Goal: Information Seeking & Learning: Learn about a topic

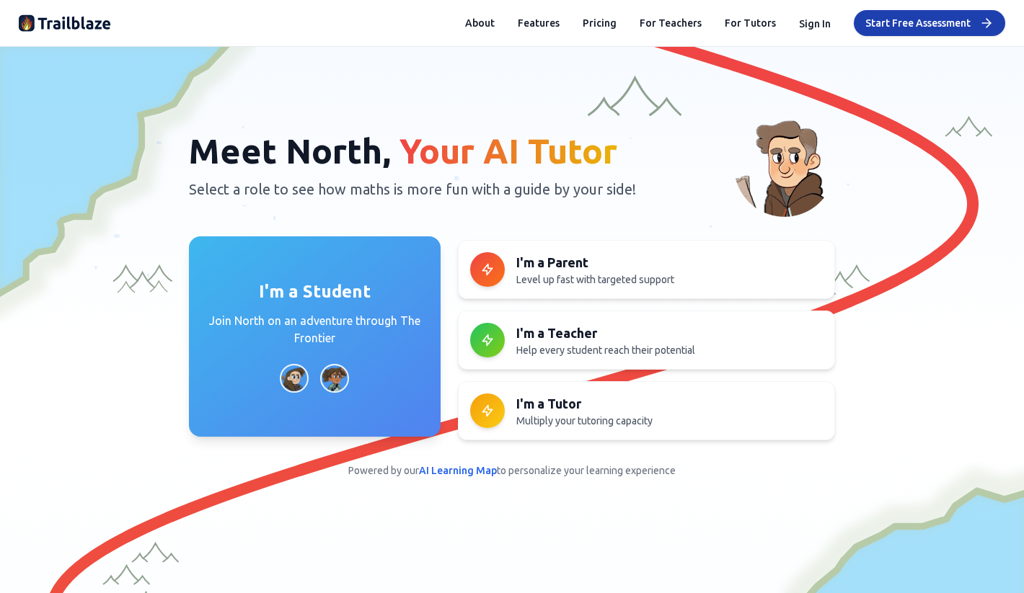
click at [262, 319] on p "Join North on an adventure through The Frontier" at bounding box center [314, 329] width 217 height 35
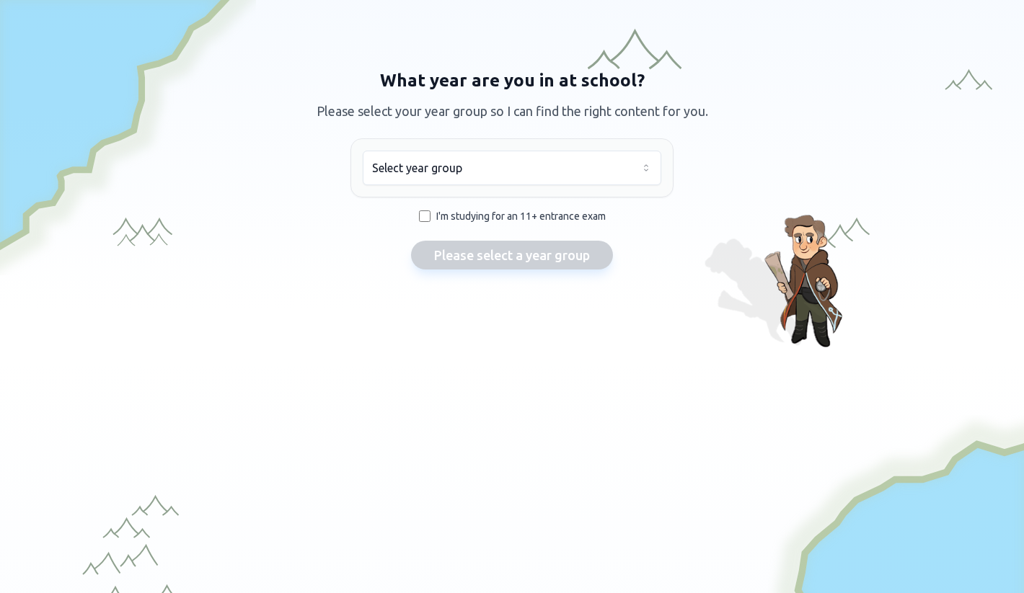
click at [467, 168] on html "We value your privacy We use cookies to enhance your browsing experience, serve…" at bounding box center [512, 296] width 1024 height 593
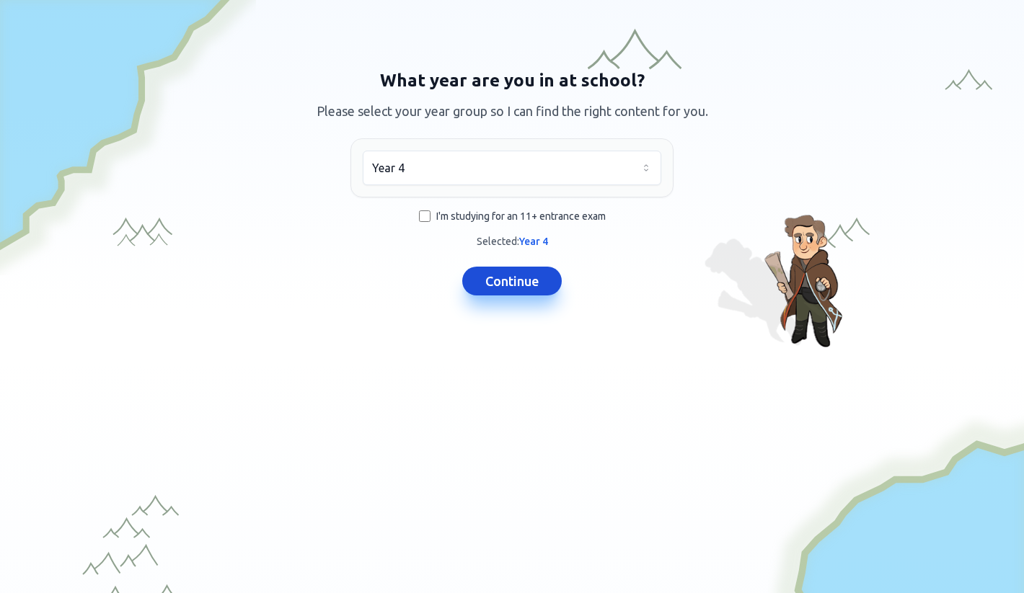
click at [483, 283] on button "Continue" at bounding box center [512, 281] width 100 height 29
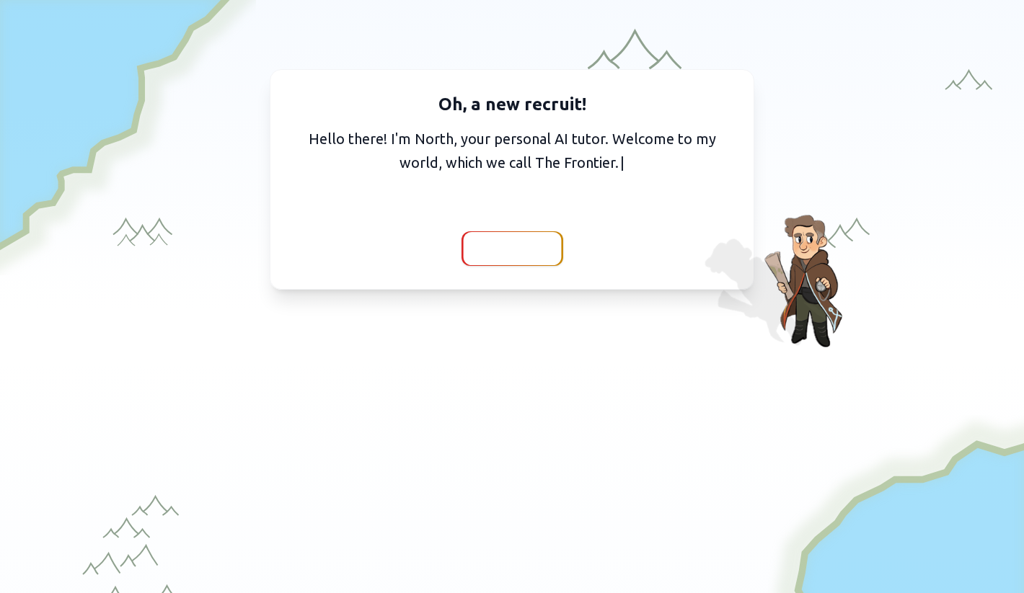
click at [496, 250] on span "Continue" at bounding box center [513, 249] width 56 height 20
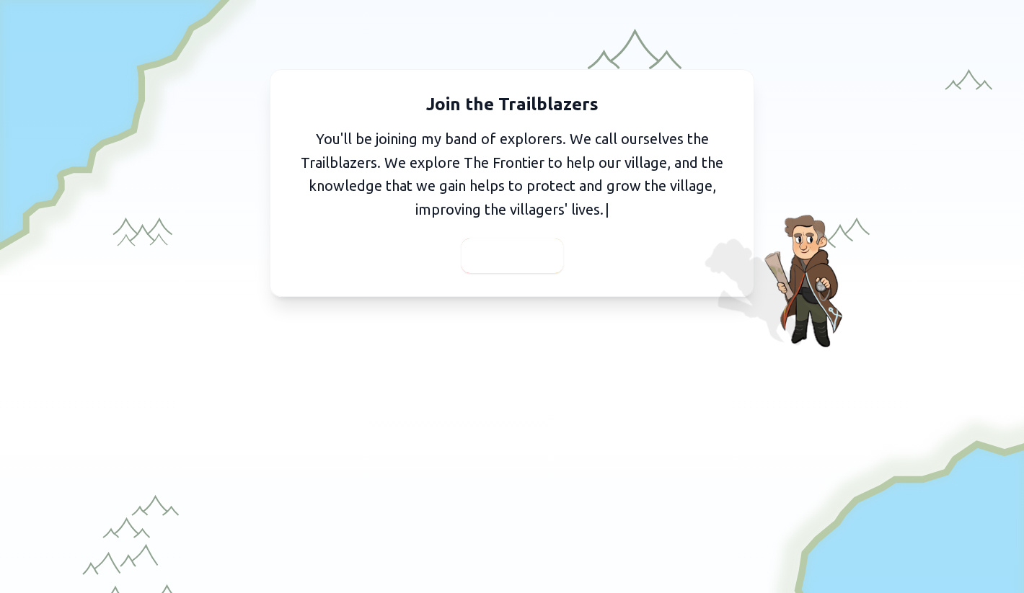
click at [500, 255] on span "Continue" at bounding box center [513, 256] width 56 height 20
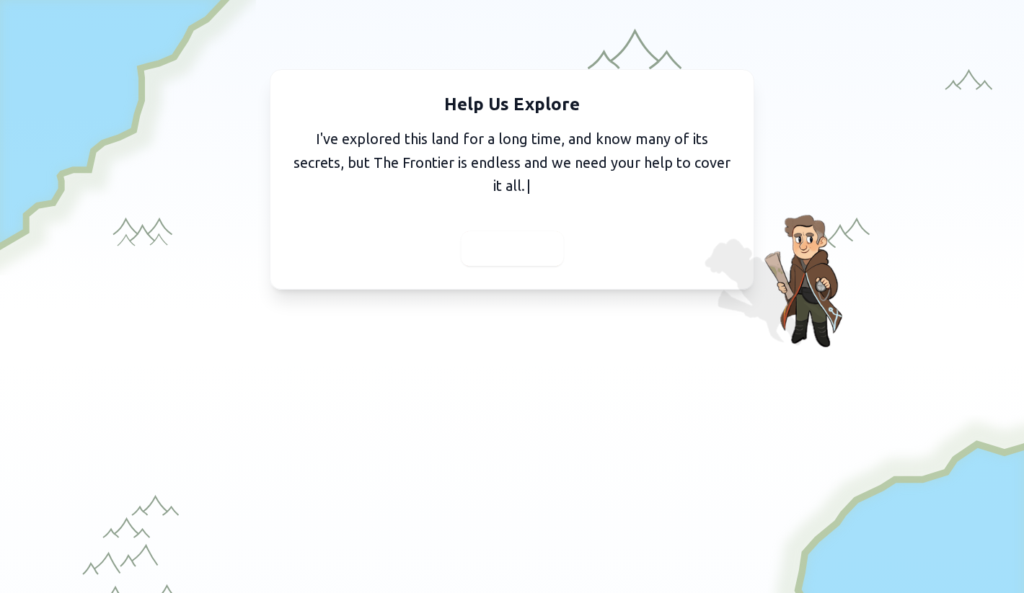
click at [511, 248] on span "Continue" at bounding box center [513, 249] width 56 height 20
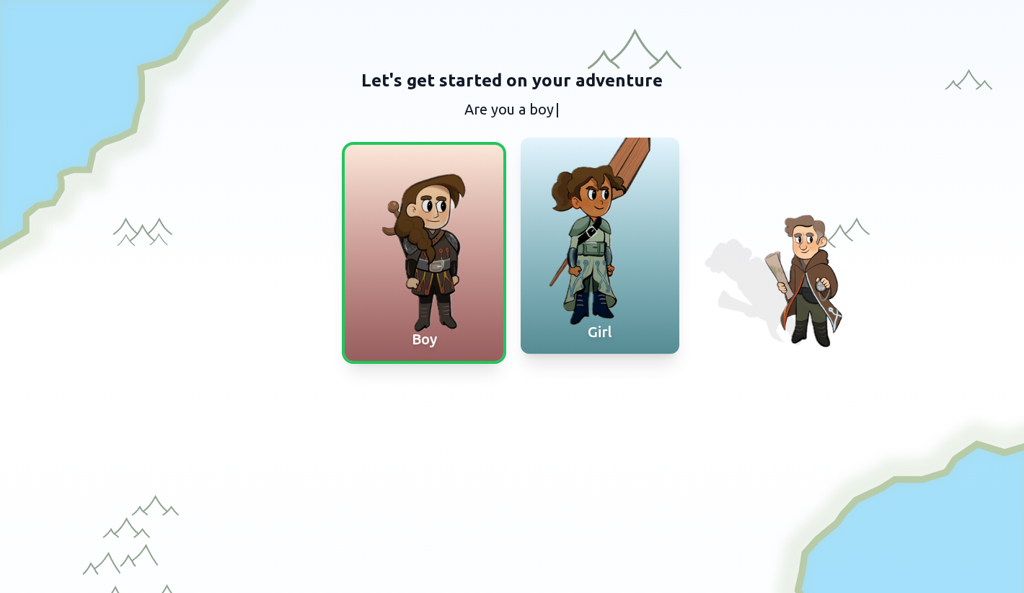
click at [591, 213] on div at bounding box center [600, 246] width 159 height 216
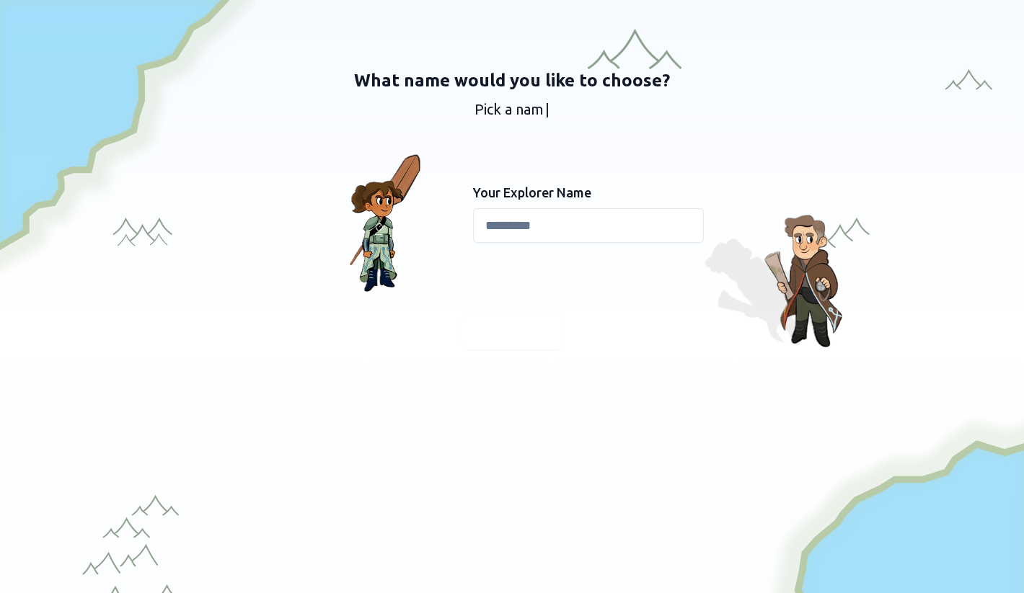
click at [518, 230] on input at bounding box center [588, 225] width 231 height 35
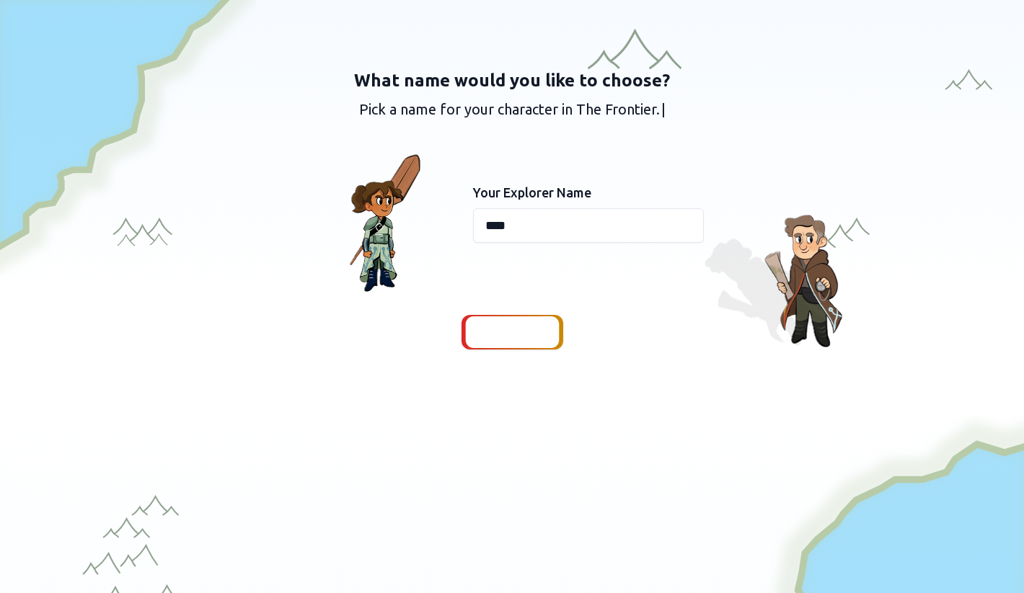
type input "****"
click at [518, 338] on span "Continue" at bounding box center [513, 332] width 56 height 20
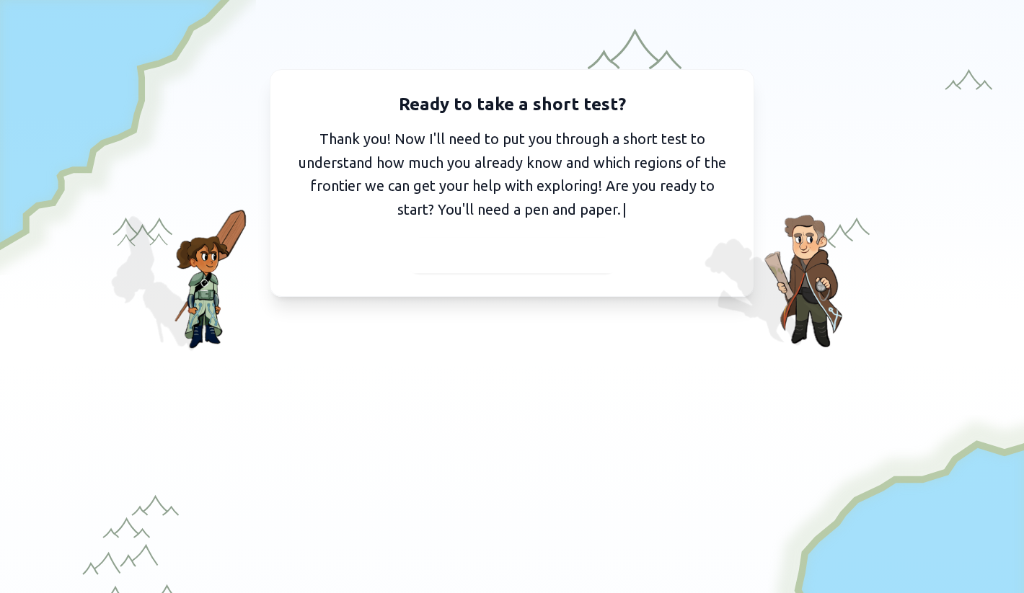
click at [496, 264] on span "I've got my pen and paper" at bounding box center [512, 256] width 158 height 20
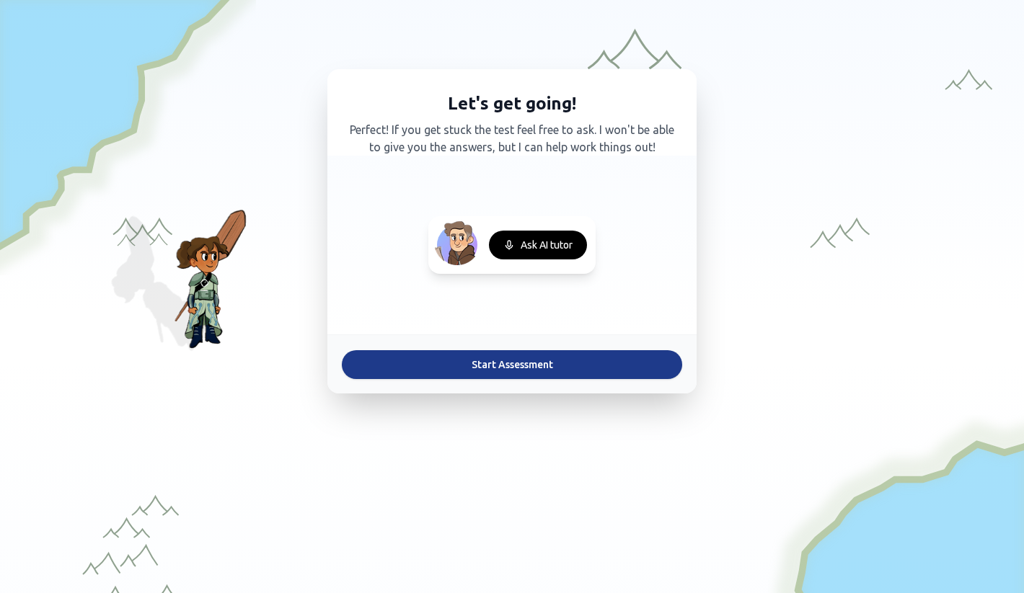
click at [472, 363] on button "Start Assessment" at bounding box center [512, 364] width 340 height 29
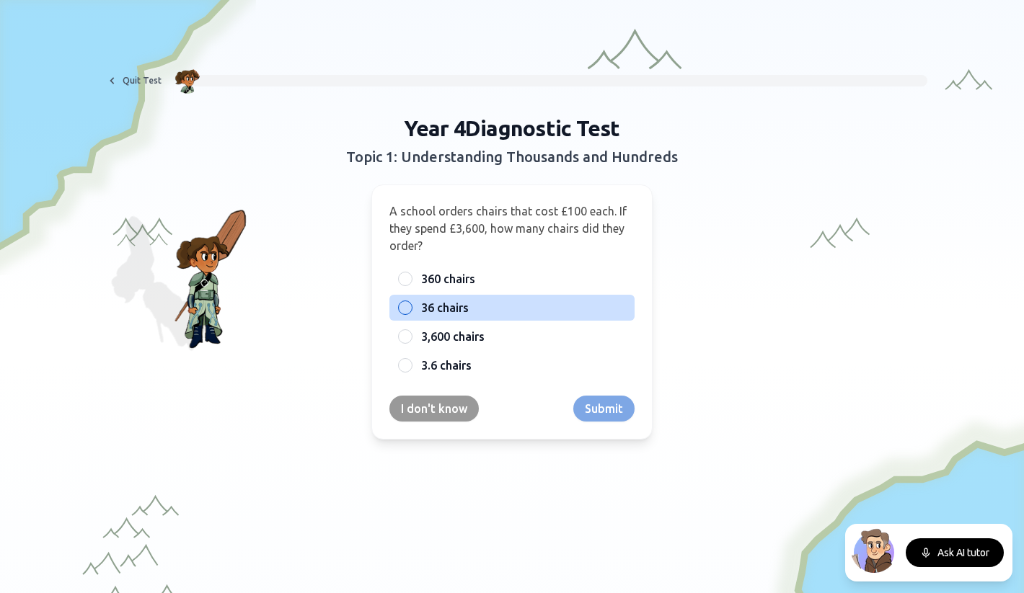
click at [443, 304] on span "36 chairs" at bounding box center [445, 307] width 48 height 17
click at [411, 304] on button "36 chairs" at bounding box center [405, 308] width 12 height 12
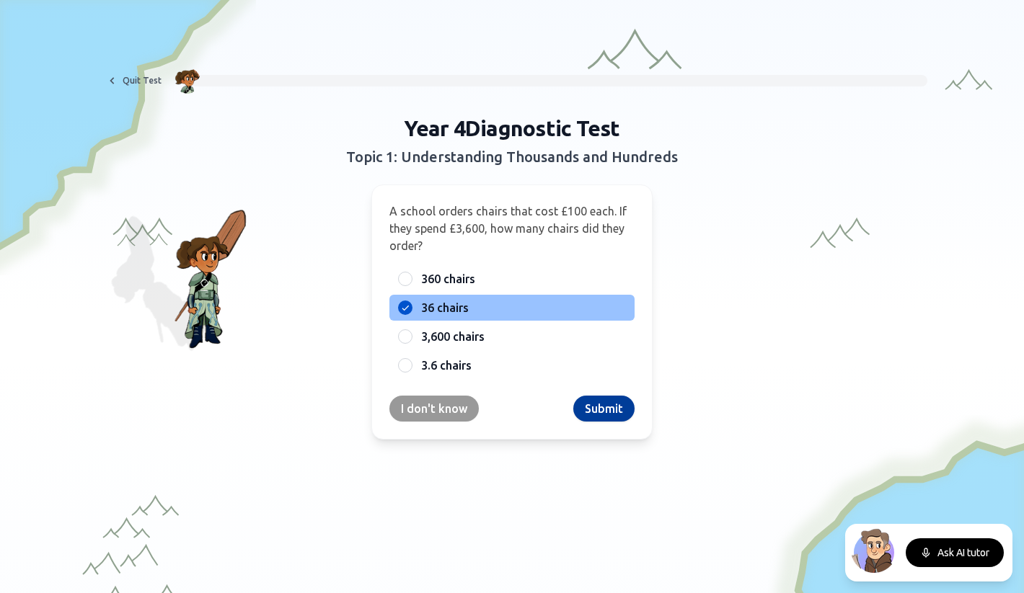
click at [615, 408] on button "Submit" at bounding box center [603, 409] width 61 height 26
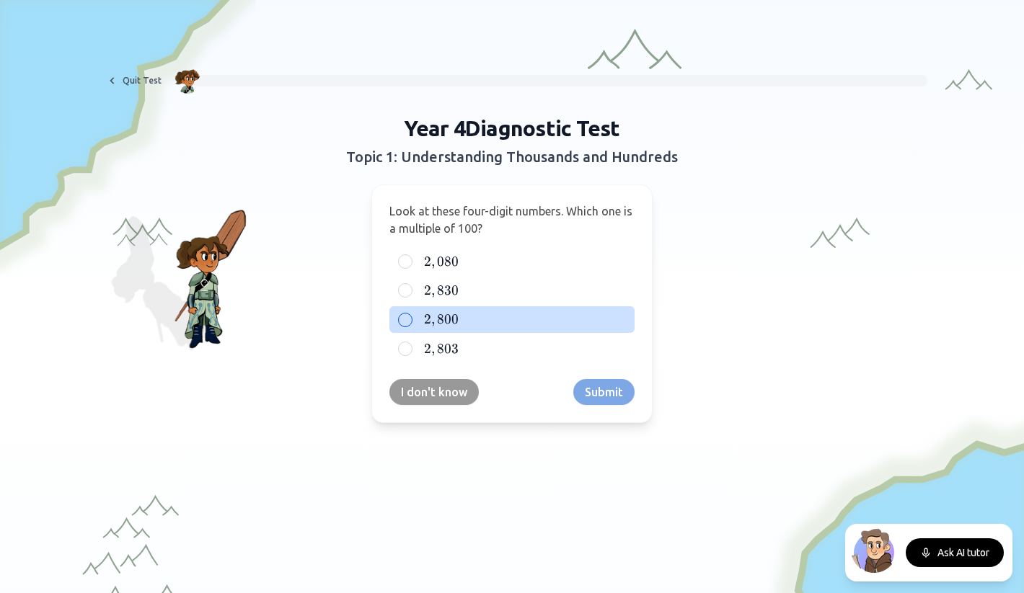
click at [451, 316] on span "800" at bounding box center [448, 319] width 22 height 16
click at [411, 316] on button "2 , 800 2,800 2 , 800" at bounding box center [405, 320] width 12 height 12
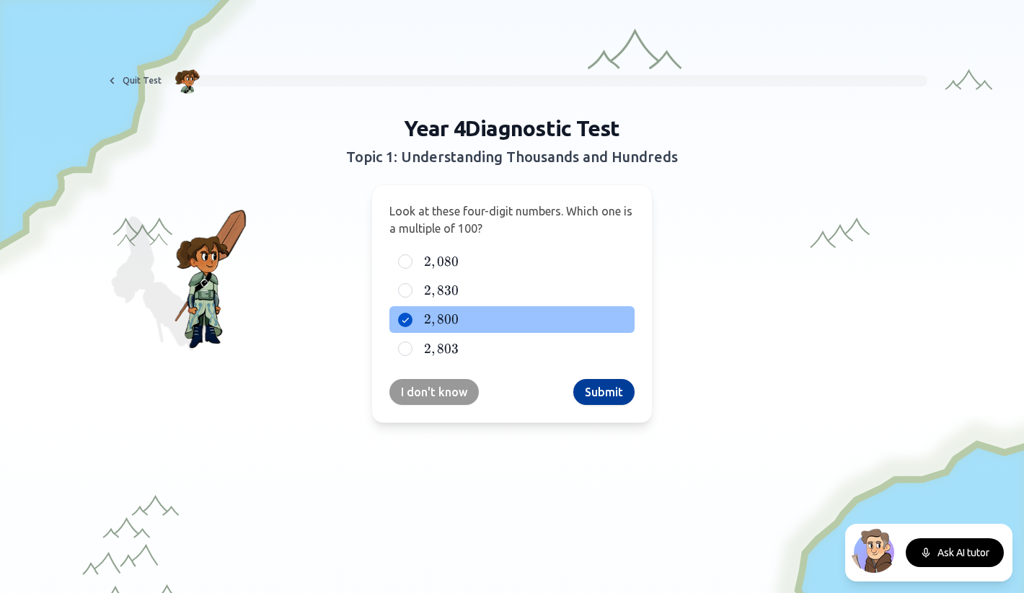
click at [613, 392] on button "Submit" at bounding box center [603, 392] width 61 height 26
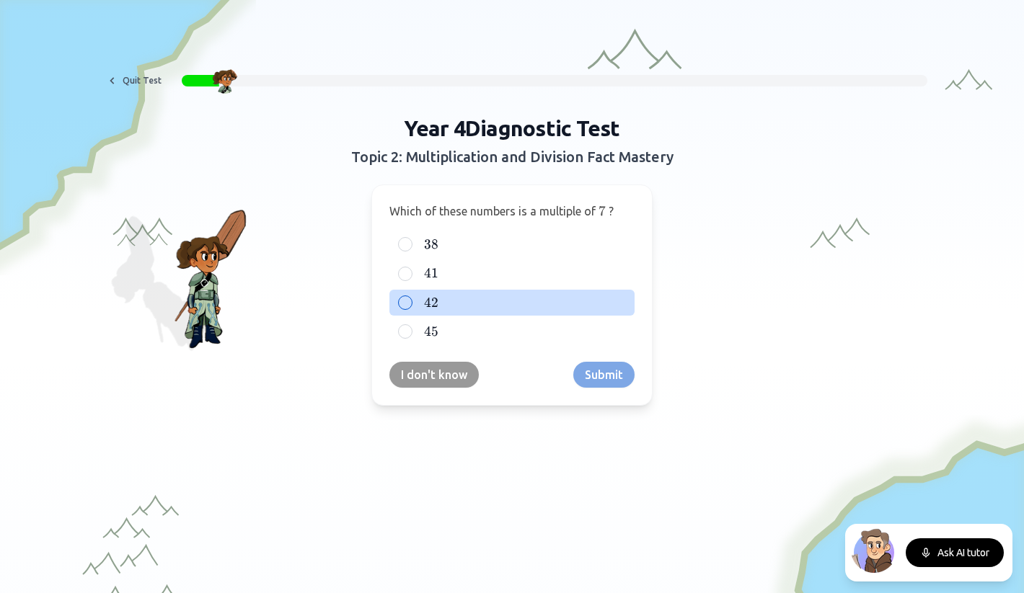
click at [450, 296] on label "42 42 42" at bounding box center [523, 302] width 205 height 17
click at [411, 297] on button "42 42 42" at bounding box center [405, 303] width 12 height 12
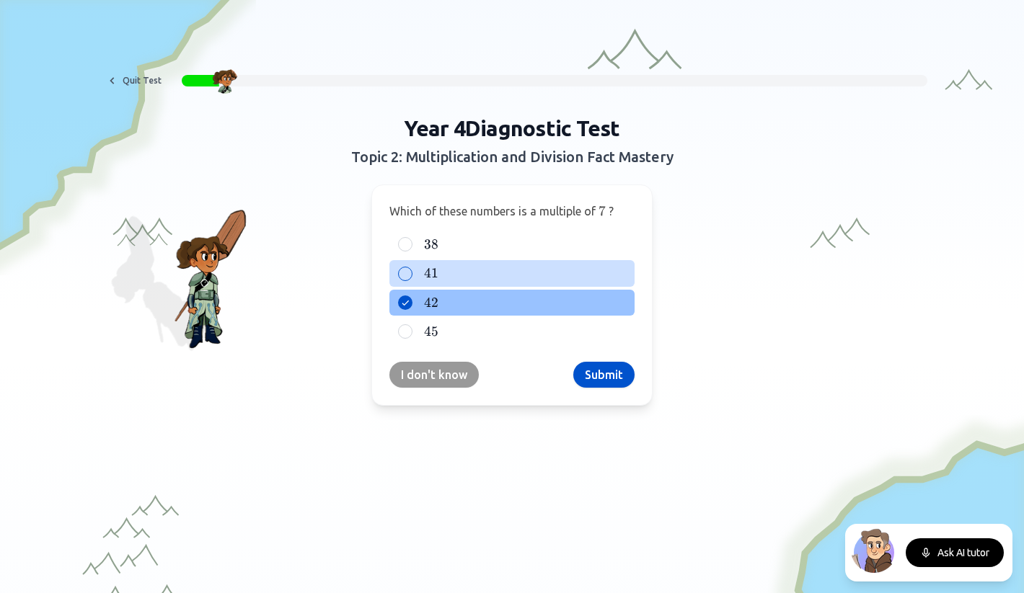
click at [474, 270] on label "41 41 41" at bounding box center [523, 273] width 205 height 17
click at [411, 270] on button "41 41 41" at bounding box center [405, 274] width 12 height 12
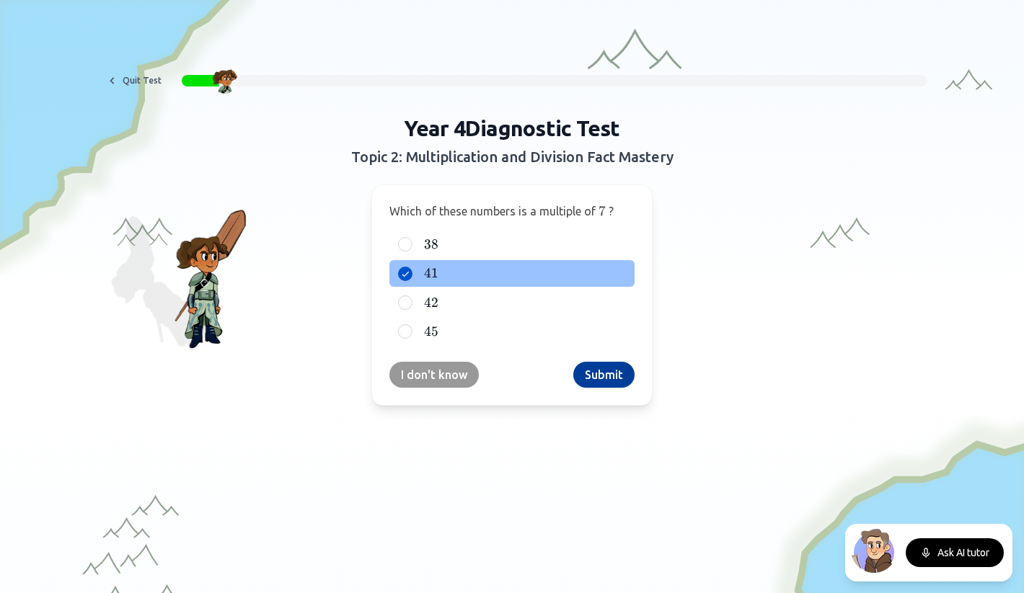
click at [594, 379] on button "Submit" at bounding box center [603, 375] width 61 height 26
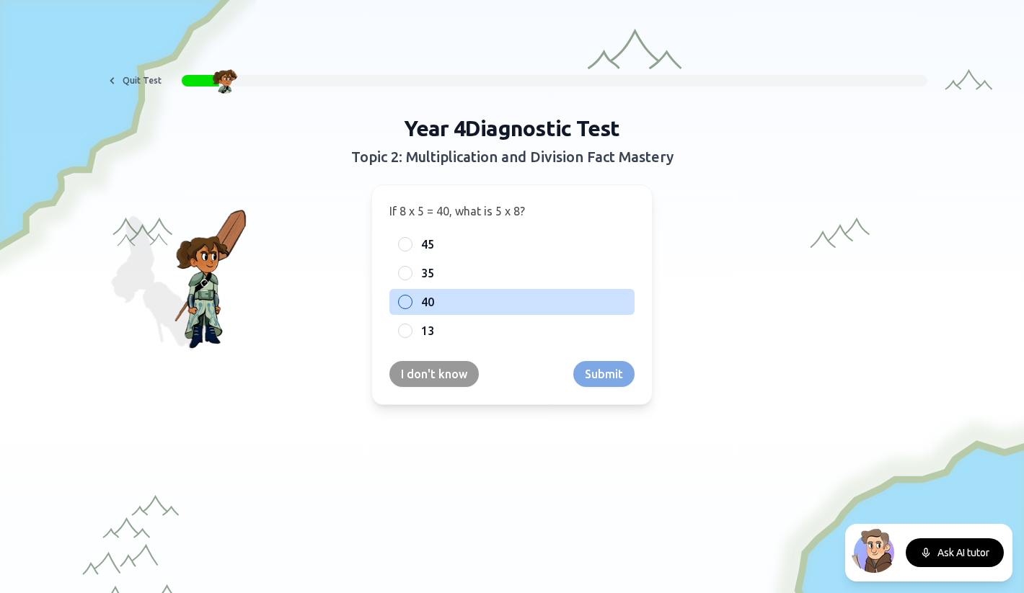
click at [461, 303] on label "40" at bounding box center [523, 301] width 205 height 17
click at [411, 303] on button "40" at bounding box center [405, 302] width 12 height 12
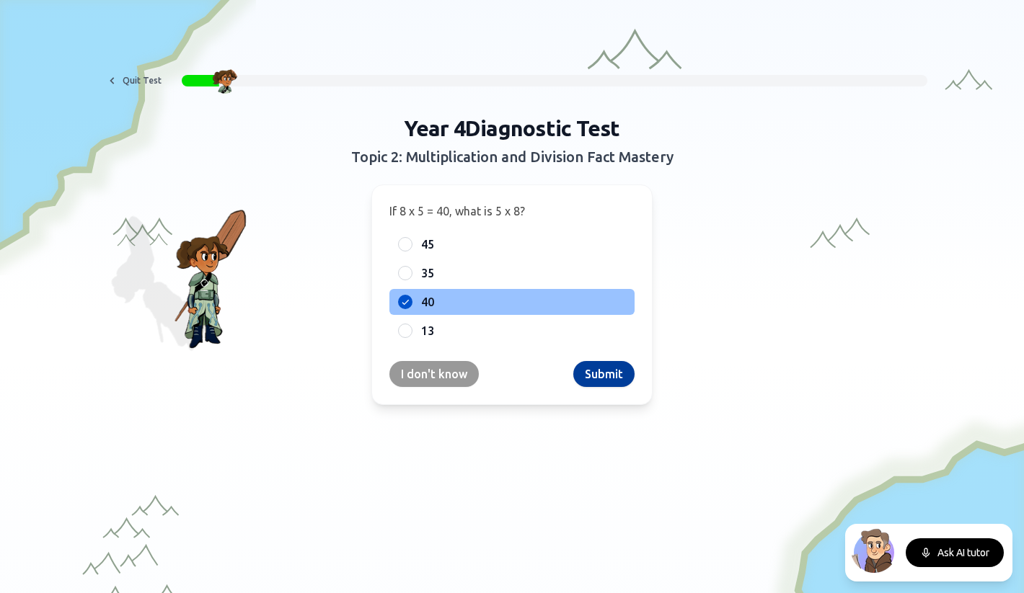
click at [606, 376] on button "Submit" at bounding box center [603, 374] width 61 height 26
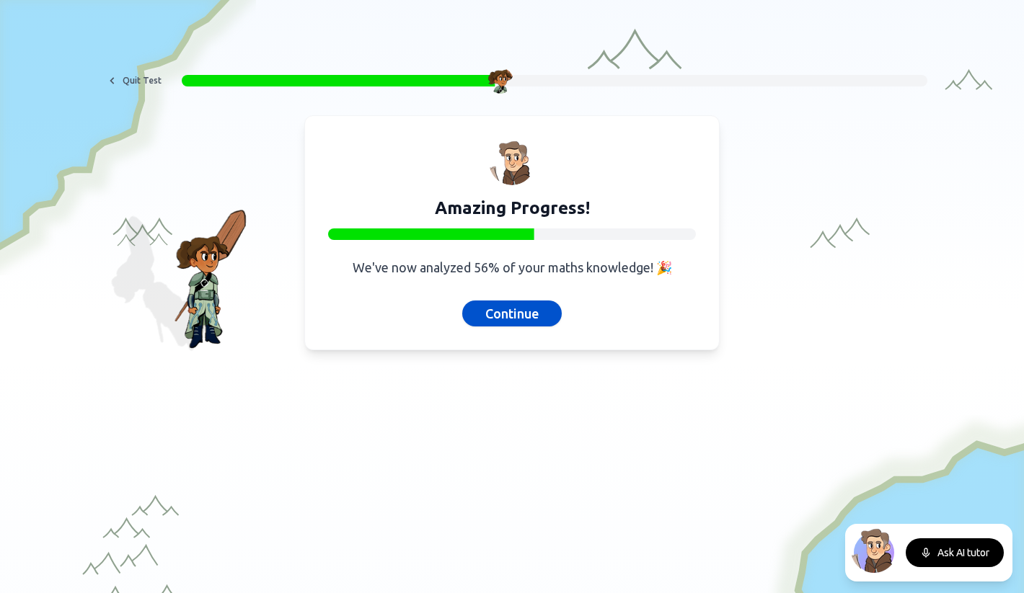
drag, startPoint x: 513, startPoint y: 313, endPoint x: 489, endPoint y: 283, distance: 37.9
click at [489, 283] on div "Amazing Progress! We've now analyzed 56% of your maths knowledge! 🎉 Continue" at bounding box center [511, 232] width 415 height 235
click at [496, 310] on button "Continue" at bounding box center [512, 314] width 100 height 26
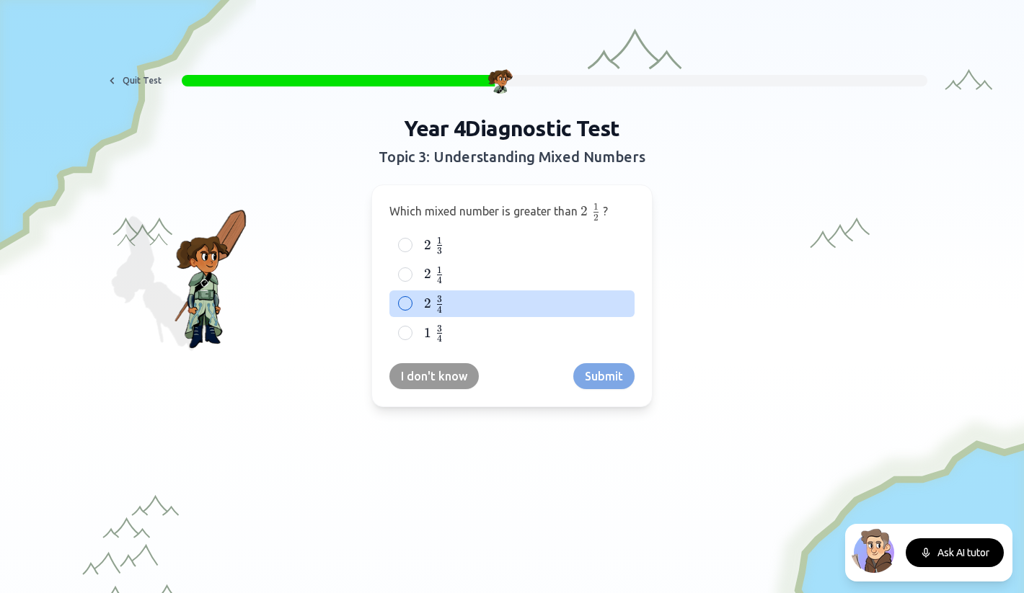
click at [414, 304] on div "2    3 4 2\;{3 \over 4} 2 4 3 ​" at bounding box center [511, 304] width 245 height 27
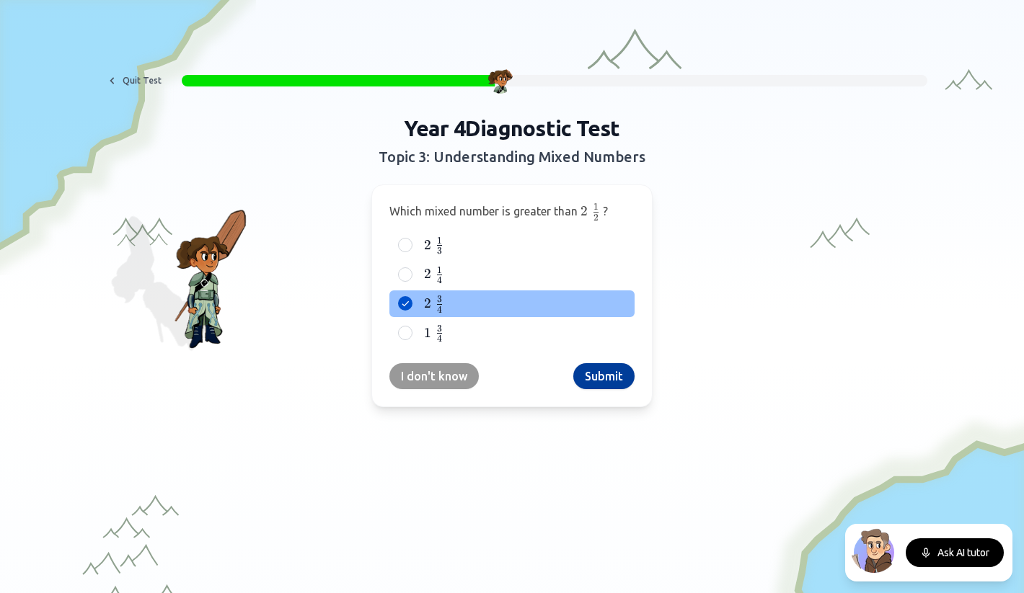
click at [593, 379] on button "Submit" at bounding box center [603, 376] width 61 height 26
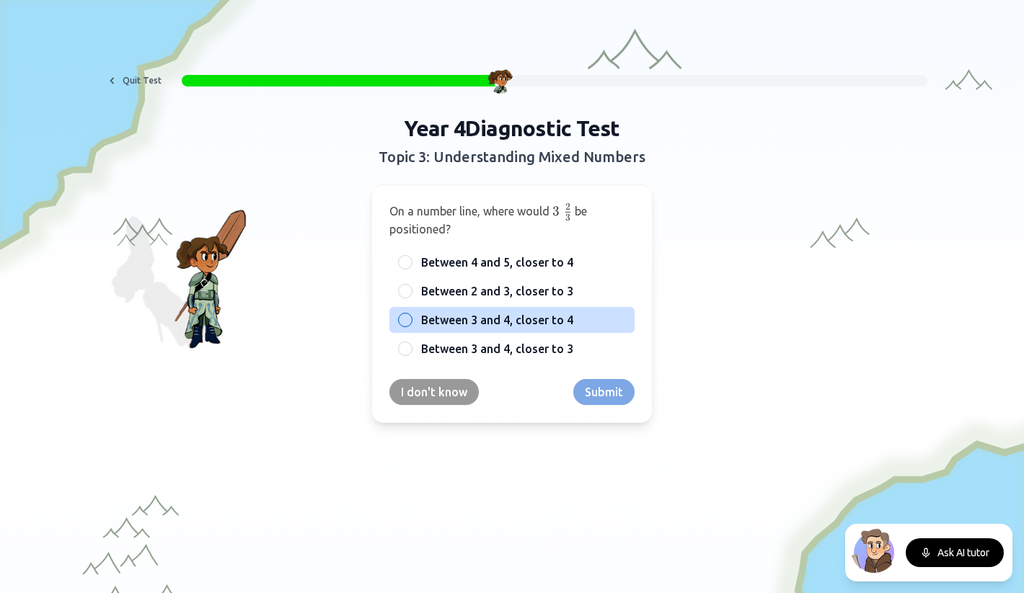
click at [434, 320] on span "Between 3 and 4, closer to 4" at bounding box center [497, 319] width 152 height 17
click at [411, 320] on button "Between 3 and 4, closer to 4" at bounding box center [405, 320] width 12 height 12
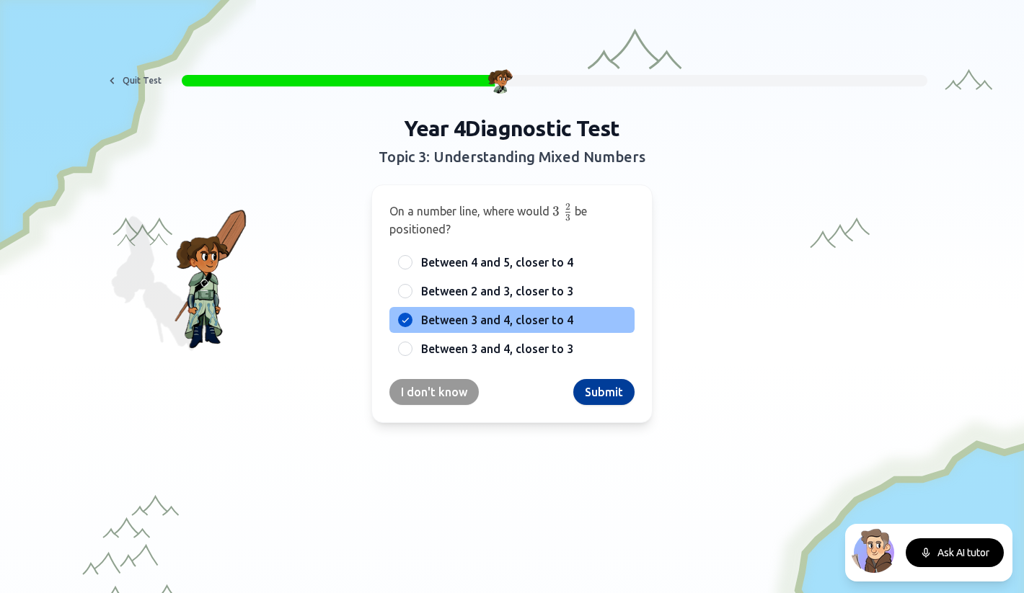
click at [599, 396] on button "Submit" at bounding box center [603, 392] width 61 height 26
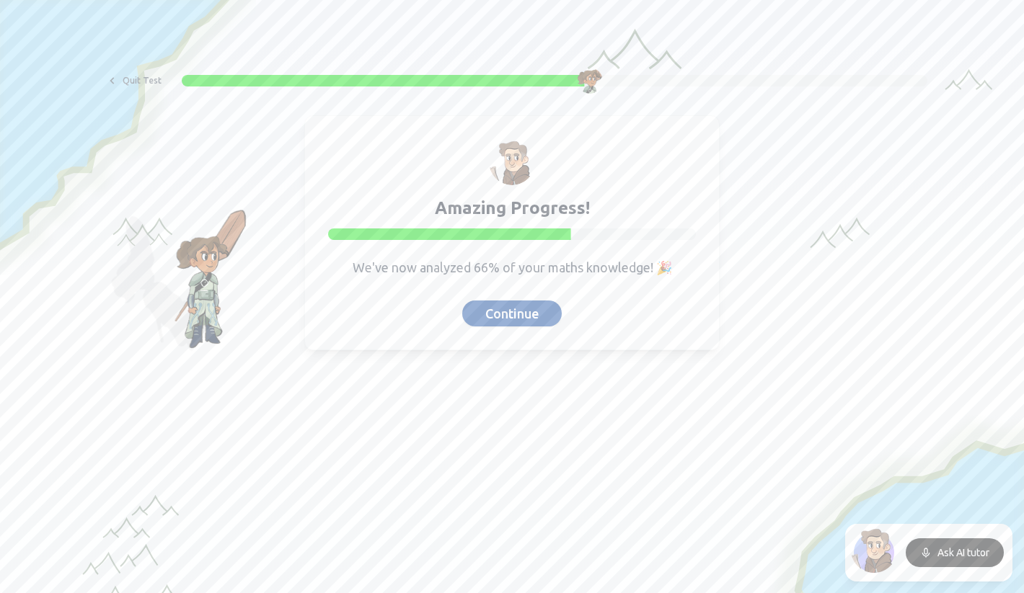
click at [527, 311] on button "Continue" at bounding box center [512, 314] width 100 height 26
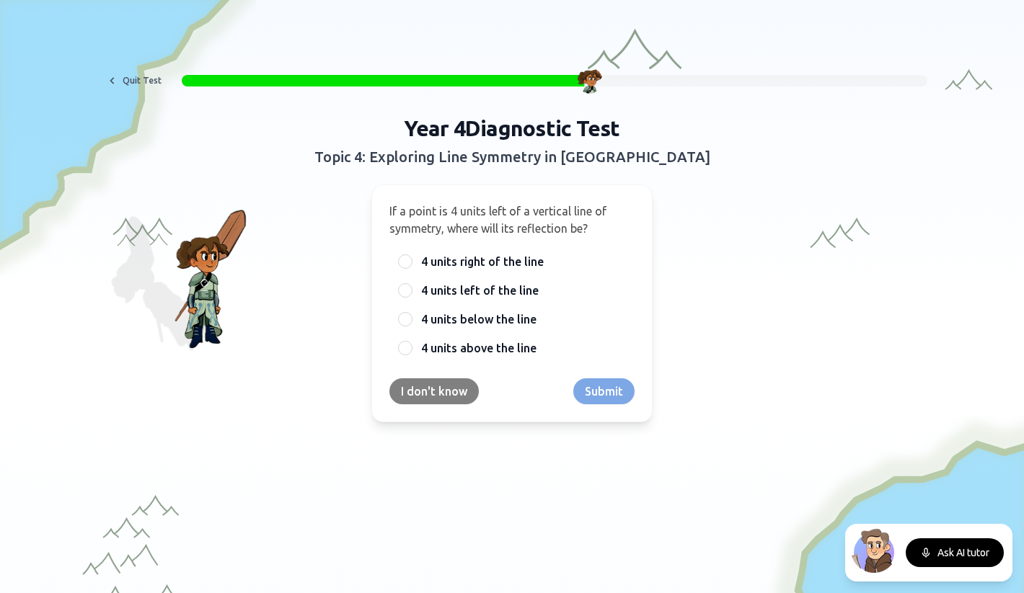
click at [440, 389] on button "I don't know" at bounding box center [433, 392] width 89 height 26
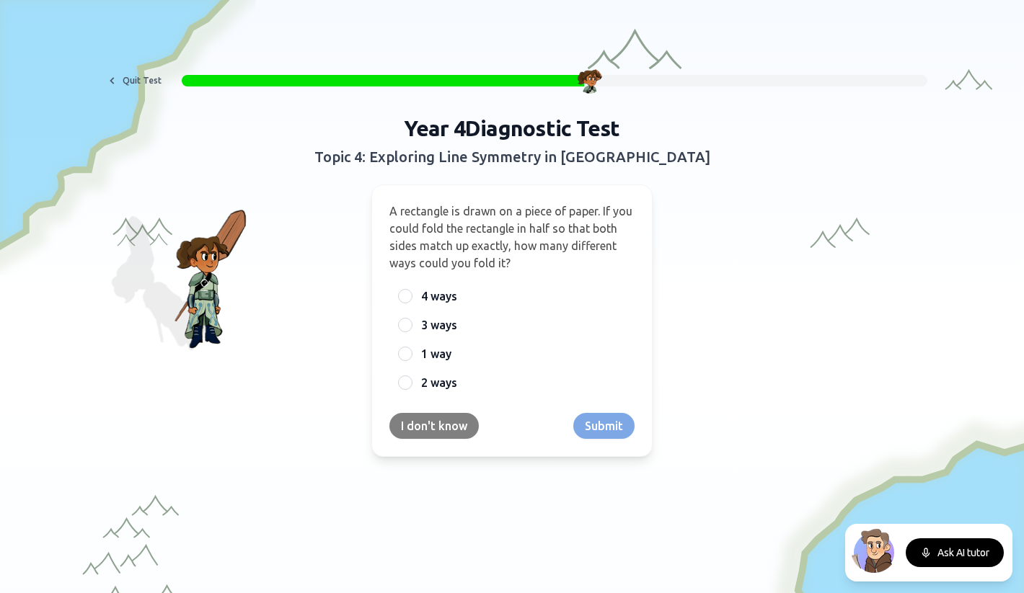
click at [428, 423] on button "I don't know" at bounding box center [433, 426] width 89 height 26
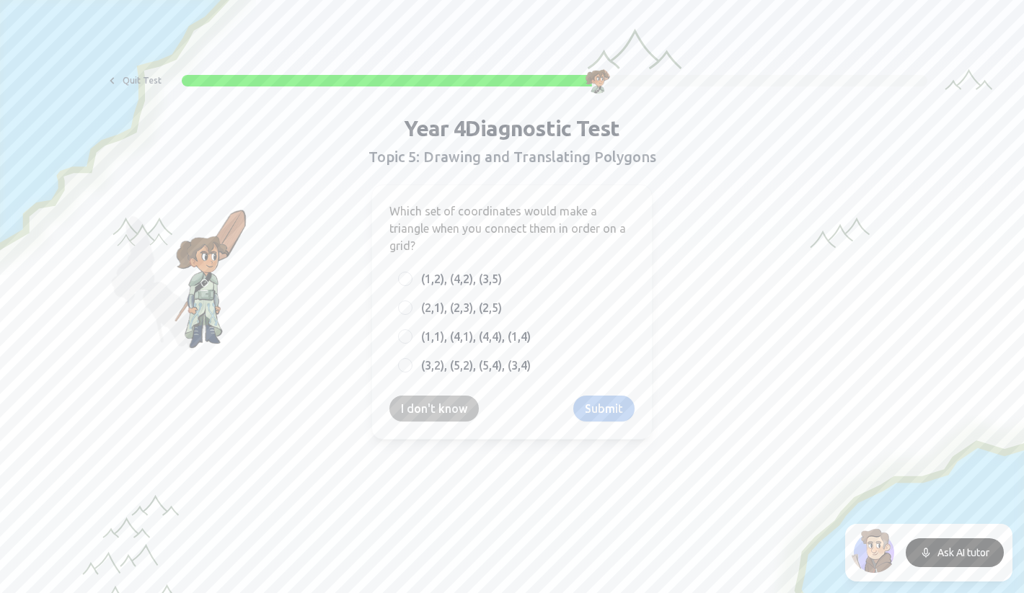
click at [433, 407] on button "I don't know" at bounding box center [433, 409] width 89 height 26
click at [433, 402] on button "I don't know" at bounding box center [433, 409] width 89 height 26
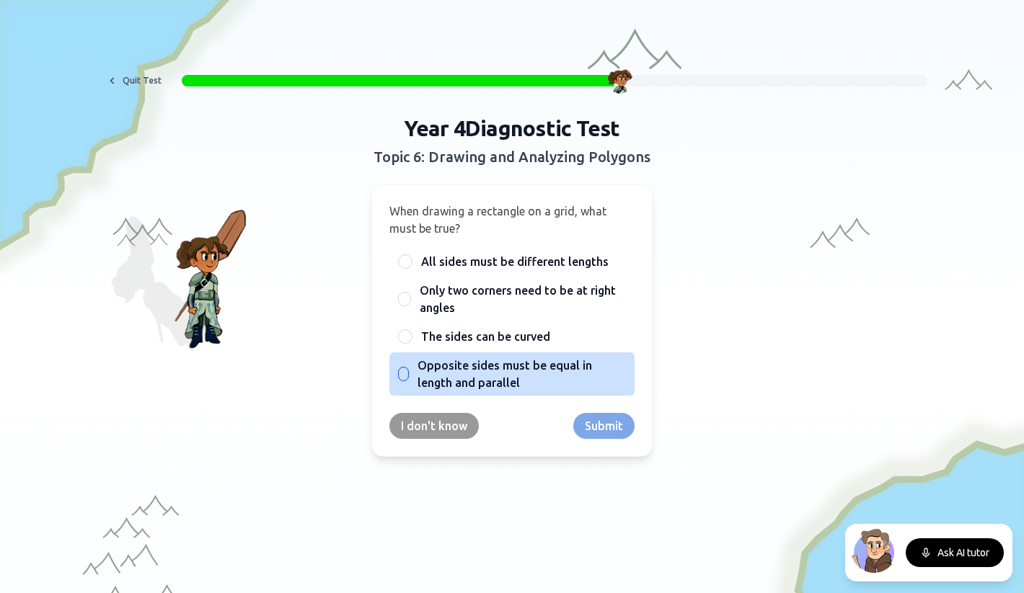
click at [441, 364] on span "Opposite sides must be equal in length and parallel" at bounding box center [521, 374] width 208 height 35
click at [410, 368] on button "Opposite sides must be equal in length and parallel" at bounding box center [404, 374] width 12 height 12
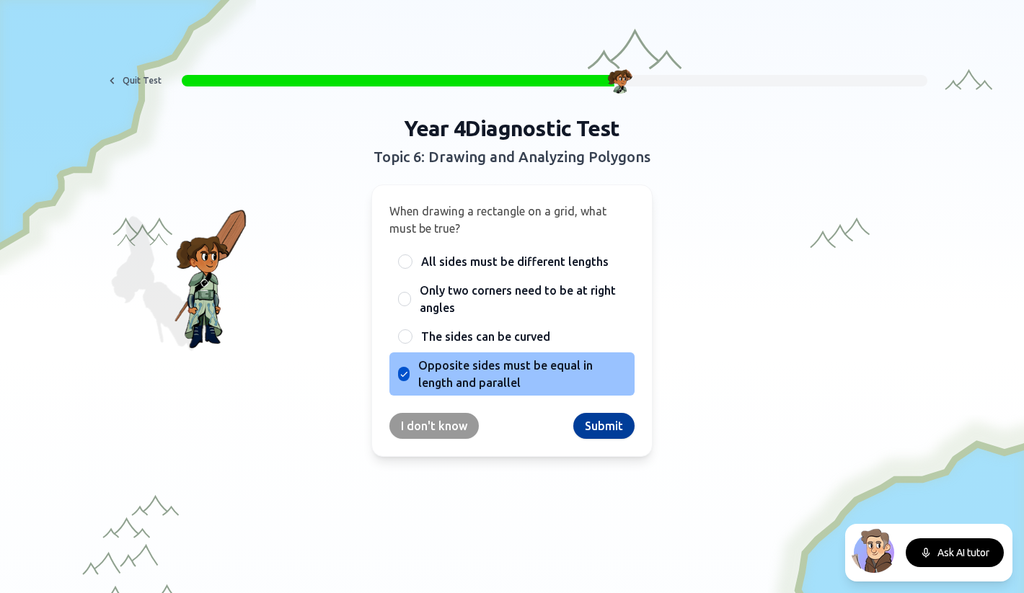
click at [593, 422] on button "Submit" at bounding box center [603, 426] width 61 height 26
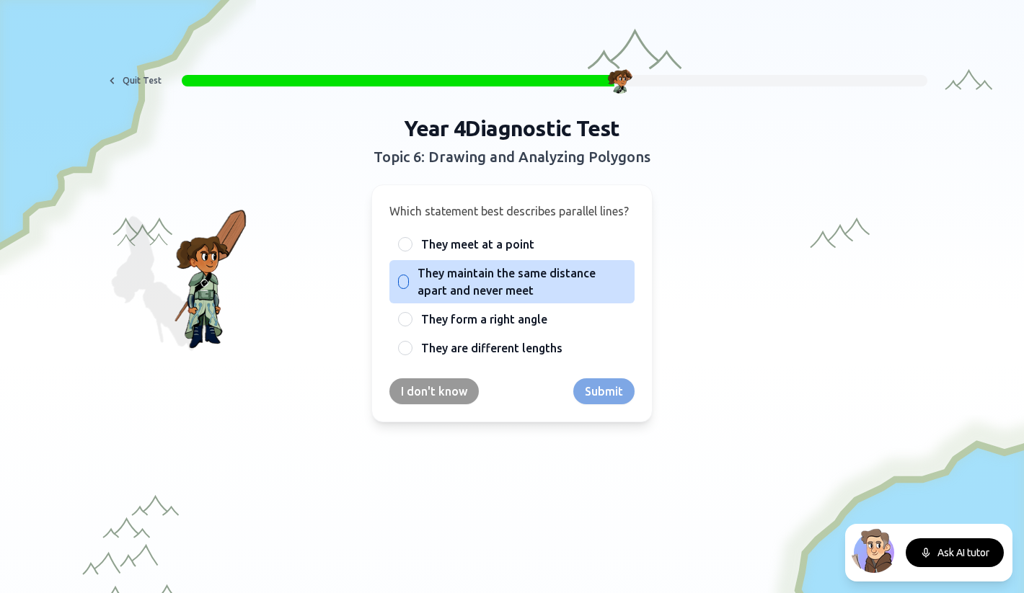
click at [478, 270] on span "They maintain the same distance apart and never meet" at bounding box center [521, 282] width 208 height 35
click at [409, 276] on button "They maintain the same distance apart and never meet" at bounding box center [403, 282] width 12 height 12
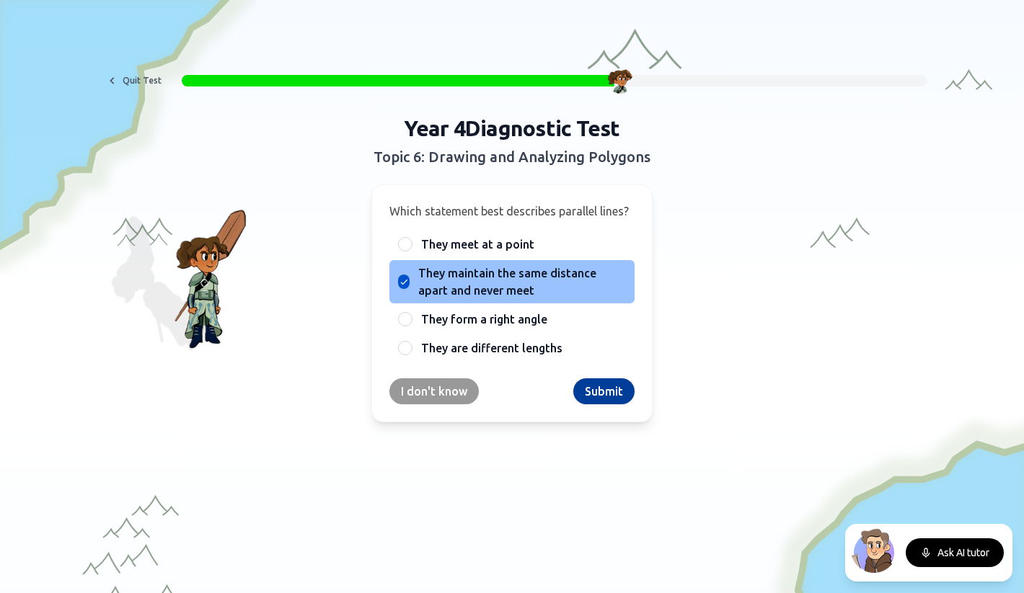
click at [599, 391] on button "Submit" at bounding box center [603, 392] width 61 height 26
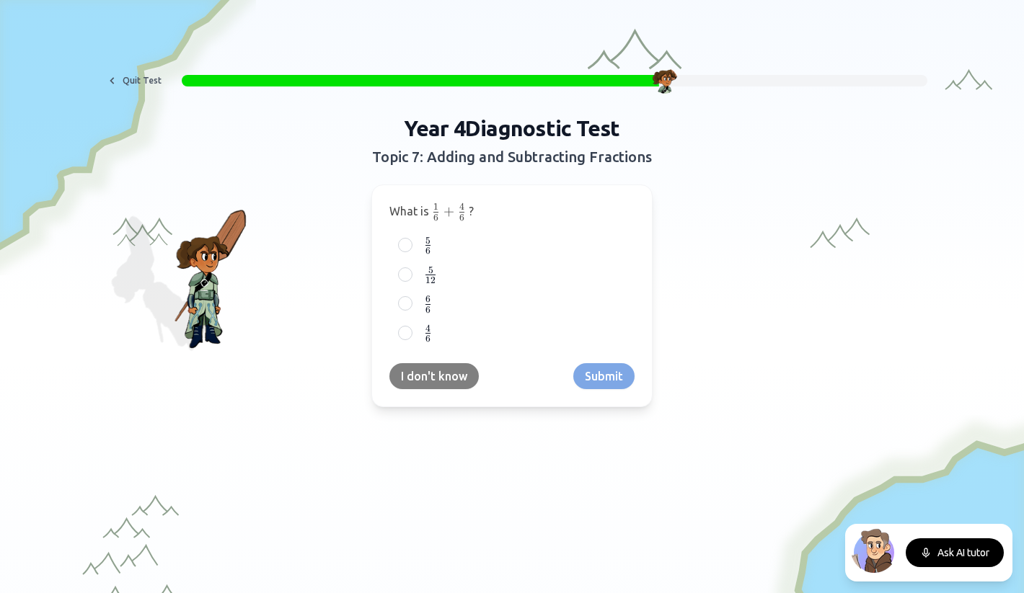
click at [450, 373] on button "I don't know" at bounding box center [433, 376] width 89 height 26
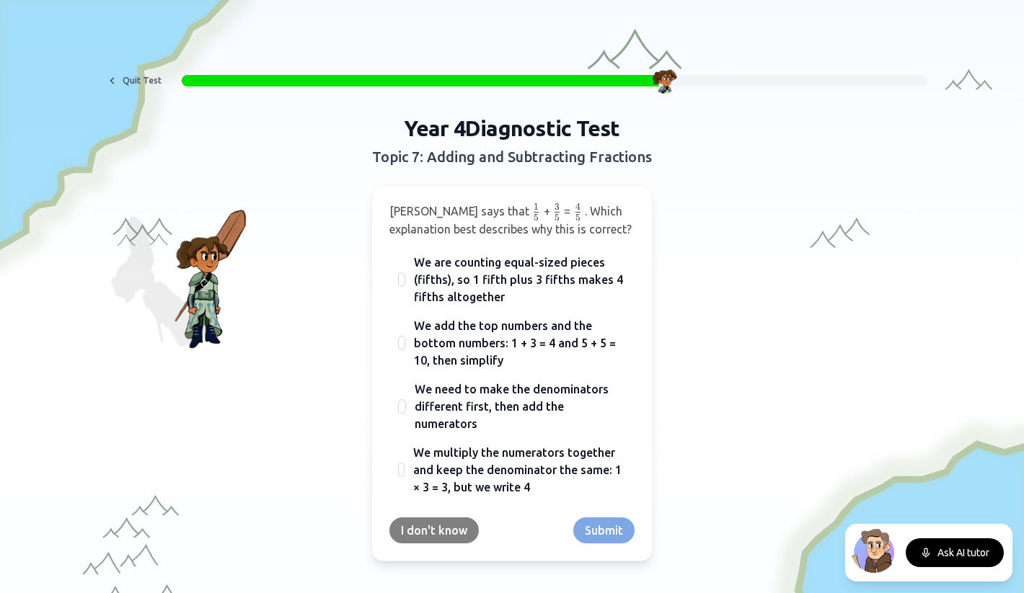
click at [436, 529] on button "I don't know" at bounding box center [433, 531] width 89 height 26
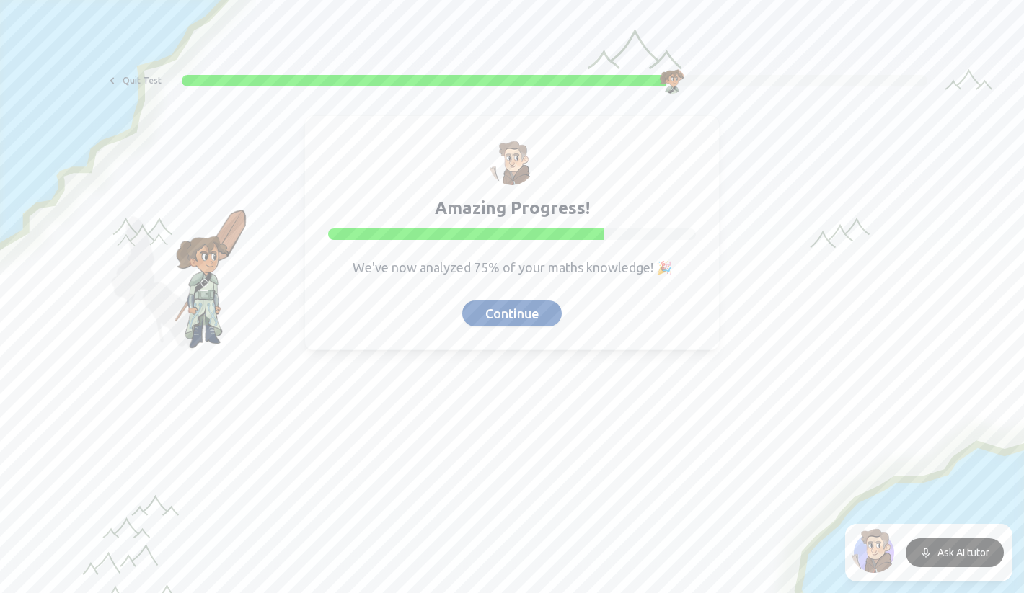
click at [526, 304] on button "Continue" at bounding box center [512, 314] width 100 height 26
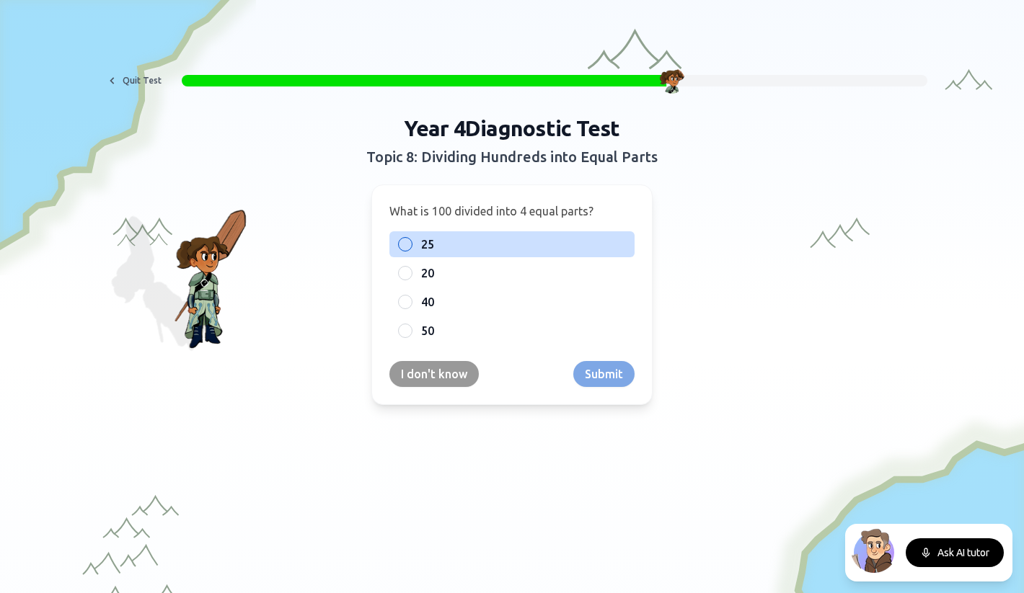
click at [464, 251] on label "25" at bounding box center [523, 244] width 205 height 17
click at [411, 250] on button "25" at bounding box center [405, 245] width 12 height 12
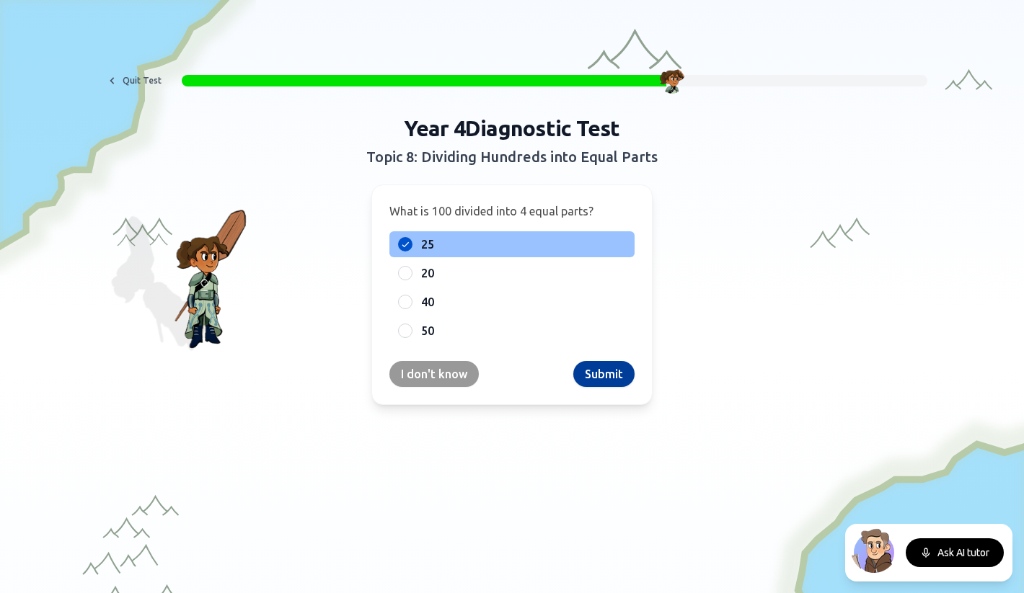
click at [593, 375] on button "Submit" at bounding box center [603, 374] width 61 height 26
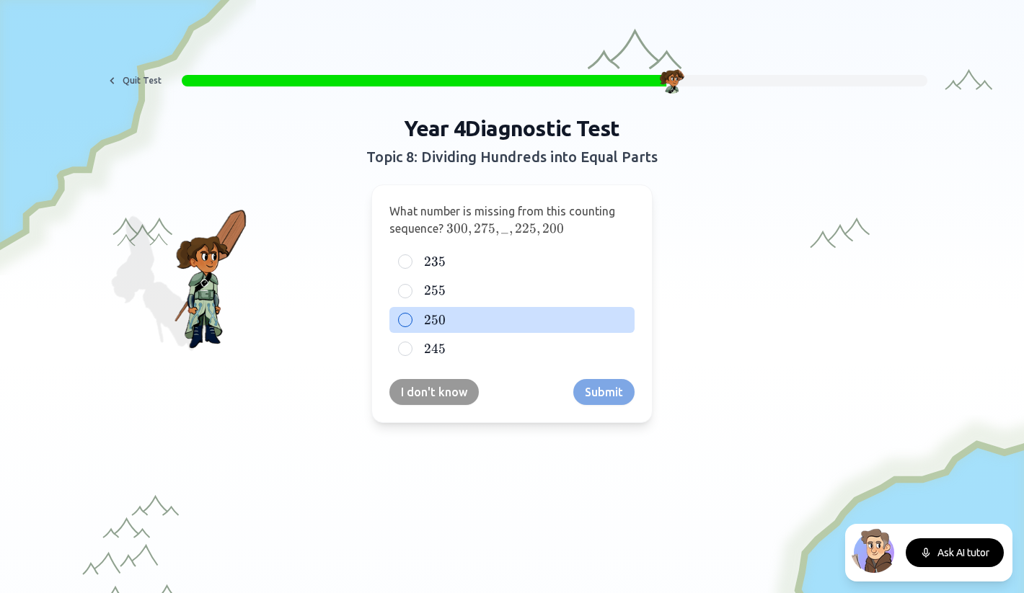
click at [458, 322] on label "250 250 250" at bounding box center [523, 319] width 205 height 17
click at [411, 322] on button "250 250 250" at bounding box center [405, 320] width 12 height 12
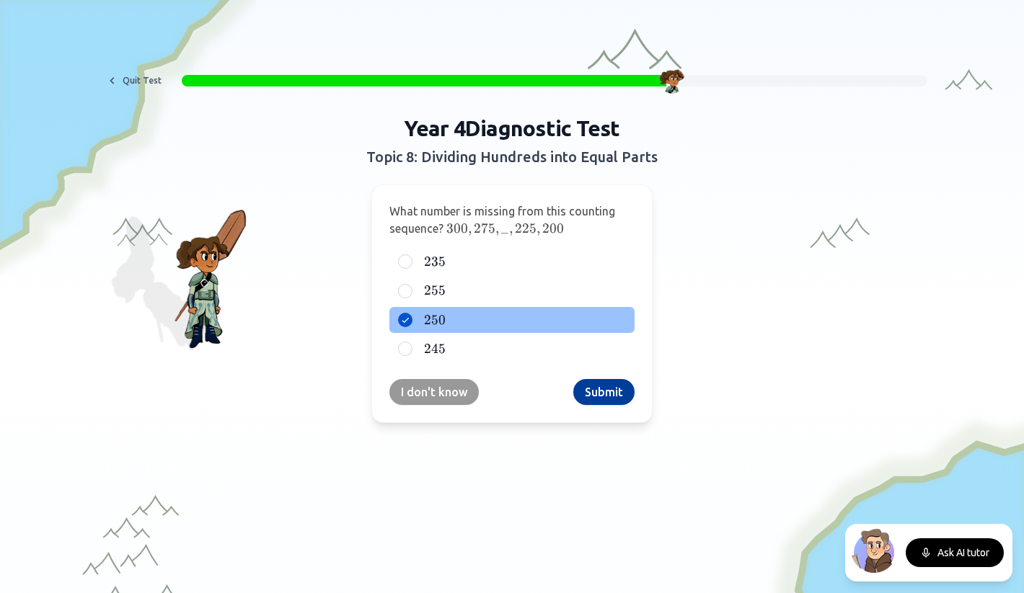
click at [597, 388] on button "Submit" at bounding box center [603, 392] width 61 height 26
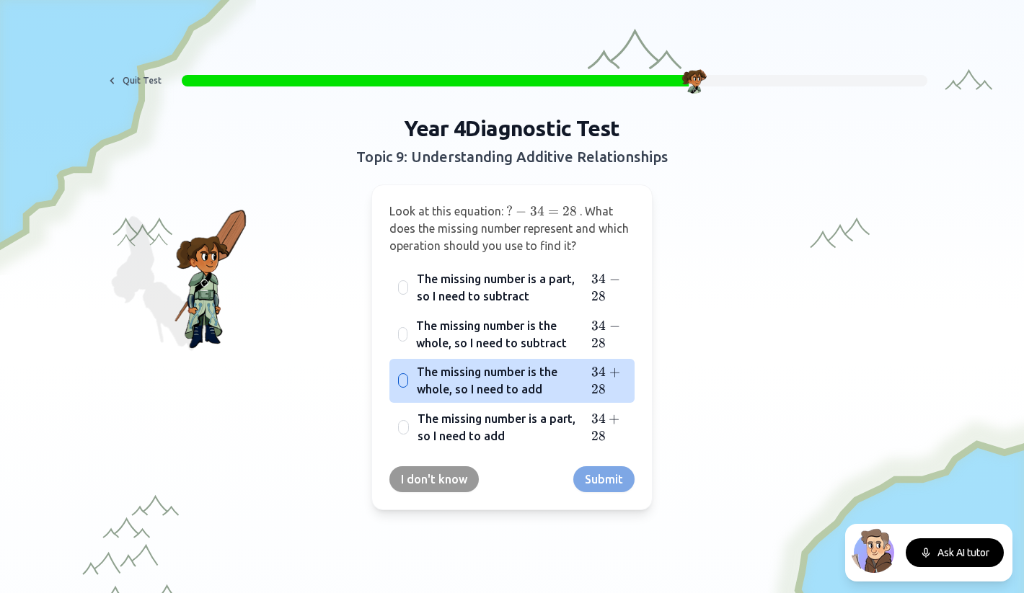
click at [459, 382] on span "The missing number is the whole, so I need to add" at bounding box center [503, 380] width 172 height 35
click at [409, 382] on button "The missing number is the whole, so I need to add 34 + 28 34 + 28 34 + 28" at bounding box center [403, 381] width 12 height 12
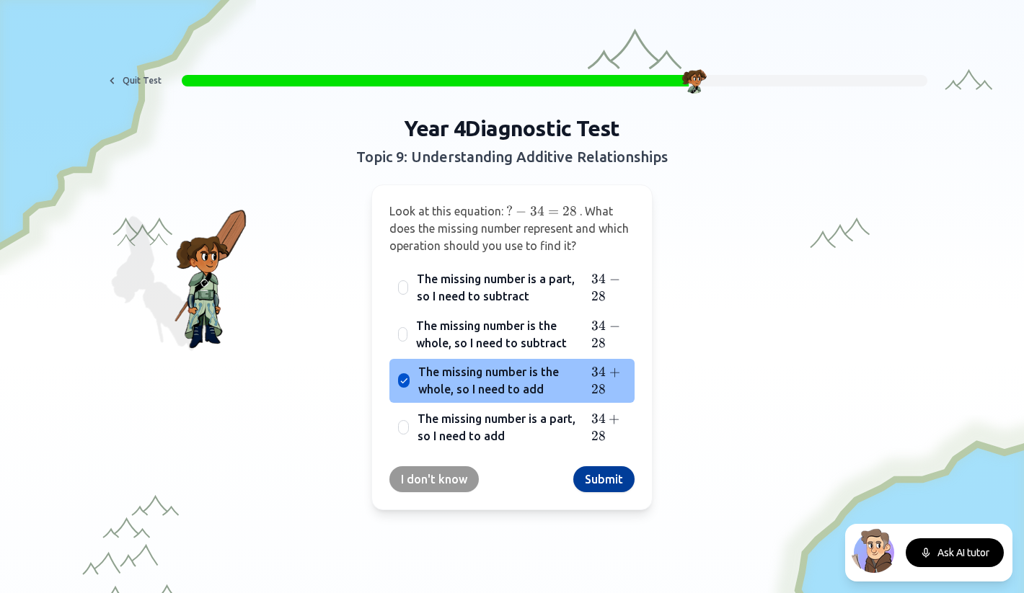
click at [604, 476] on button "Submit" at bounding box center [603, 480] width 61 height 26
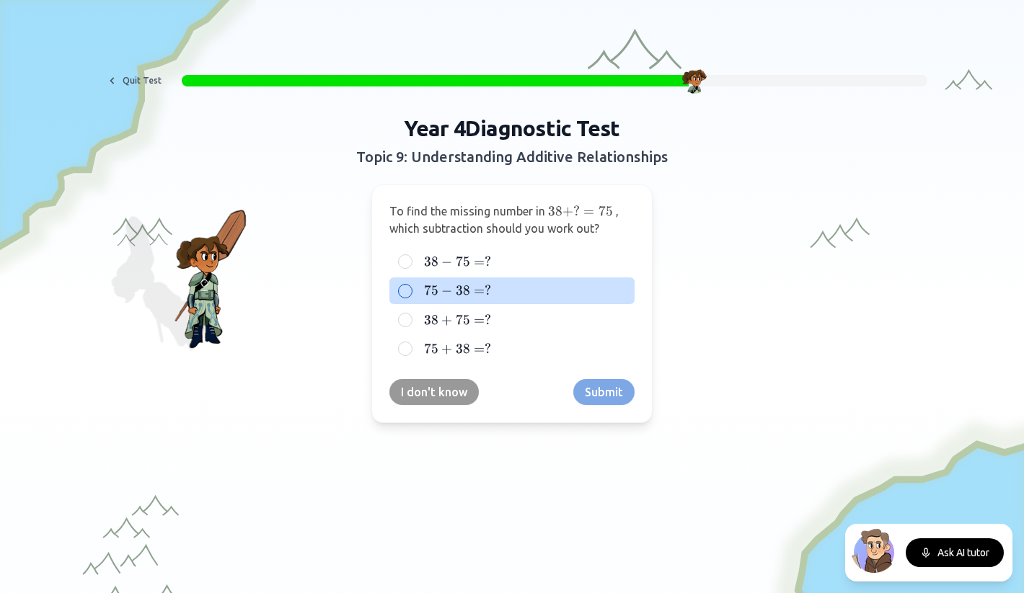
click at [472, 293] on span "38 =" at bounding box center [470, 291] width 29 height 17
click at [411, 293] on button "75 − 38 = ? 75 - 38 = ? 75 − 38 = ?" at bounding box center [405, 292] width 12 height 12
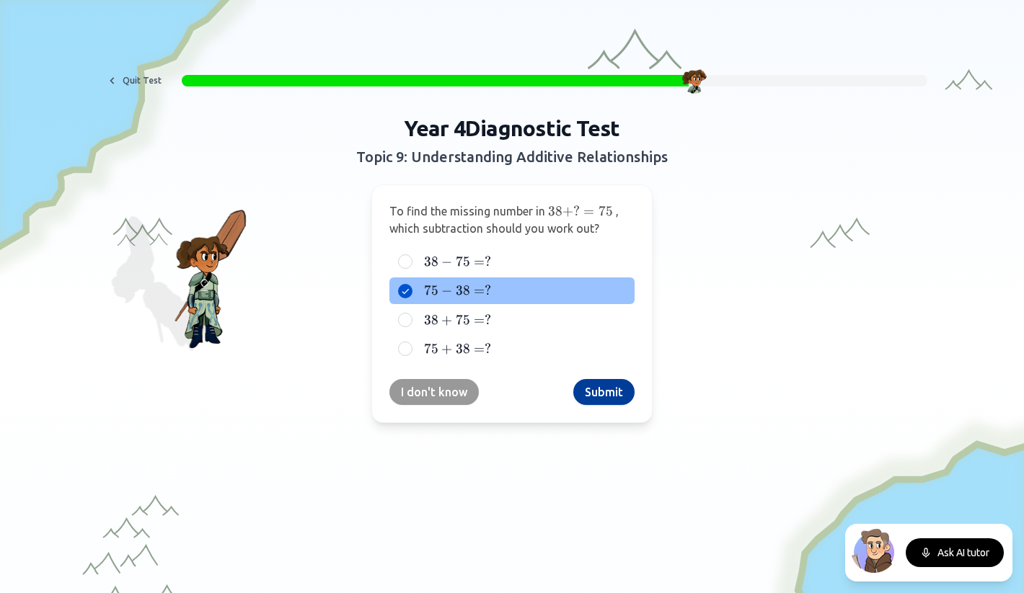
click at [613, 389] on button "Submit" at bounding box center [603, 392] width 61 height 26
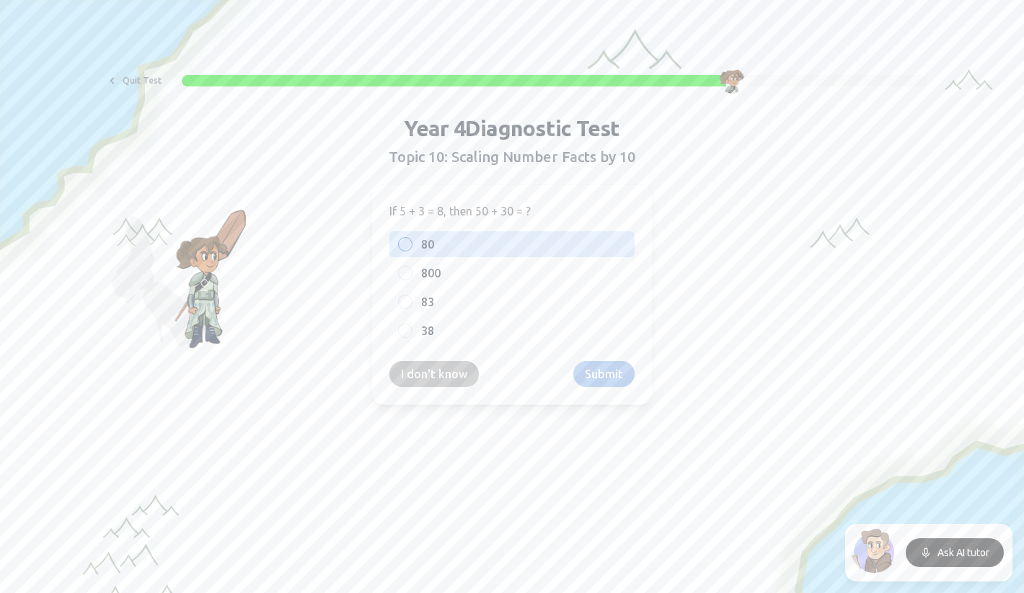
click at [428, 244] on span "80" at bounding box center [427, 244] width 13 height 17
click at [411, 244] on button "80" at bounding box center [405, 245] width 12 height 12
click at [597, 379] on button "Submit" at bounding box center [603, 374] width 61 height 26
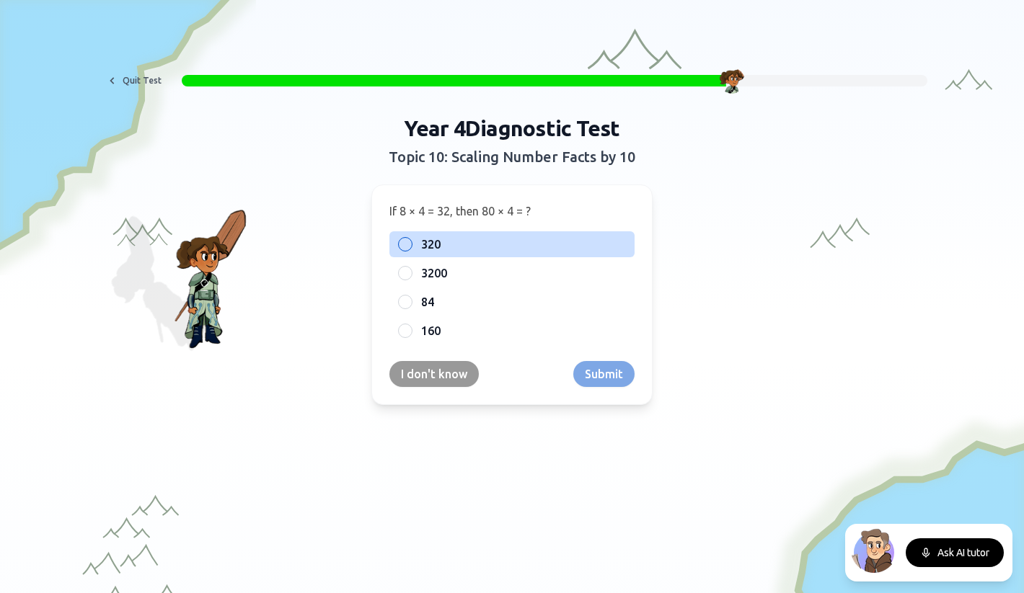
click at [453, 242] on label "320" at bounding box center [523, 244] width 205 height 17
click at [411, 242] on button "320" at bounding box center [405, 245] width 12 height 12
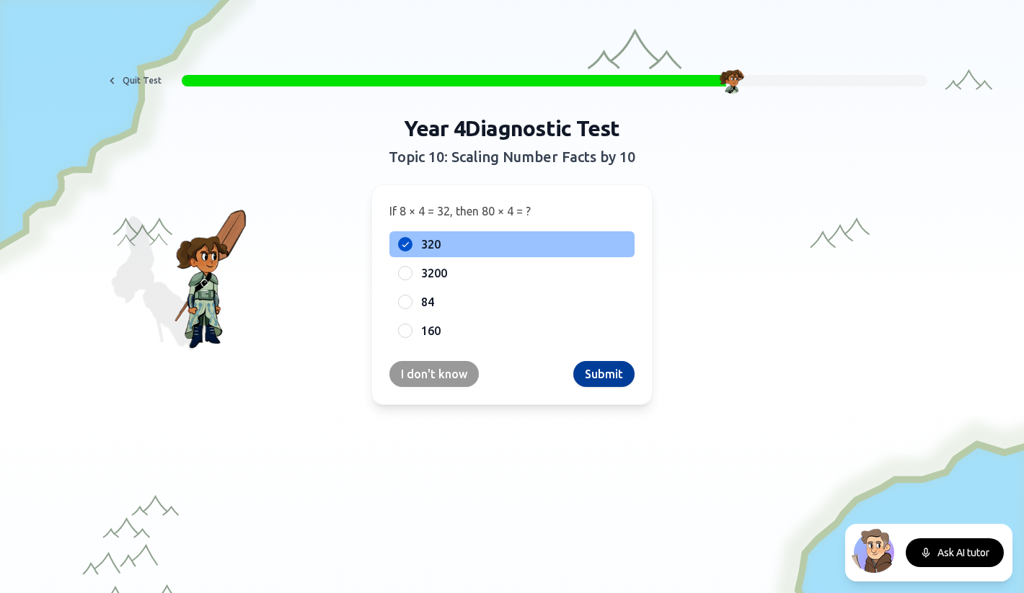
click at [606, 371] on button "Submit" at bounding box center [603, 374] width 61 height 26
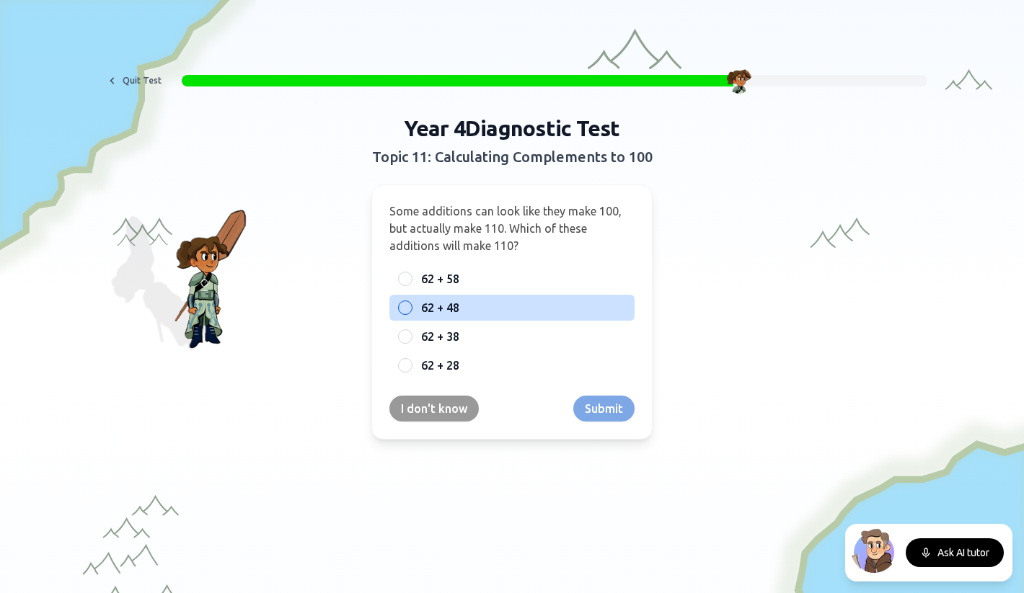
click at [456, 311] on span "62 + 48" at bounding box center [440, 307] width 38 height 17
click at [411, 311] on button "62 + 48" at bounding box center [405, 308] width 12 height 12
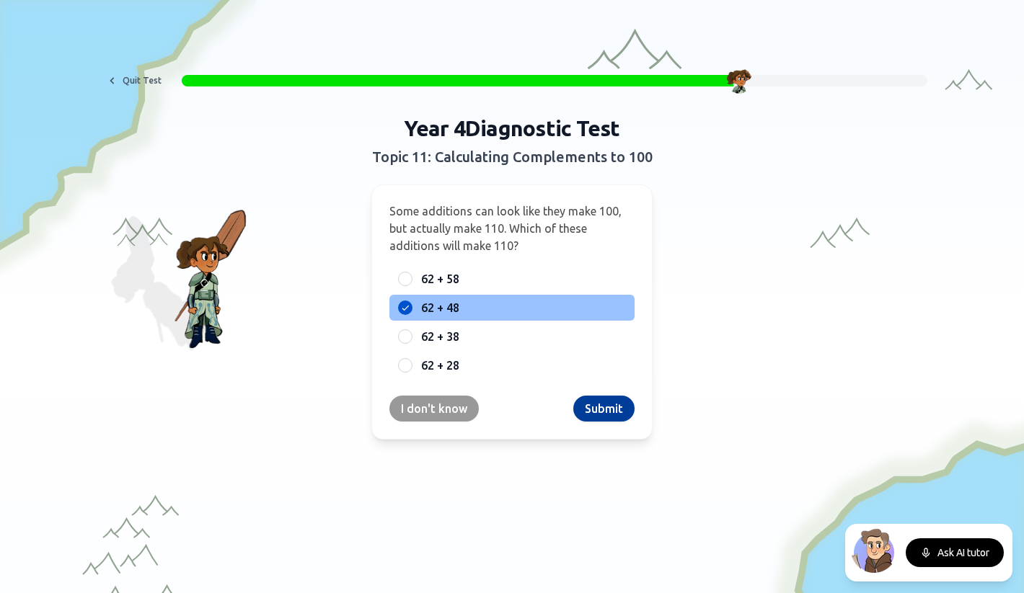
click at [604, 411] on button "Submit" at bounding box center [603, 409] width 61 height 26
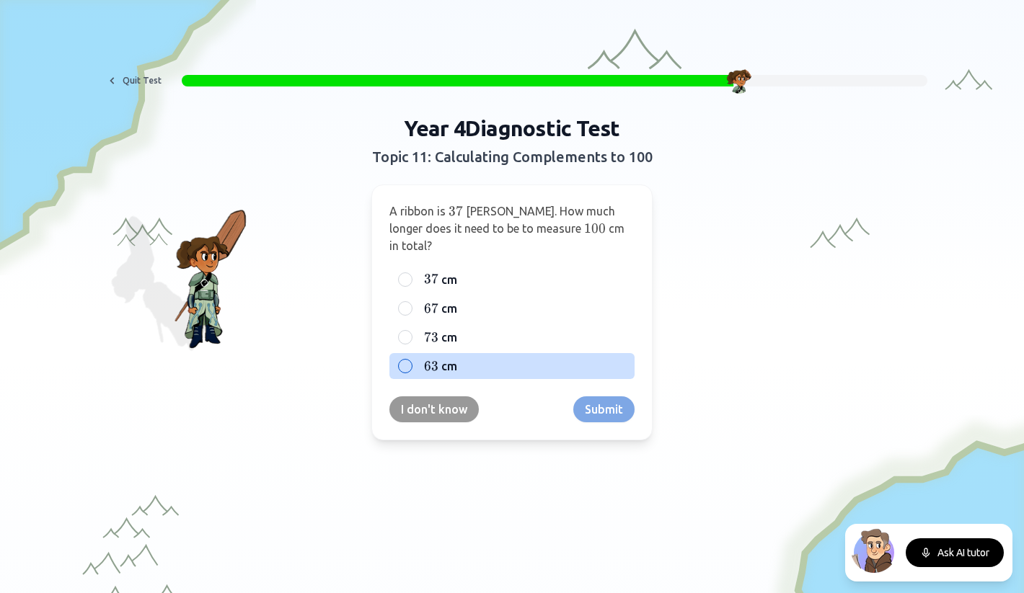
click at [437, 358] on span "63" at bounding box center [431, 366] width 14 height 16
click at [411, 361] on button "63 63 63 cm" at bounding box center [405, 367] width 12 height 12
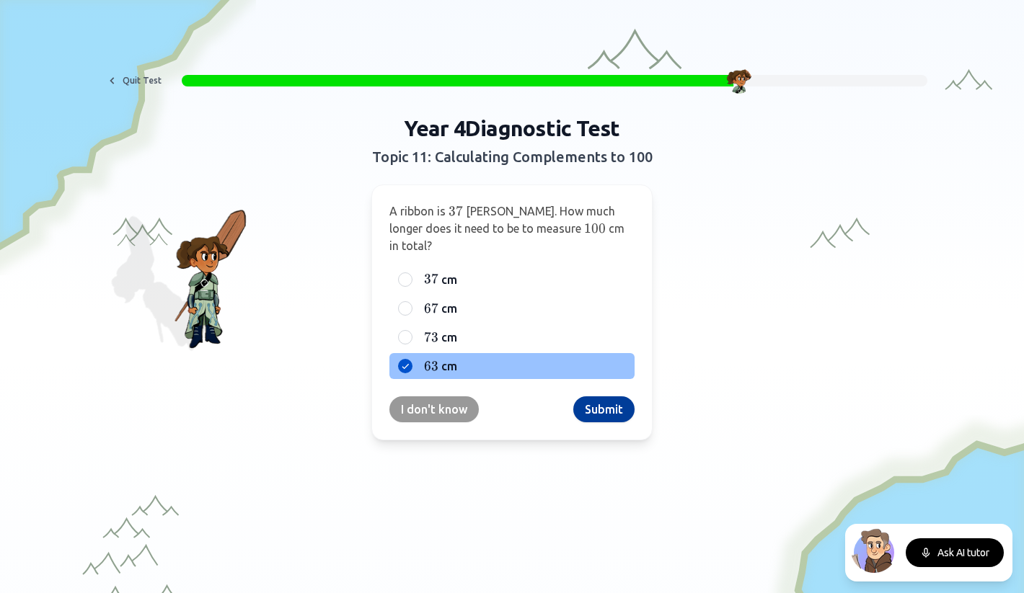
click at [610, 397] on button "Submit" at bounding box center [603, 410] width 61 height 26
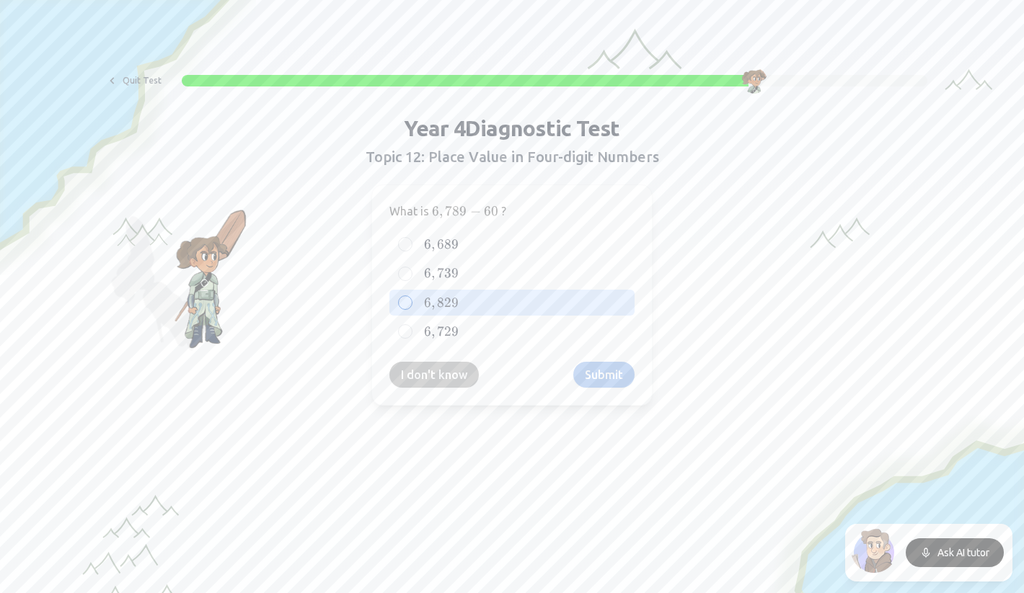
click at [457, 299] on span "829" at bounding box center [448, 303] width 22 height 16
click at [411, 299] on button "6 , 829 6,829 6 , 829" at bounding box center [405, 303] width 12 height 12
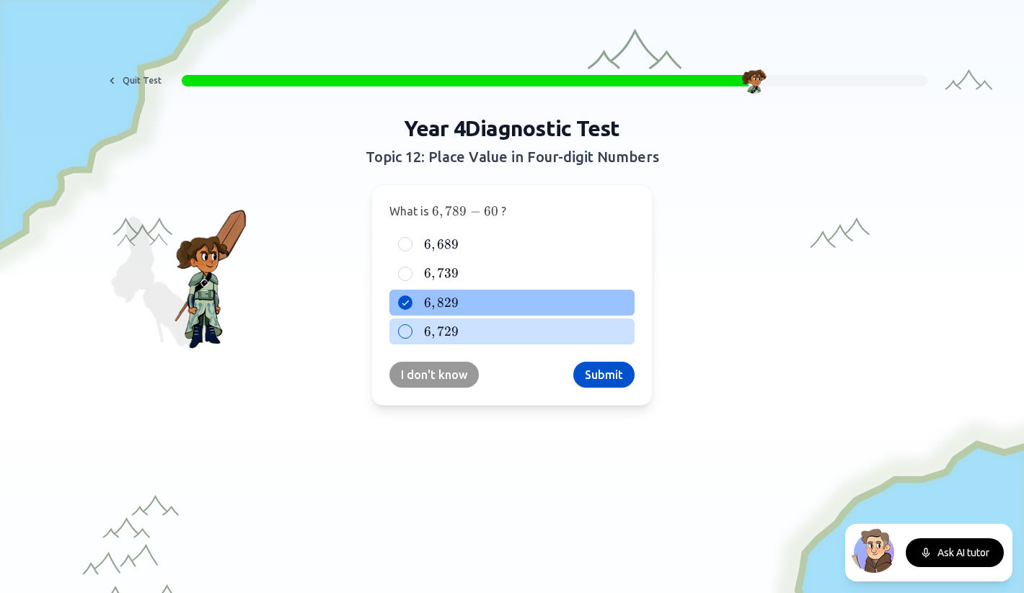
click at [453, 331] on span "729" at bounding box center [448, 332] width 22 height 16
click at [411, 331] on button "6 , 729 6,729 6 , 729" at bounding box center [405, 332] width 12 height 12
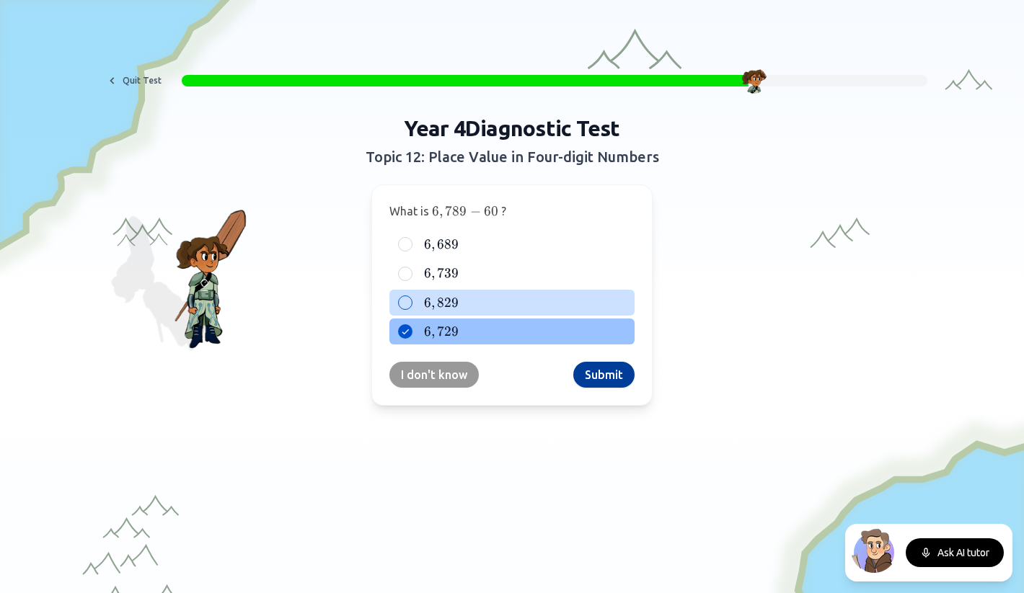
click at [618, 381] on button "Submit" at bounding box center [603, 375] width 61 height 26
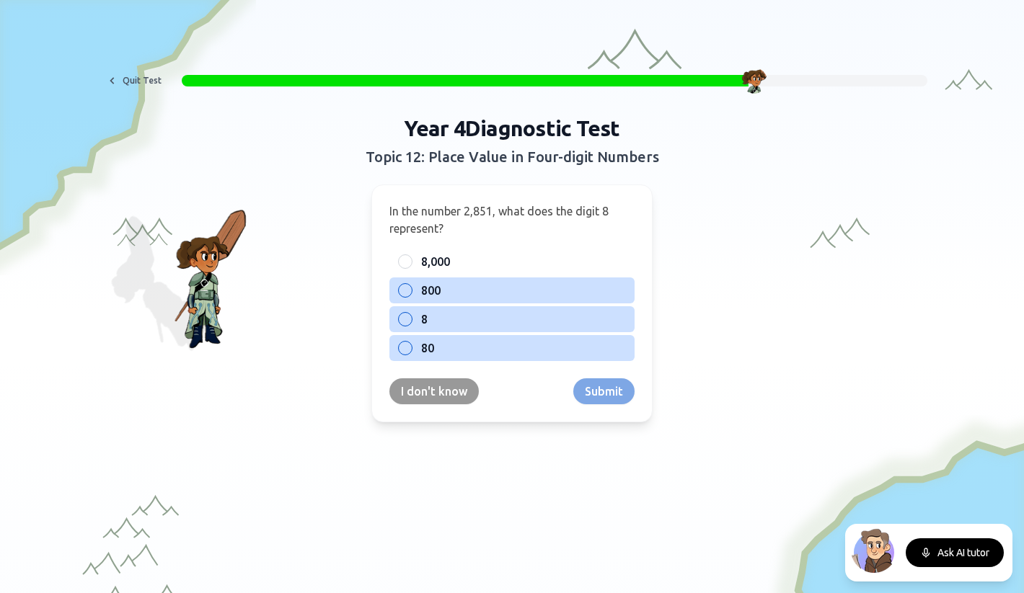
click at [445, 288] on label "800" at bounding box center [523, 290] width 205 height 17
click at [411, 288] on button "800" at bounding box center [405, 291] width 12 height 12
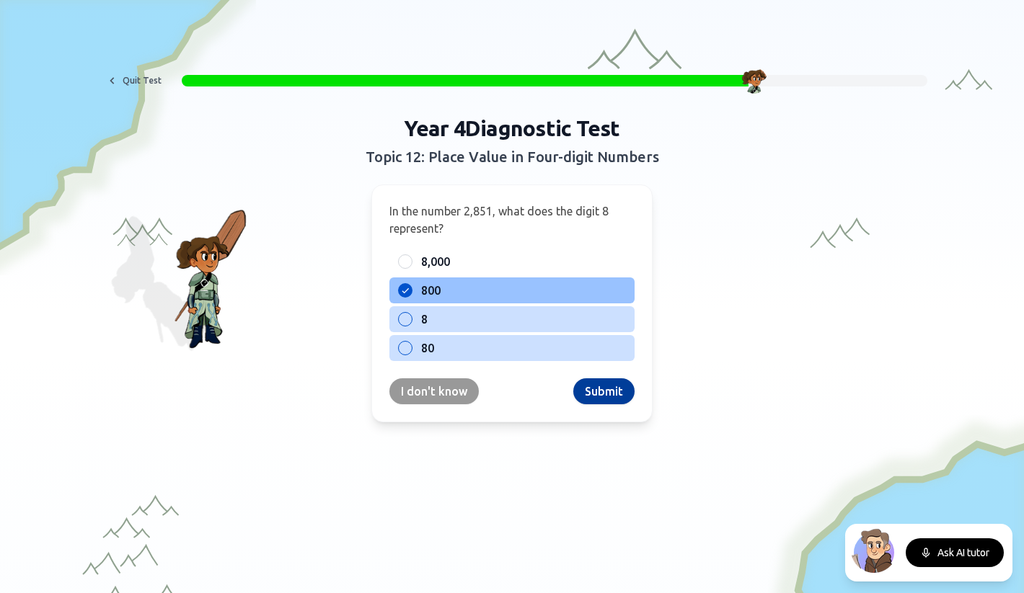
click at [607, 384] on button "Submit" at bounding box center [603, 392] width 61 height 26
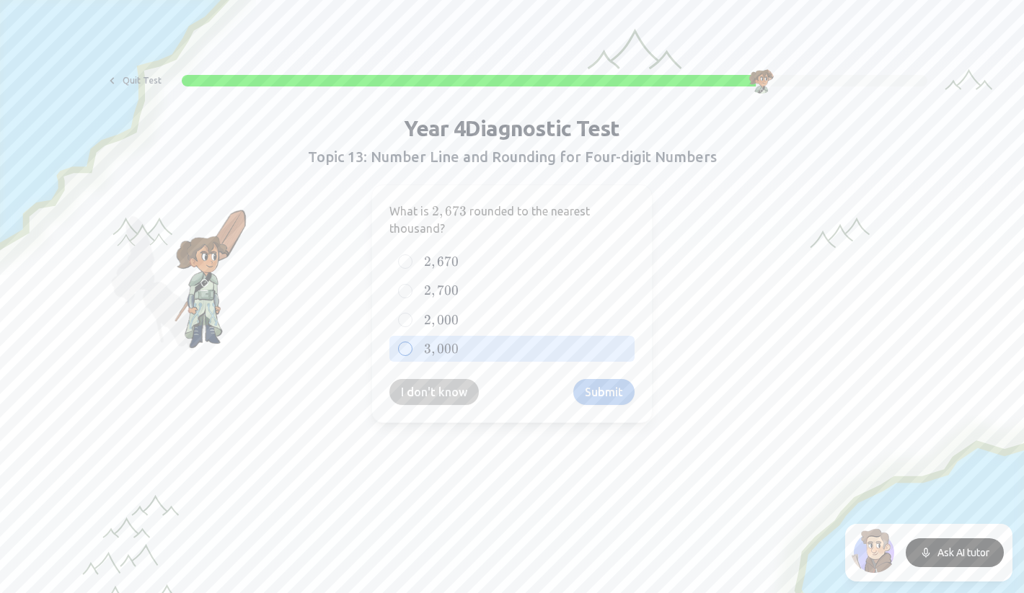
click at [456, 347] on span "000" at bounding box center [448, 349] width 22 height 16
click at [411, 347] on button "3 , 000 3,000 3 , 000" at bounding box center [405, 349] width 12 height 12
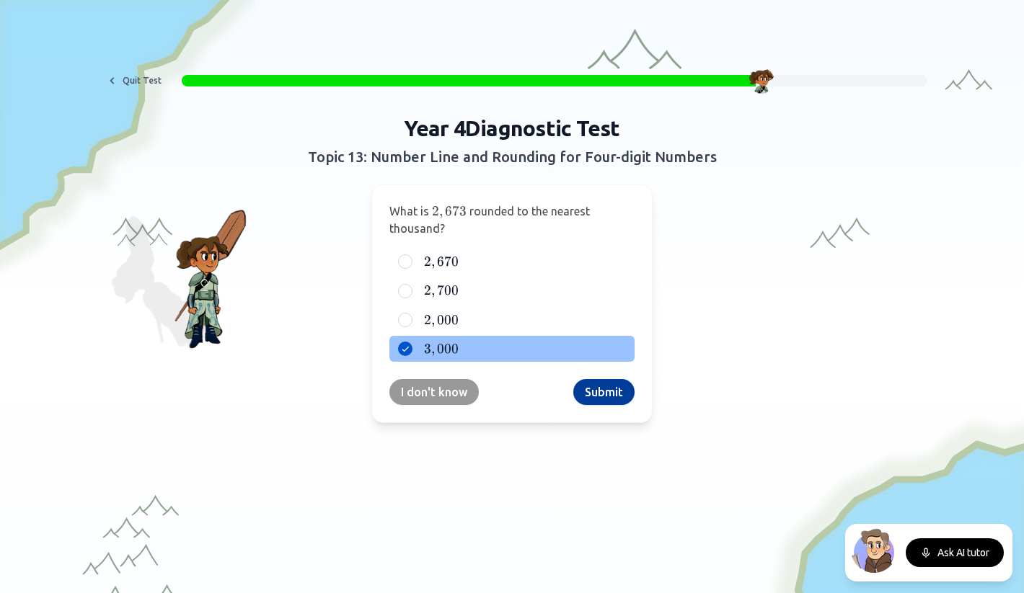
click at [602, 397] on button "Submit" at bounding box center [603, 392] width 61 height 26
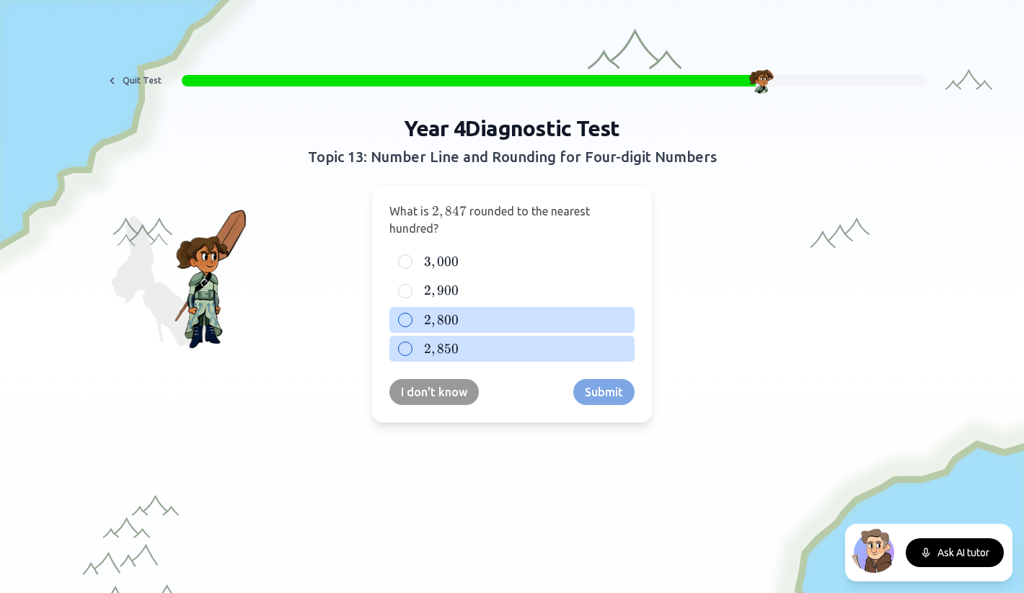
click at [450, 317] on span "800" at bounding box center [448, 320] width 22 height 16
click at [411, 317] on button "2 , 800 2,800 2 , 800" at bounding box center [405, 320] width 12 height 12
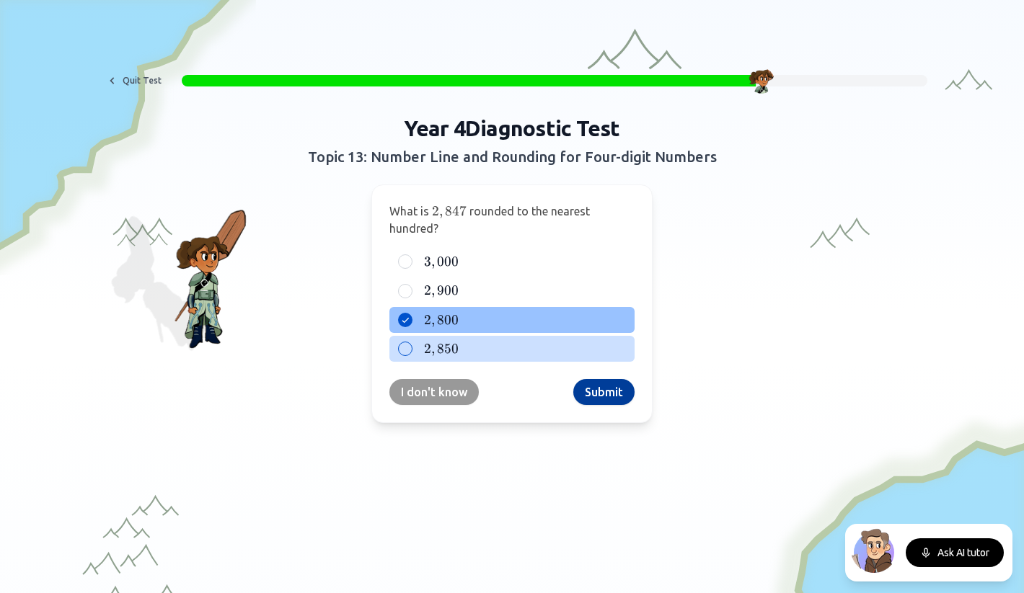
click at [598, 389] on button "Submit" at bounding box center [603, 392] width 61 height 26
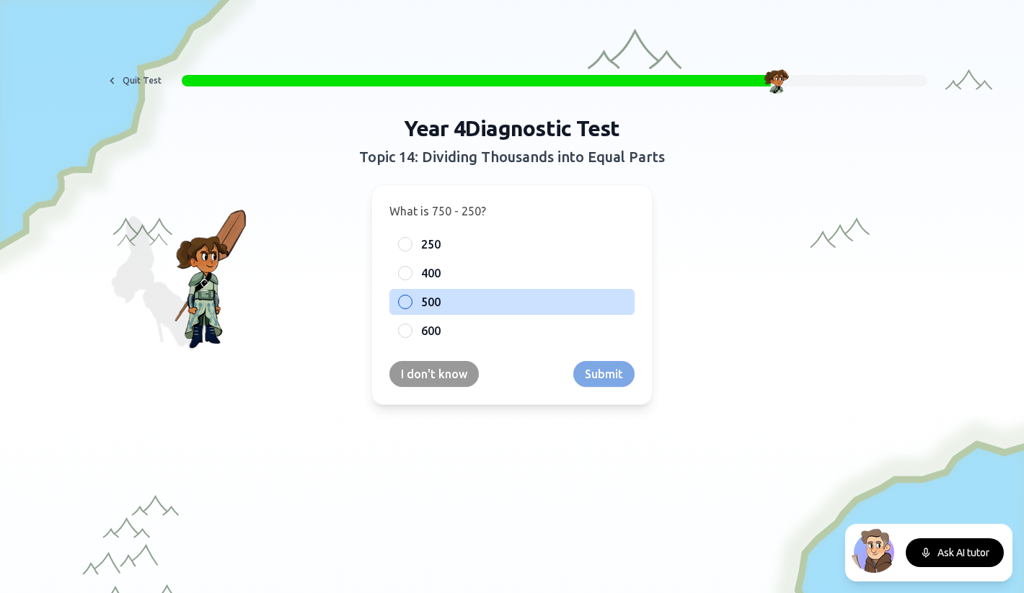
click at [436, 299] on span "500" at bounding box center [430, 301] width 19 height 17
click at [411, 299] on button "500" at bounding box center [405, 302] width 12 height 12
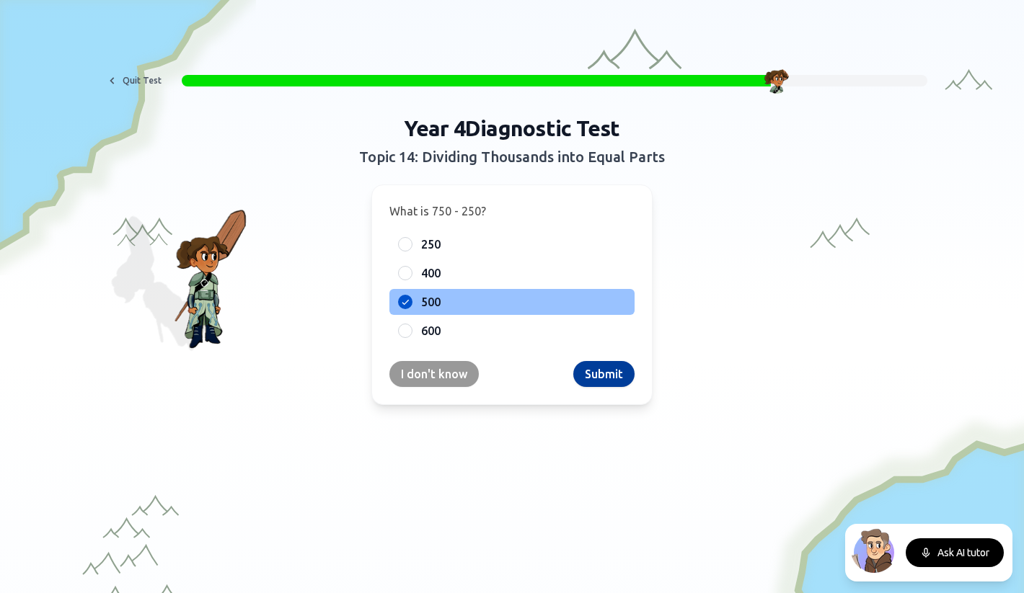
click at [605, 373] on button "Submit" at bounding box center [603, 374] width 61 height 26
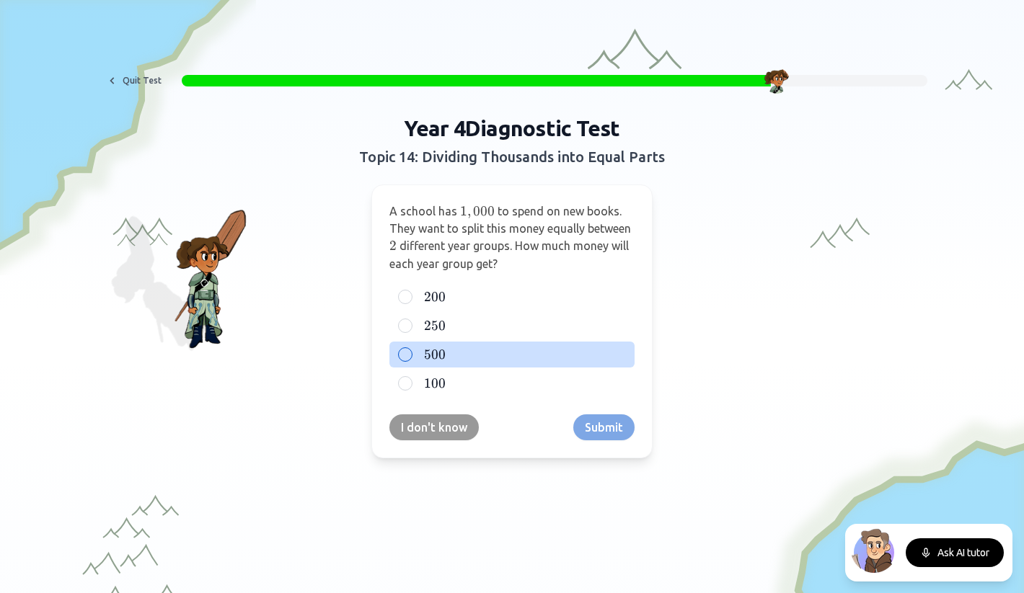
click at [415, 353] on div "500 500 500" at bounding box center [511, 355] width 245 height 26
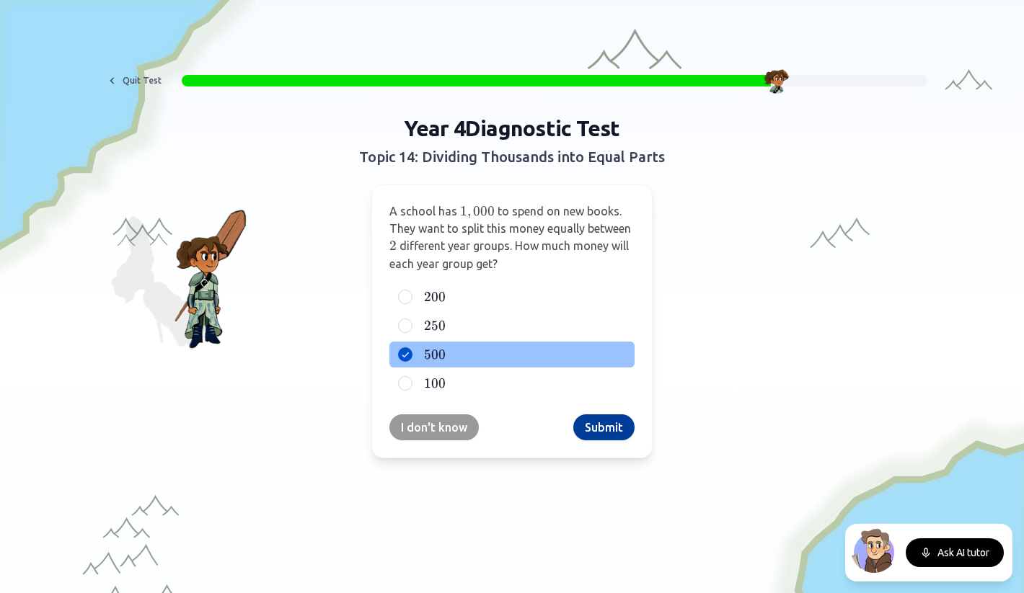
click at [613, 427] on button "Submit" at bounding box center [603, 428] width 61 height 26
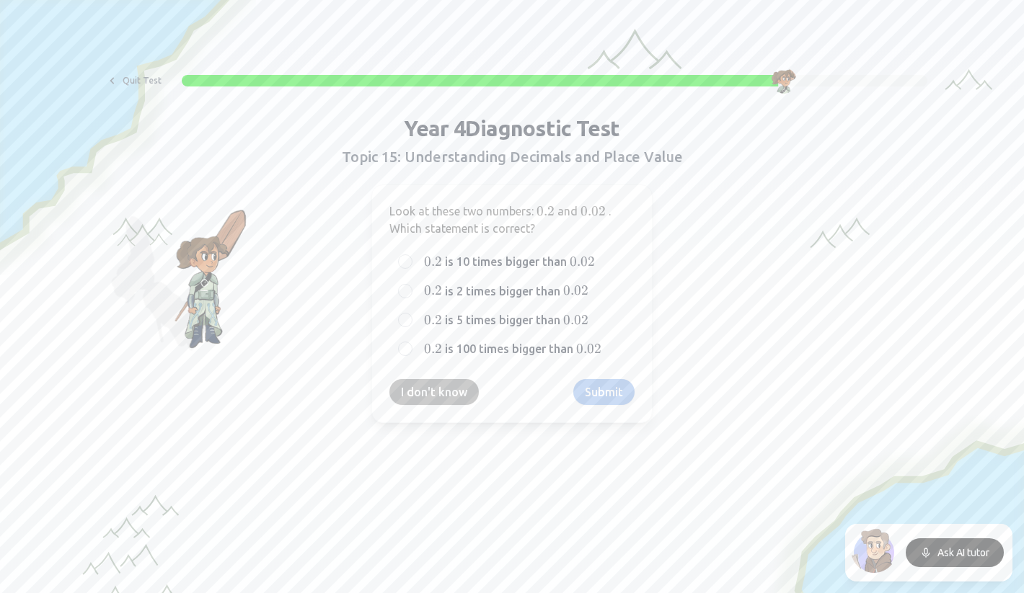
click at [433, 388] on button "I don't know" at bounding box center [433, 392] width 89 height 26
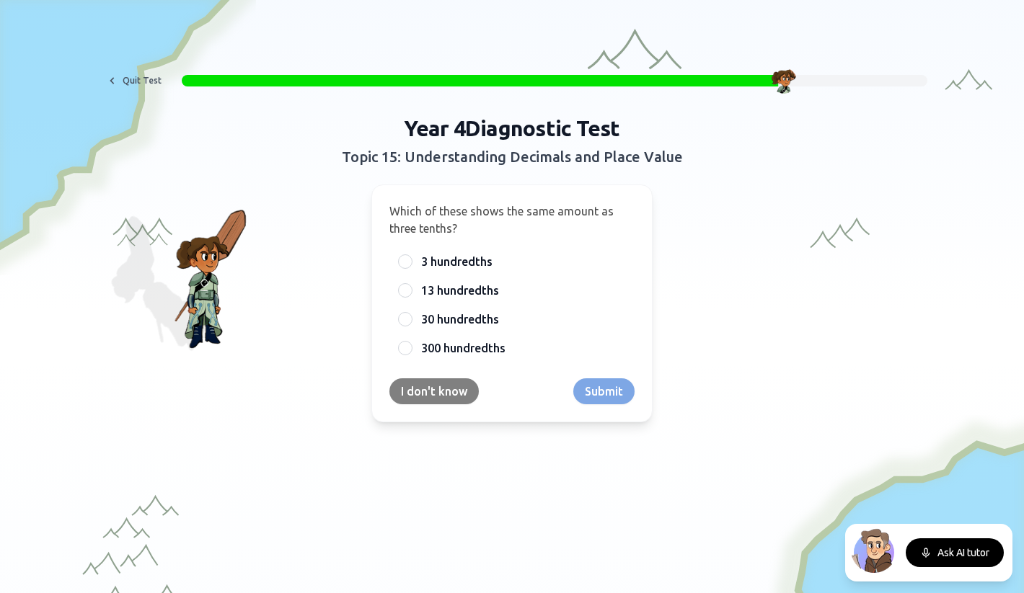
click at [427, 386] on button "I don't know" at bounding box center [433, 392] width 89 height 26
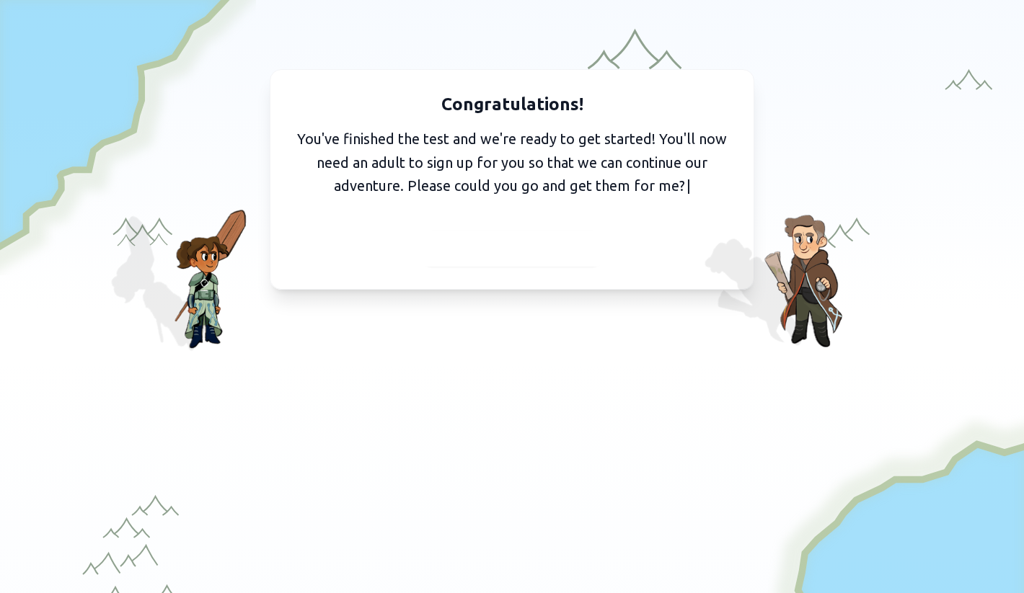
click at [505, 253] on span "I've got them with me" at bounding box center [512, 249] width 133 height 20
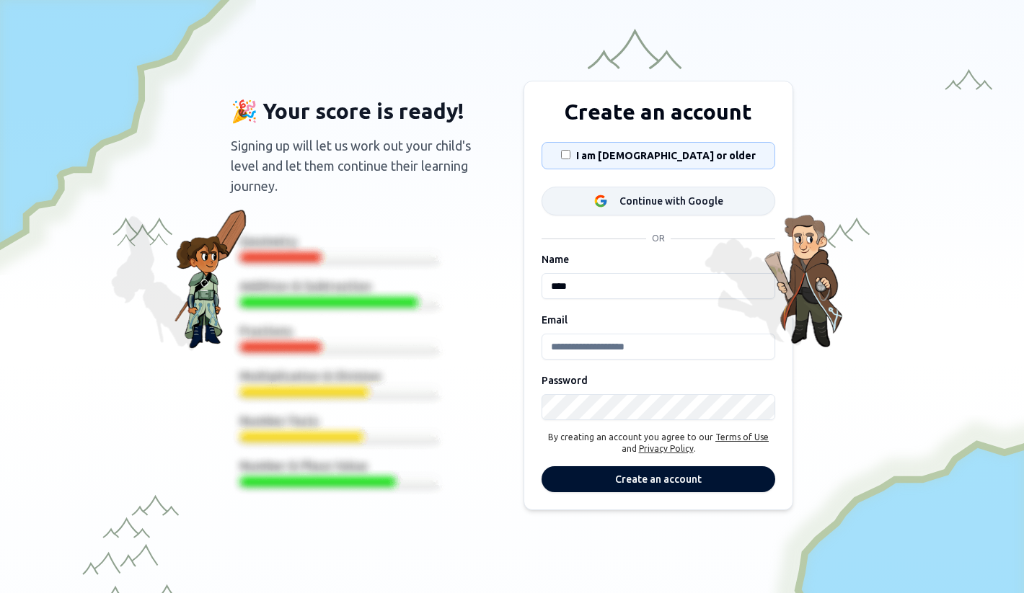
click at [605, 202] on icon at bounding box center [604, 203] width 6 height 6
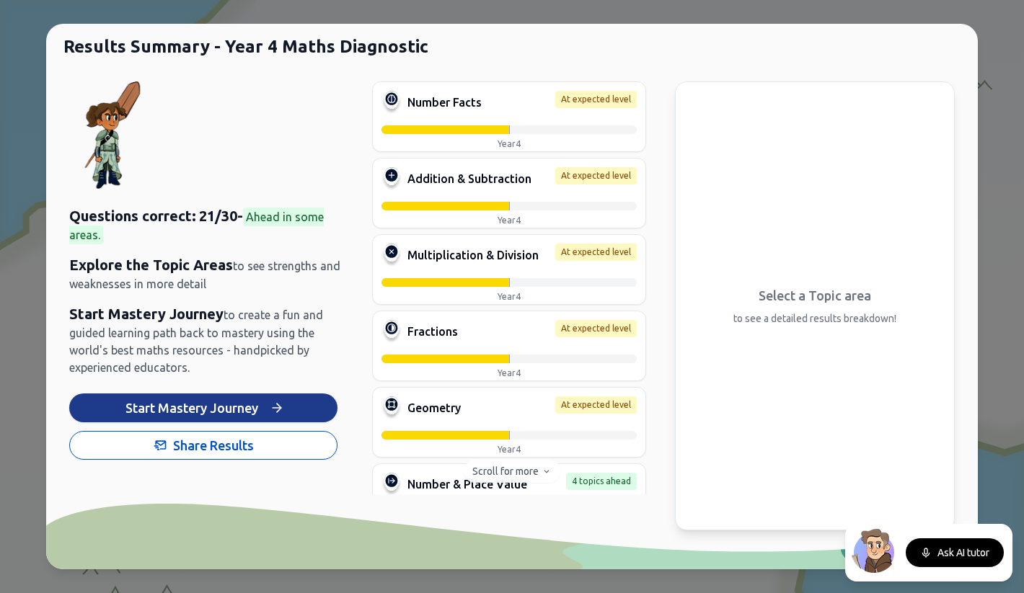
click at [205, 410] on button "Start Mastery Journey" at bounding box center [203, 408] width 268 height 29
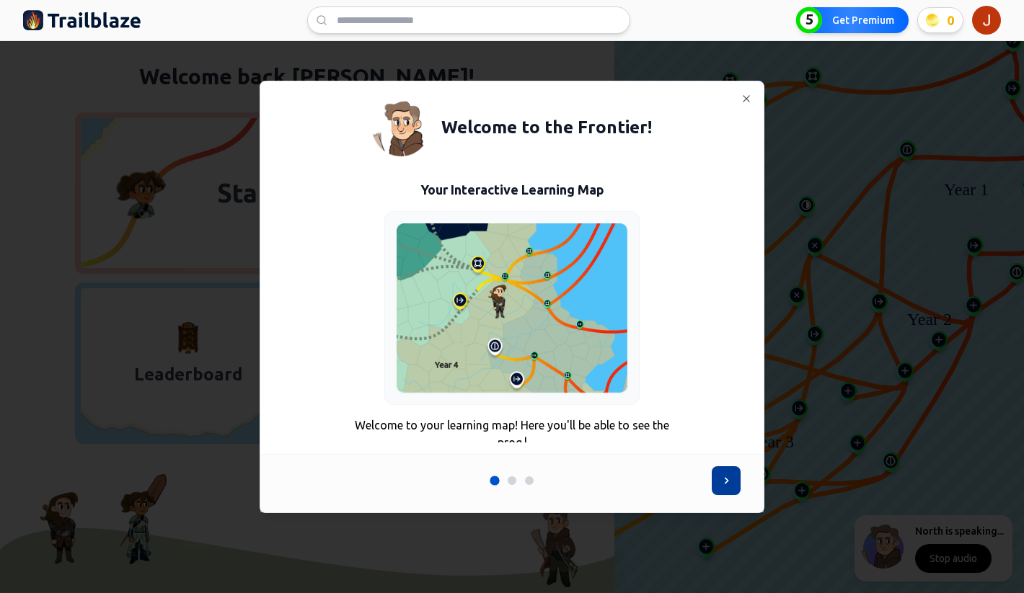
click at [726, 483] on icon at bounding box center [726, 481] width 14 height 14
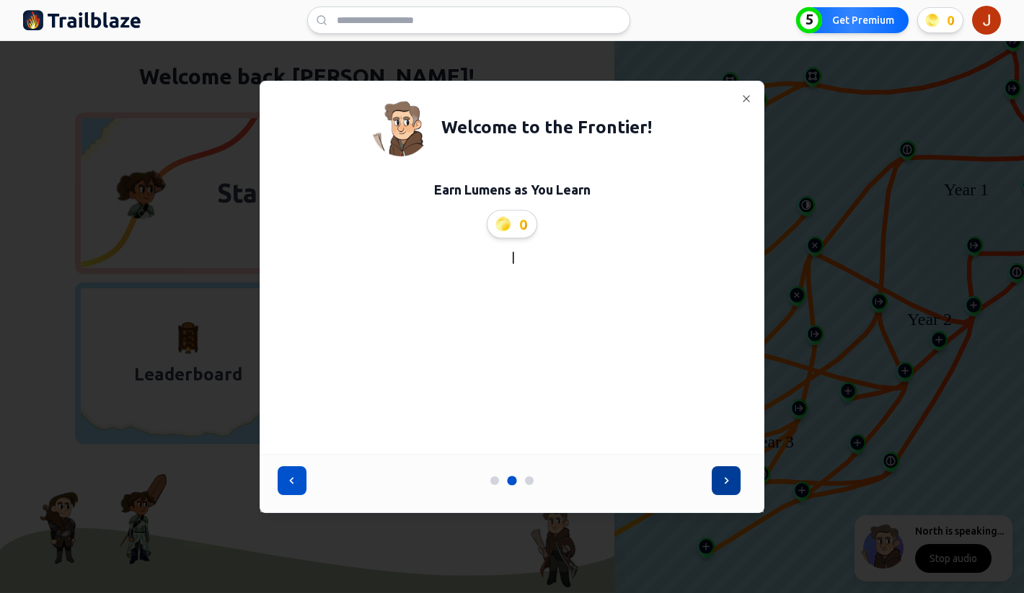
click at [726, 483] on icon at bounding box center [726, 481] width 14 height 14
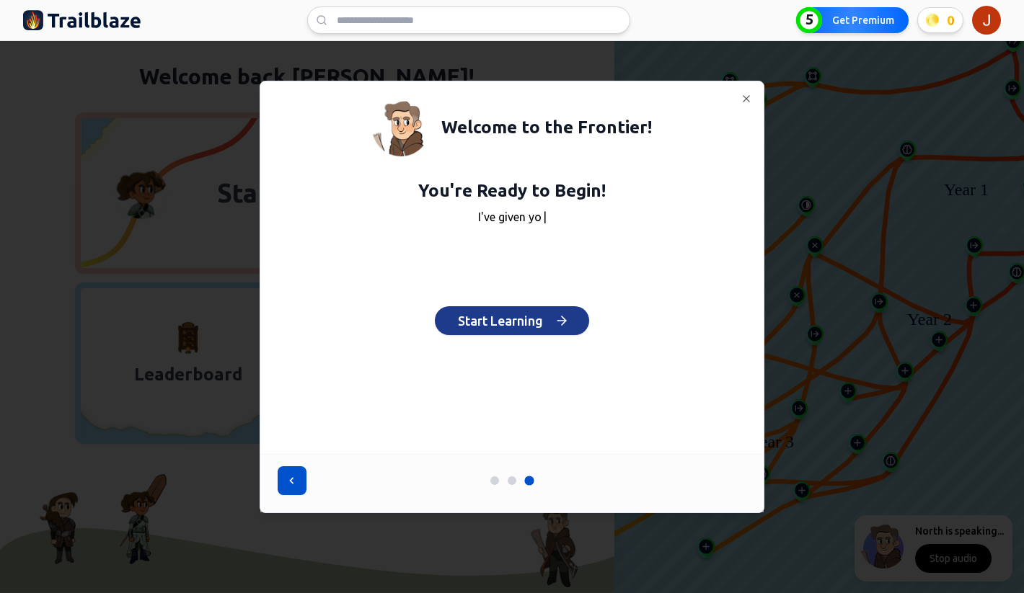
click at [523, 327] on button "Start Learning" at bounding box center [512, 320] width 154 height 29
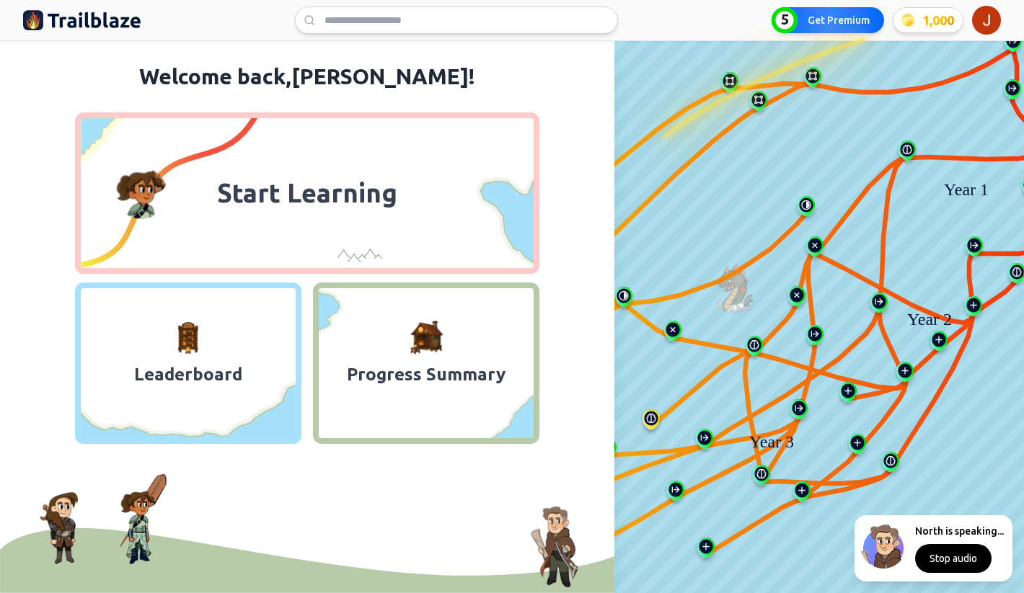
click at [946, 581] on div "North is speaking... Stop audio" at bounding box center [933, 549] width 158 height 66
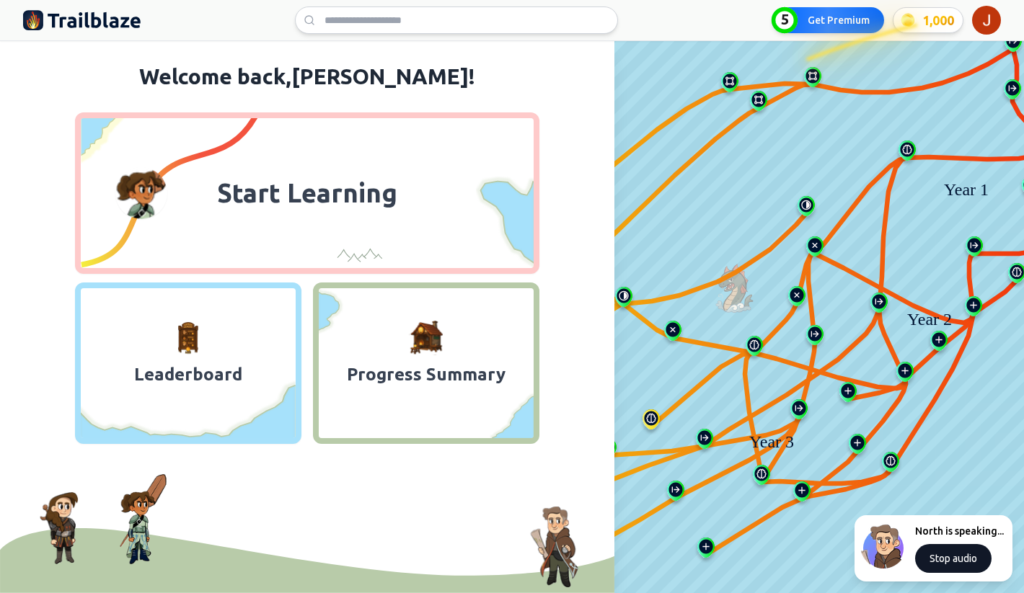
click at [945, 569] on button "Stop audio" at bounding box center [953, 558] width 76 height 29
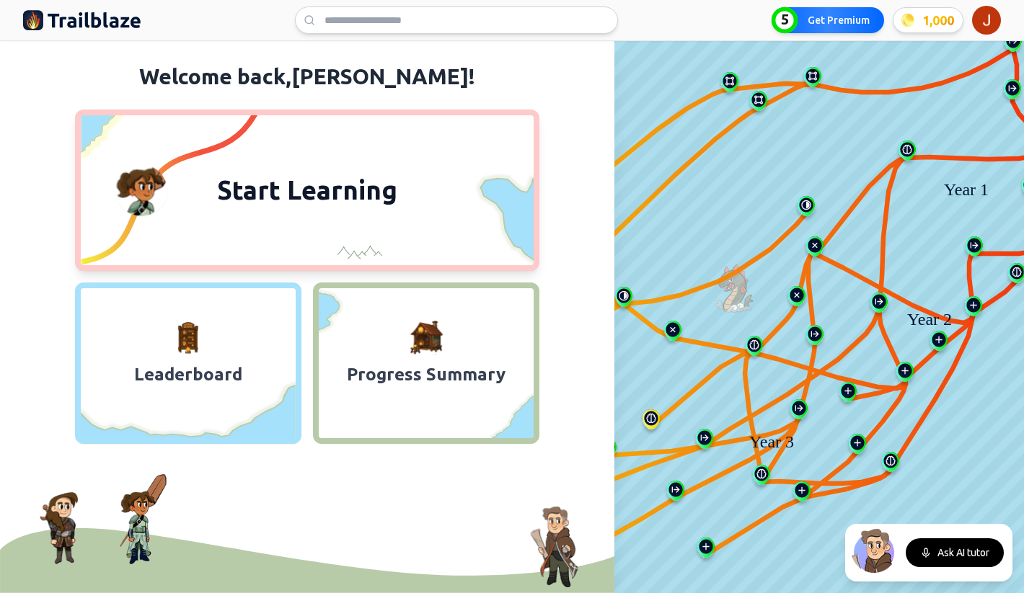
click at [350, 182] on span "Start Learning" at bounding box center [307, 190] width 198 height 35
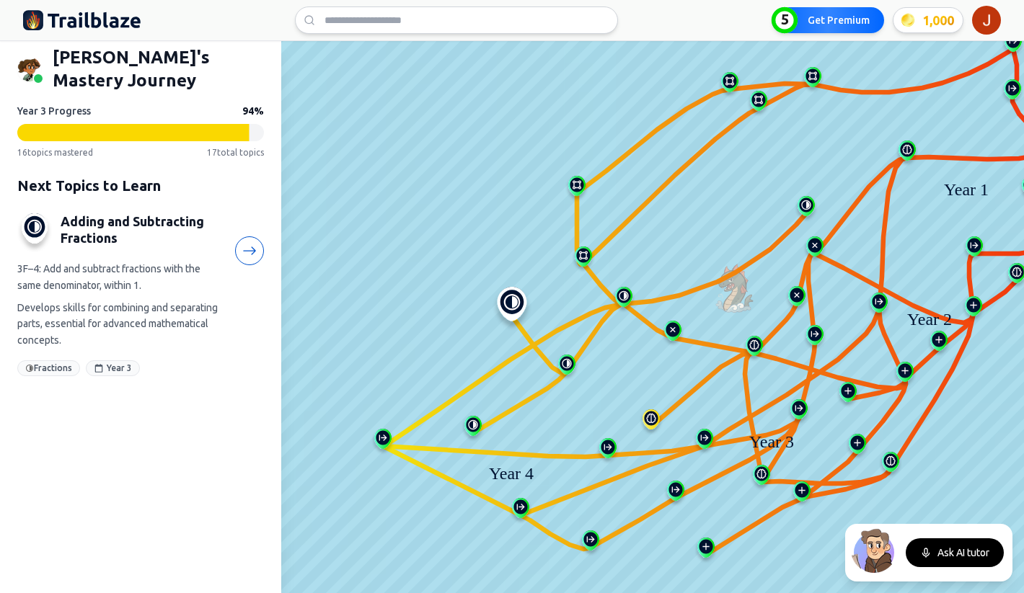
click at [242, 275] on div "Adding and Subtracting Fractions 3F–4: Add and subtract fractions with the same…" at bounding box center [140, 294] width 247 height 163
click at [248, 244] on icon at bounding box center [249, 251] width 15 height 15
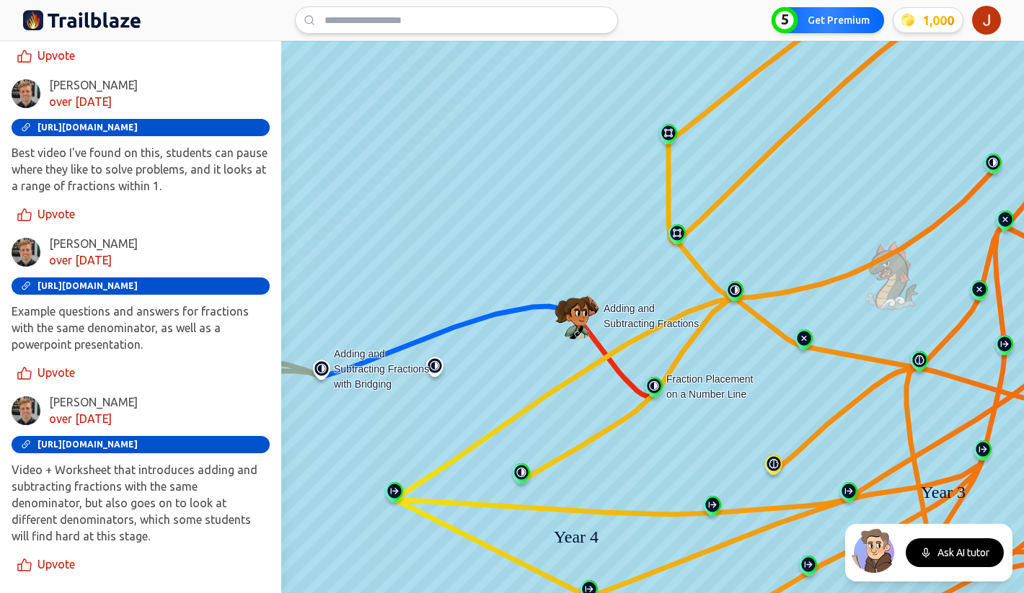
scroll to position [725, 0]
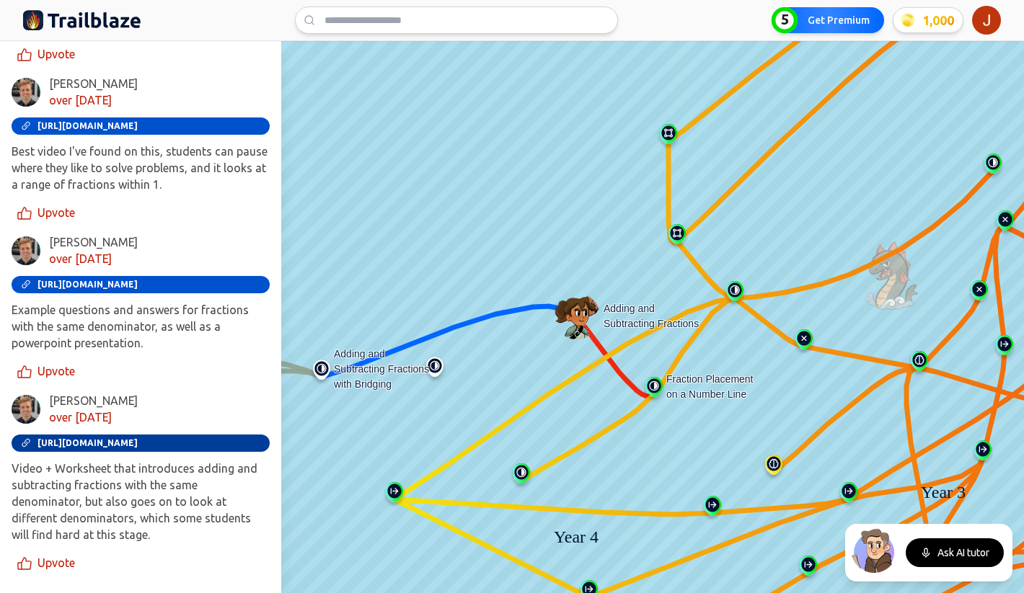
click at [120, 439] on span "[URL][DOMAIN_NAME]" at bounding box center [87, 443] width 100 height 10
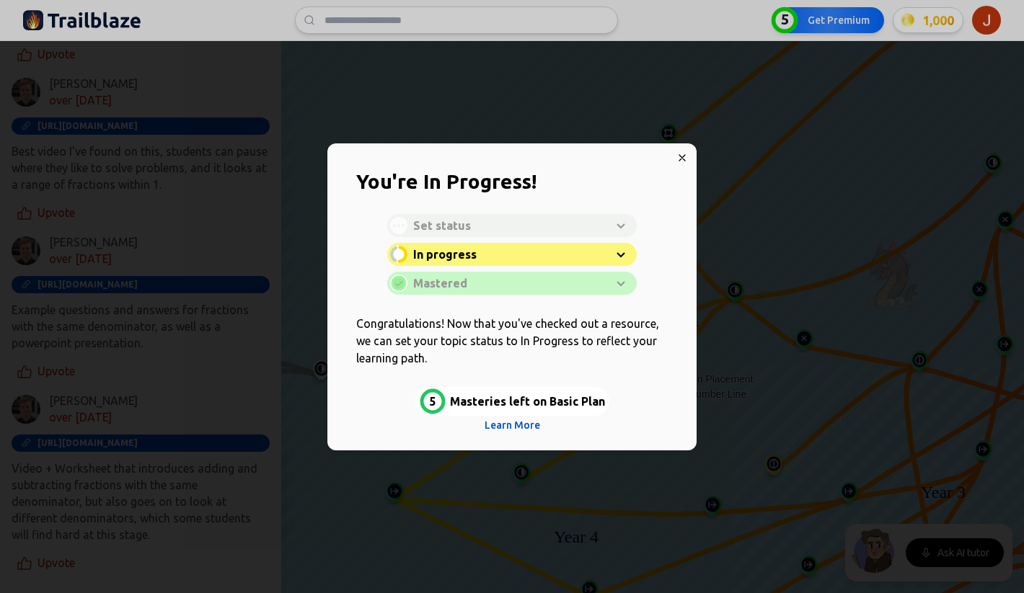
click at [682, 157] on div "Learn with North Start Learning Open resource without North" at bounding box center [511, 235] width 359 height 162
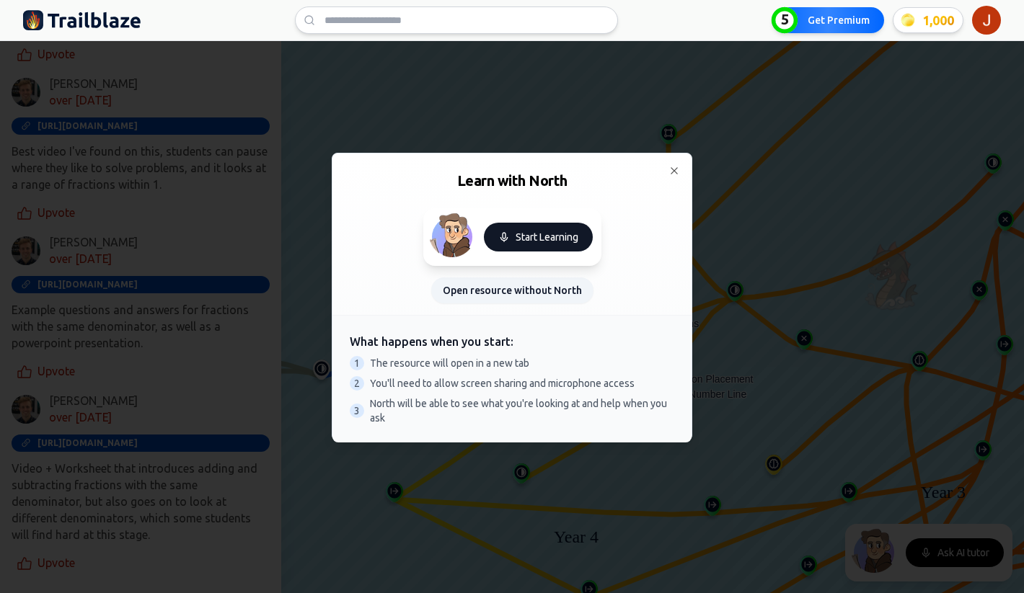
click at [521, 249] on button "Start Learning" at bounding box center [538, 237] width 109 height 29
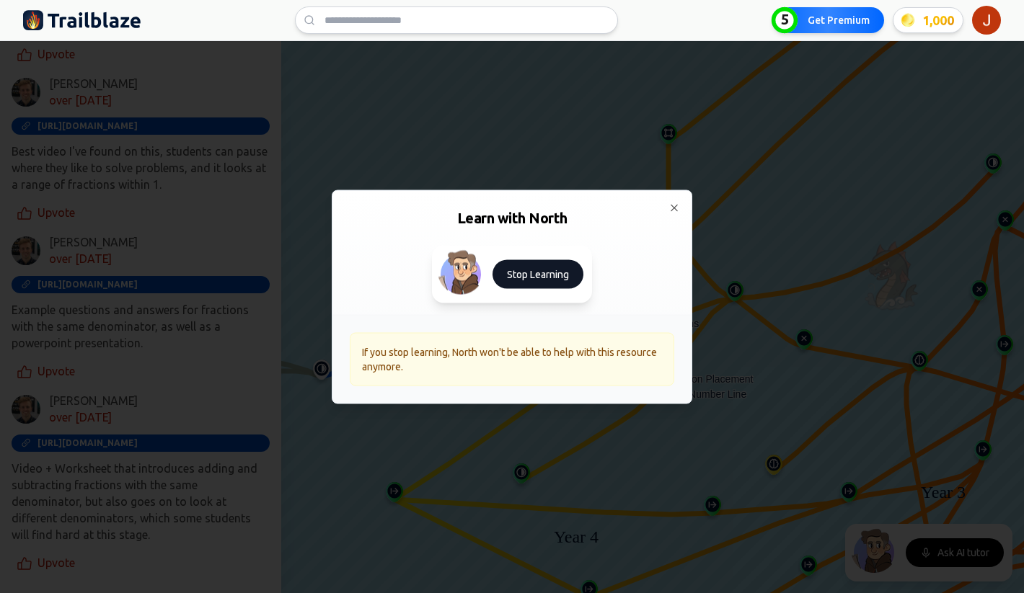
click at [520, 273] on button "Stop Learning" at bounding box center [537, 274] width 91 height 29
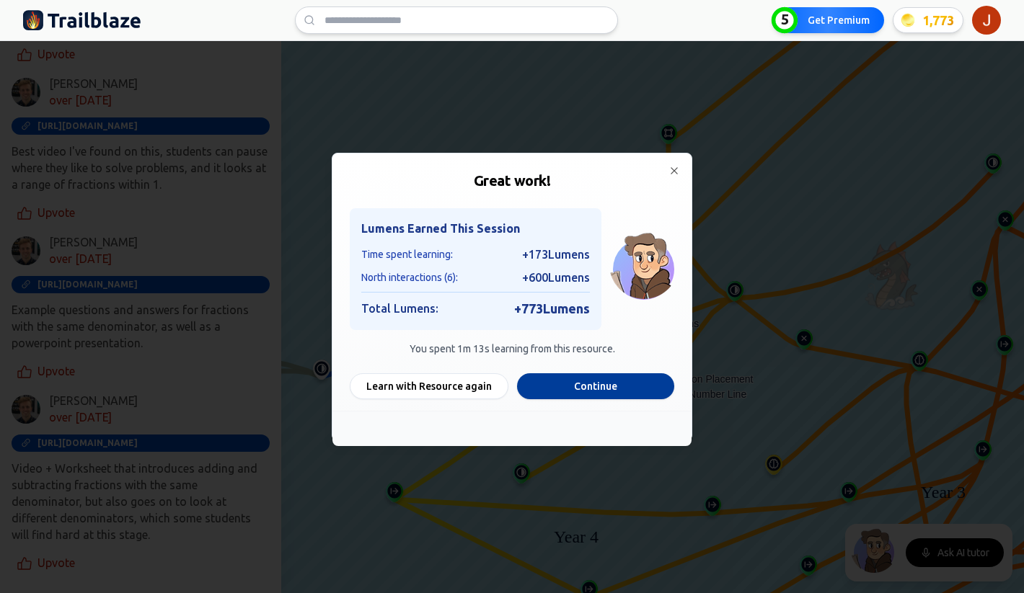
click at [580, 386] on button "Continue" at bounding box center [595, 386] width 157 height 26
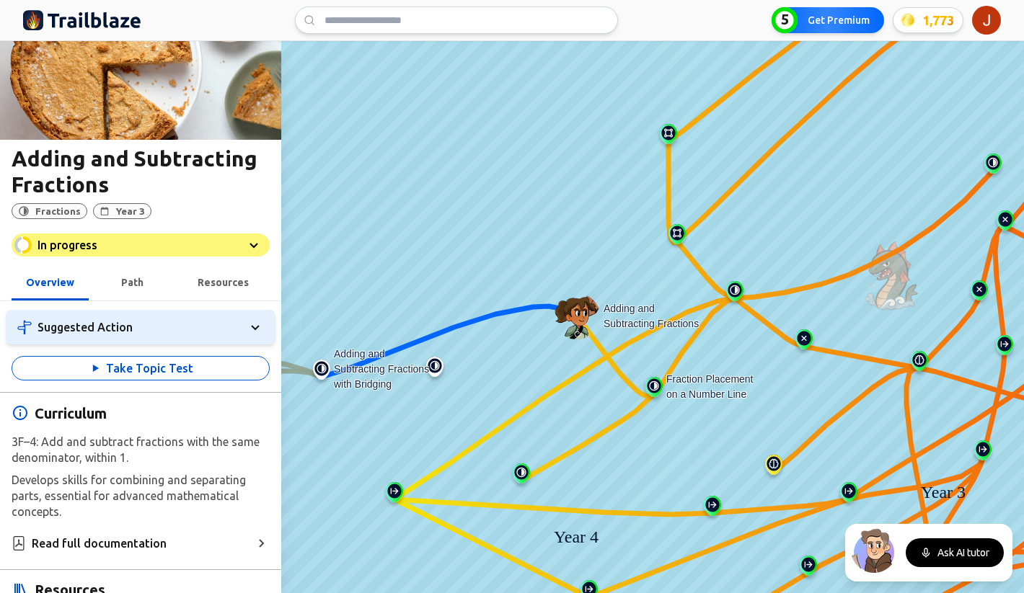
scroll to position [43, 0]
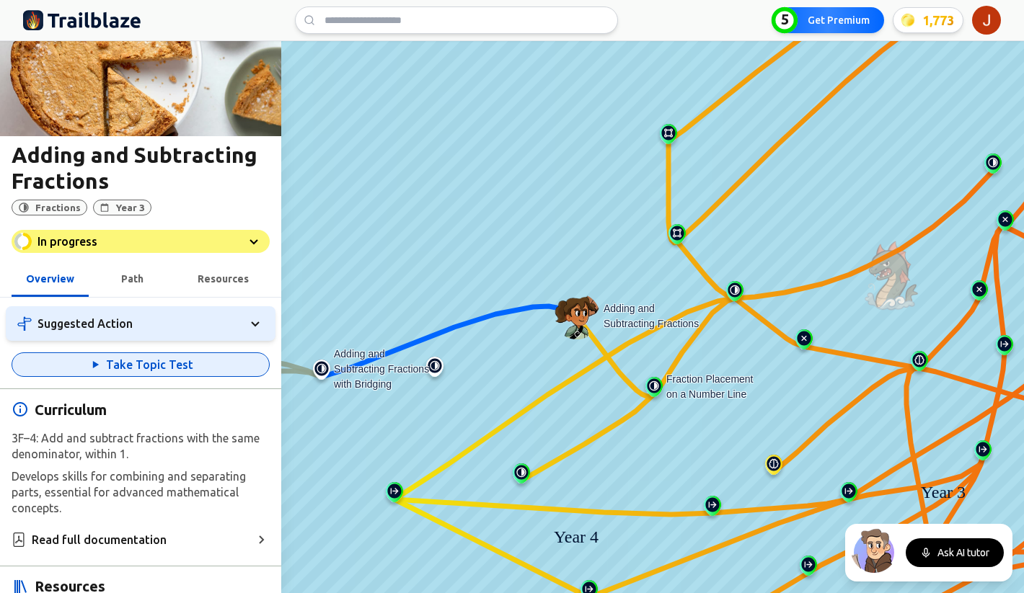
click at [160, 373] on button "Take Topic Test" at bounding box center [141, 365] width 258 height 25
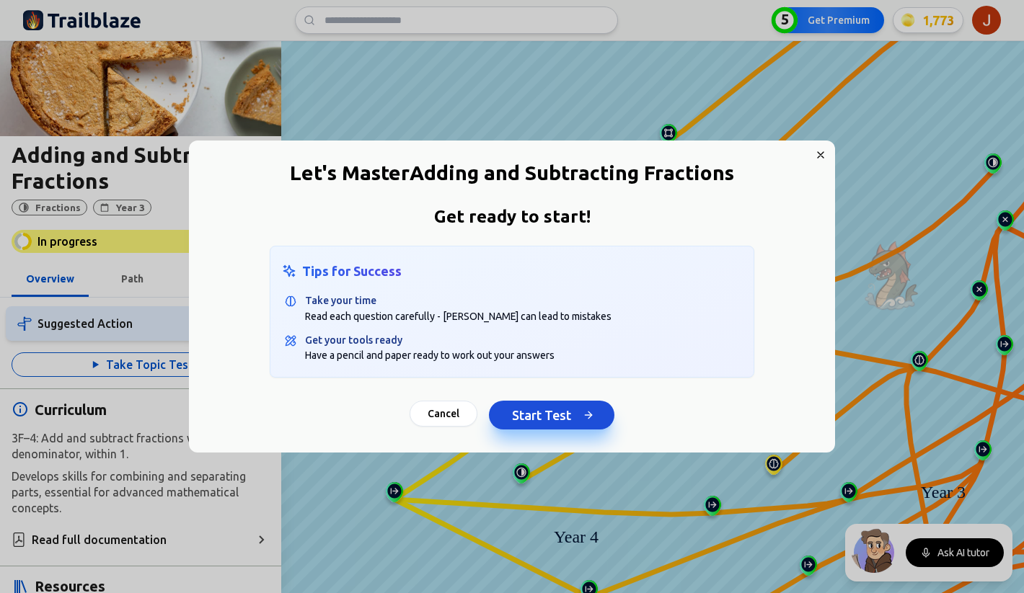
click at [533, 412] on button "Start Test" at bounding box center [551, 415] width 125 height 29
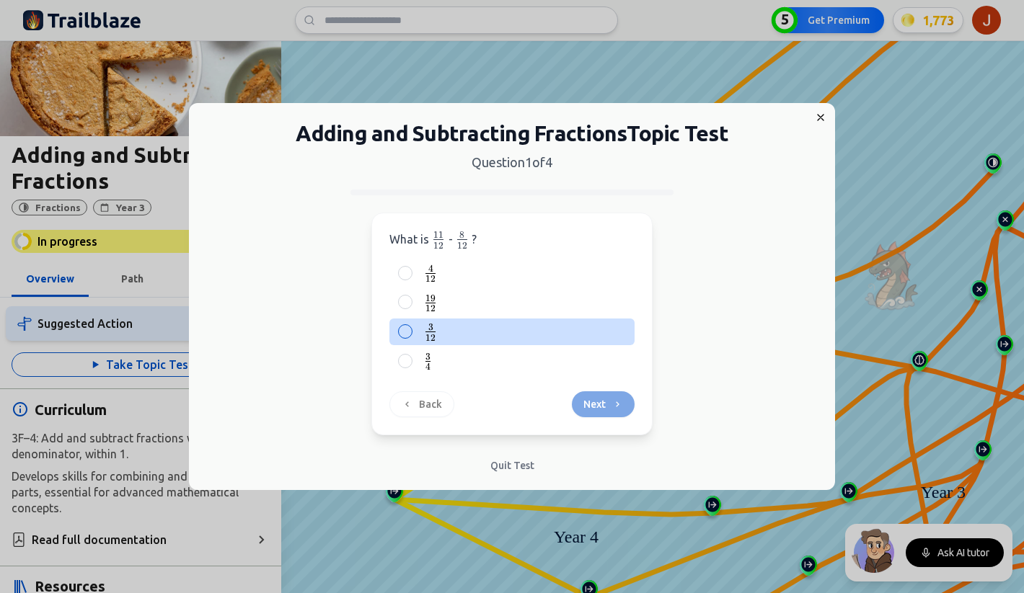
click at [407, 333] on div at bounding box center [405, 331] width 14 height 14
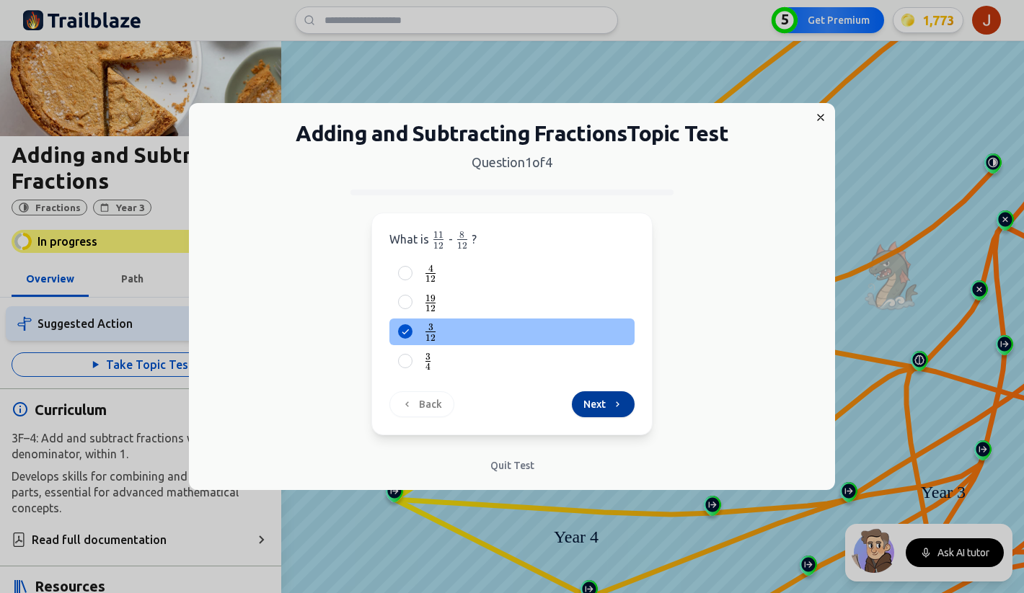
click at [599, 405] on button "Next" at bounding box center [603, 405] width 63 height 26
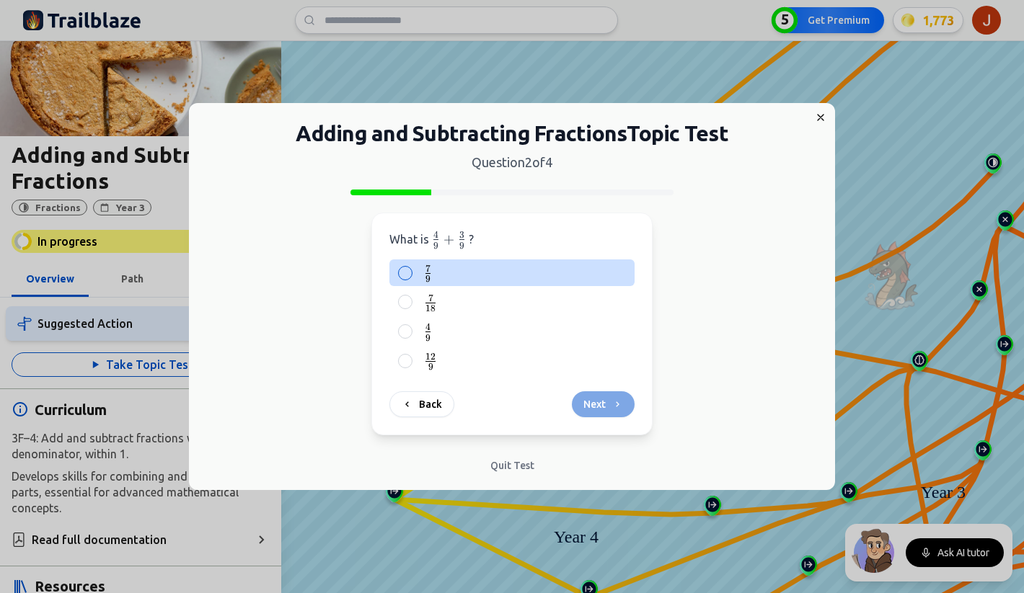
click at [418, 273] on div "7 9 \frac{7}{9} 9 7 ​" at bounding box center [511, 273] width 245 height 27
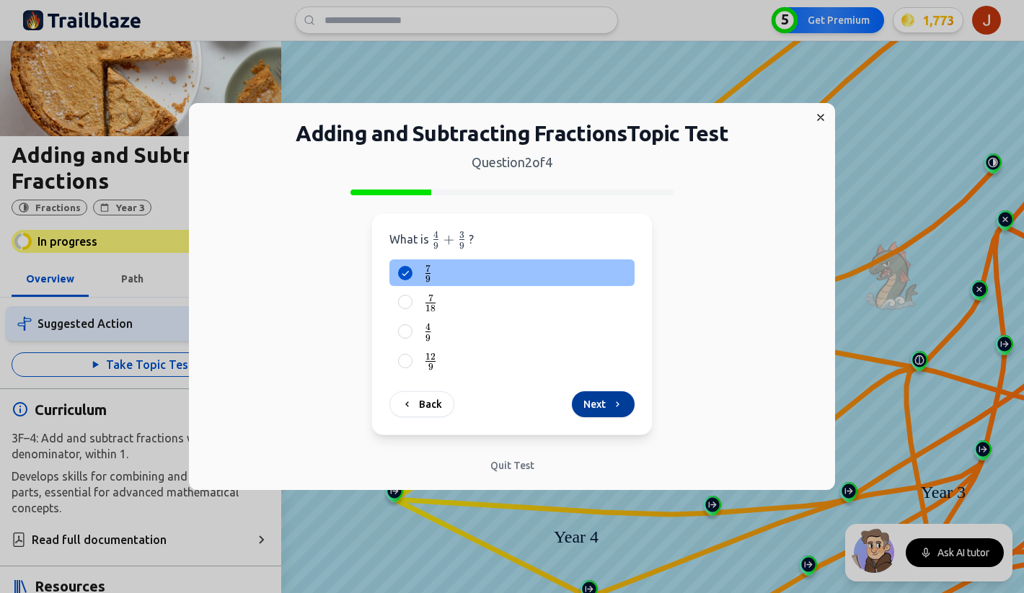
click at [601, 402] on button "Next" at bounding box center [603, 405] width 63 height 26
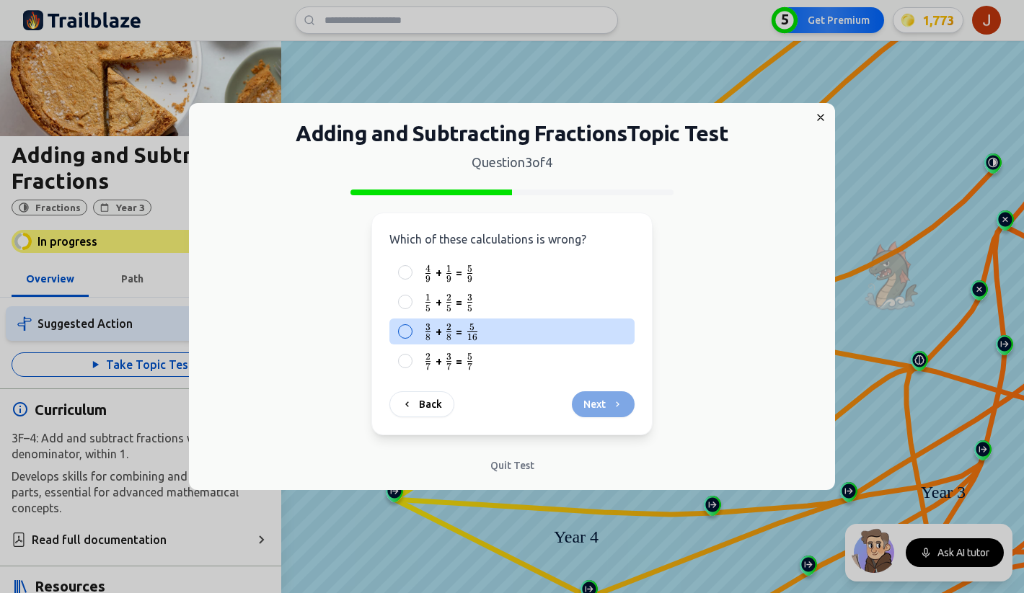
click at [465, 332] on span "16 5 ​" at bounding box center [472, 332] width 14 height 16
click at [411, 332] on button "3 8 {3 \over 8} 8 3 ​ + 2 8 {2 \over 8} 8 2 ​ = 5 16 {5 \over 16} 16 5 ​" at bounding box center [405, 332] width 12 height 12
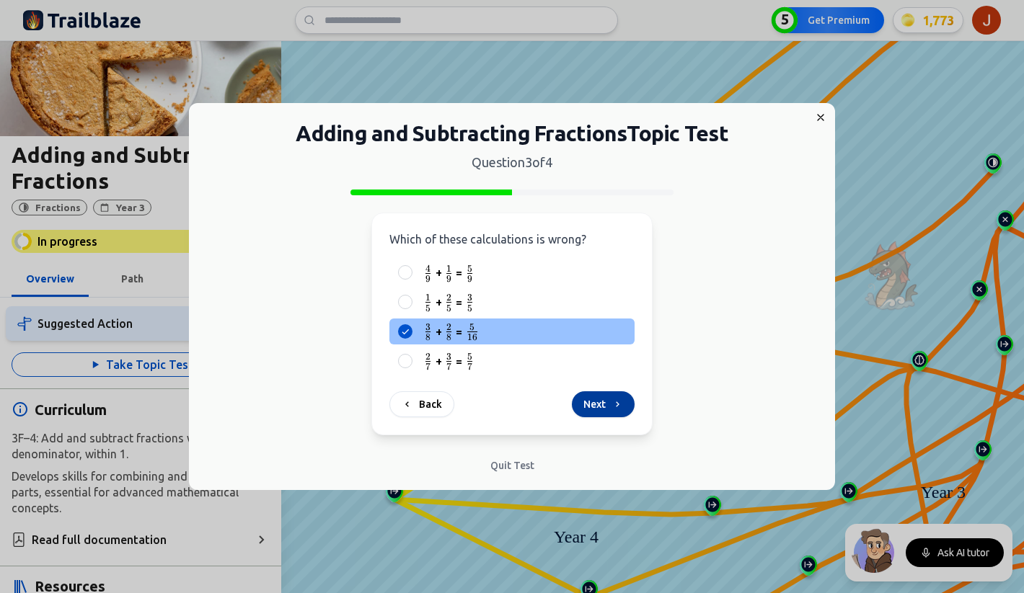
click at [591, 406] on button "Next" at bounding box center [603, 405] width 63 height 26
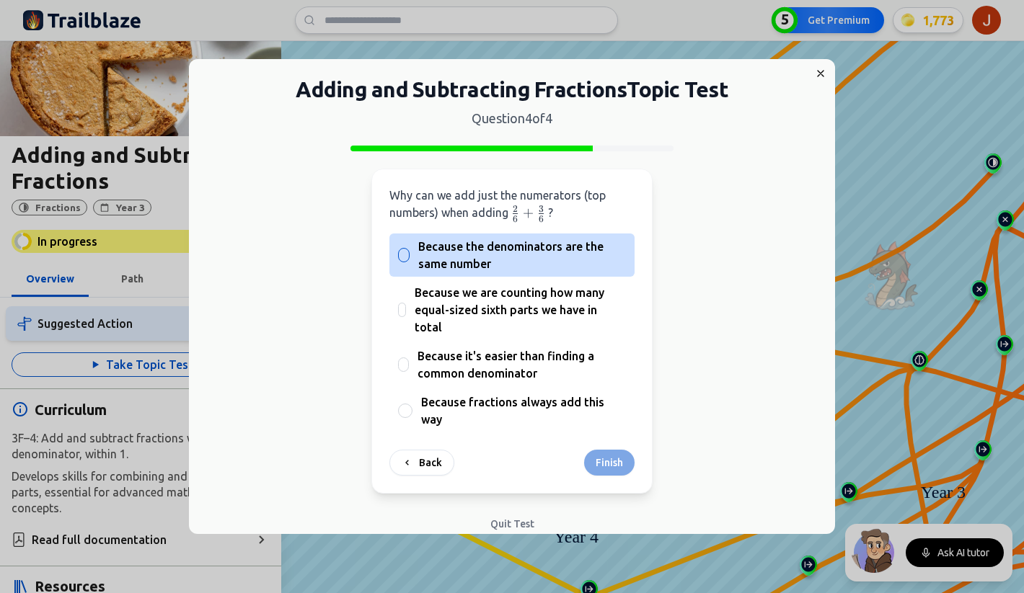
click at [467, 262] on span "Because the denominators are the same number" at bounding box center [522, 255] width 208 height 35
click at [410, 261] on button "Because the denominators are the same number" at bounding box center [404, 255] width 12 height 12
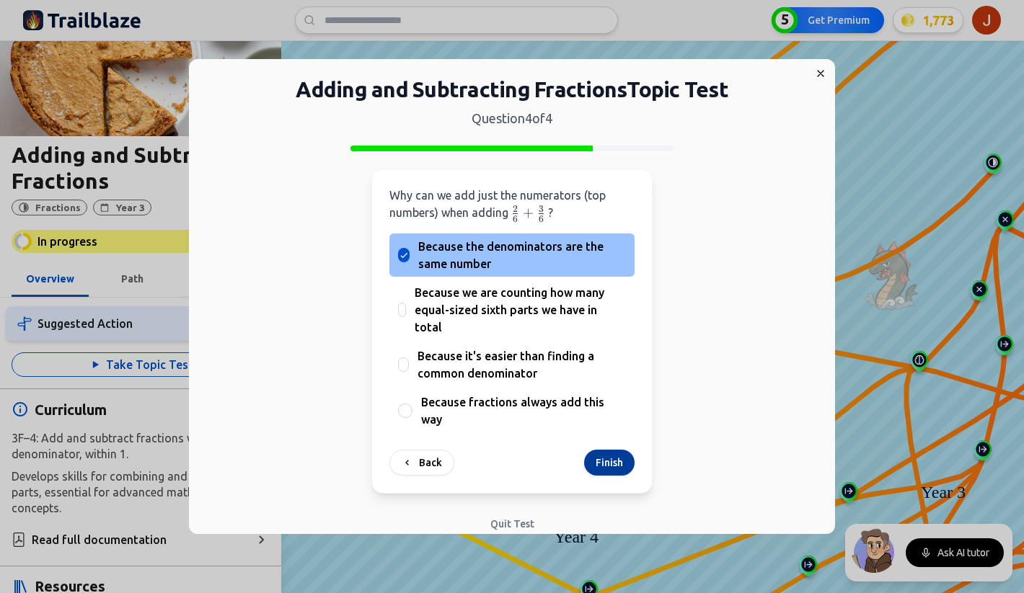
click at [600, 450] on button "Finish" at bounding box center [609, 463] width 50 height 26
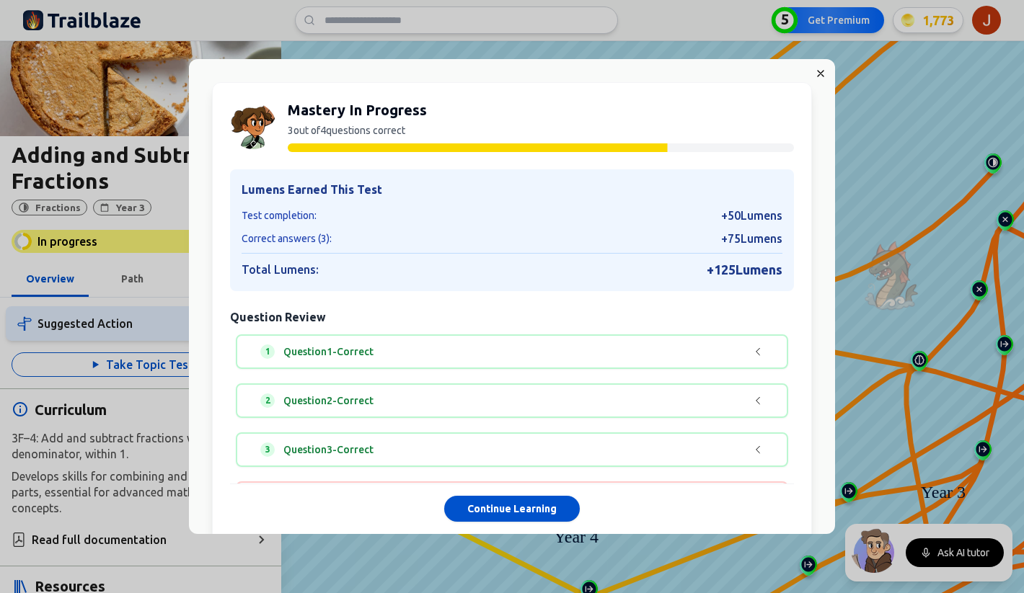
scroll to position [79, 0]
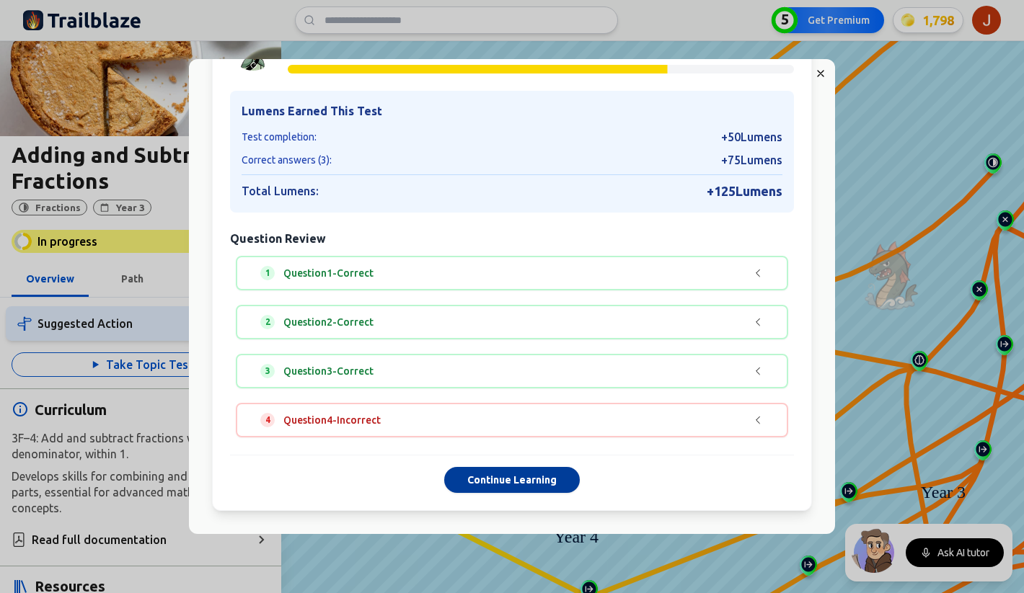
click at [504, 483] on button "Continue Learning" at bounding box center [512, 480] width 136 height 26
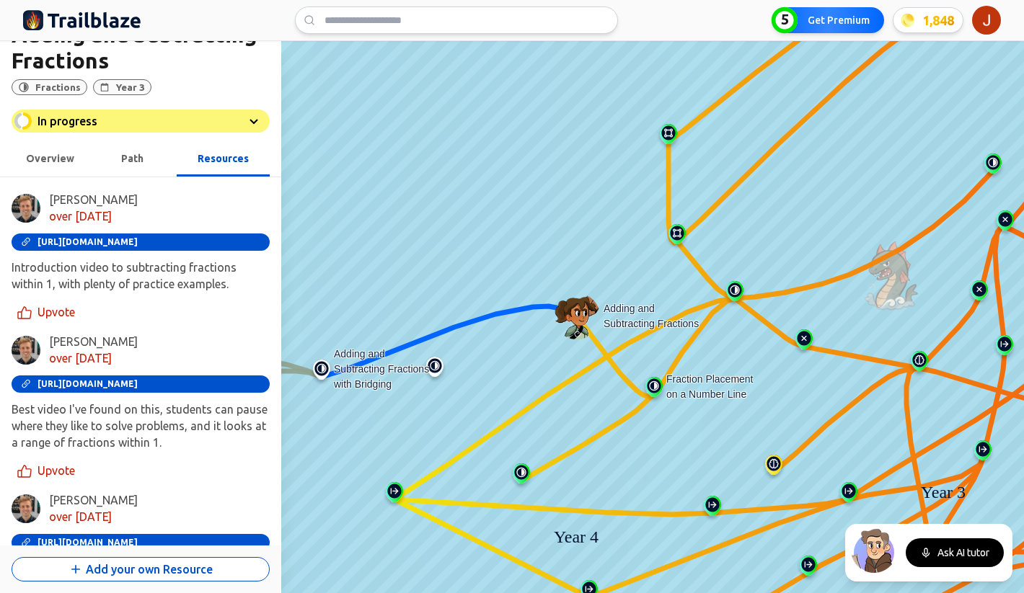
scroll to position [92, 0]
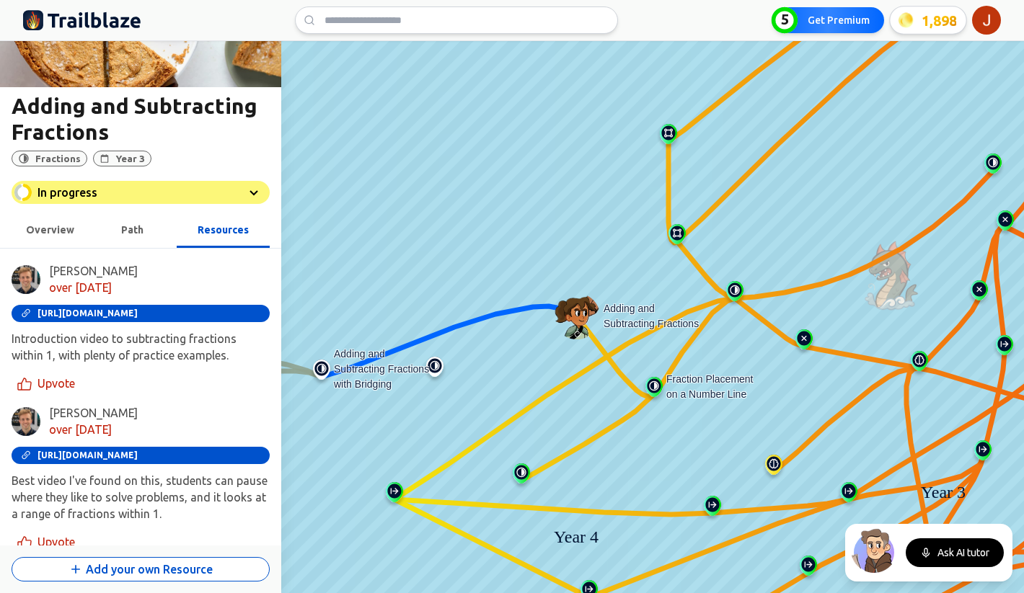
click at [66, 229] on span "Overview" at bounding box center [50, 230] width 48 height 12
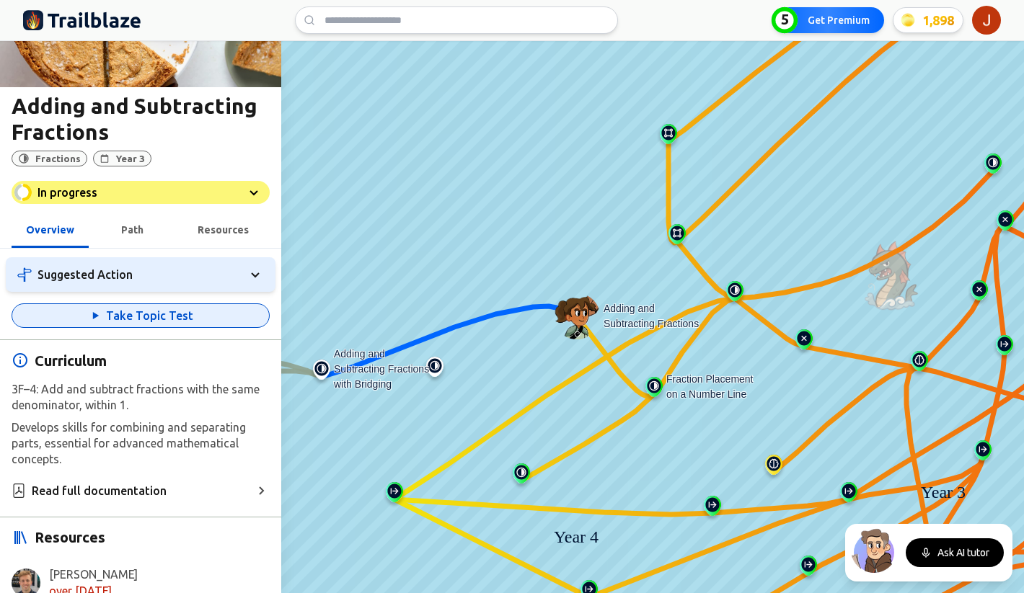
click at [155, 320] on button "Take Topic Test" at bounding box center [141, 316] width 258 height 25
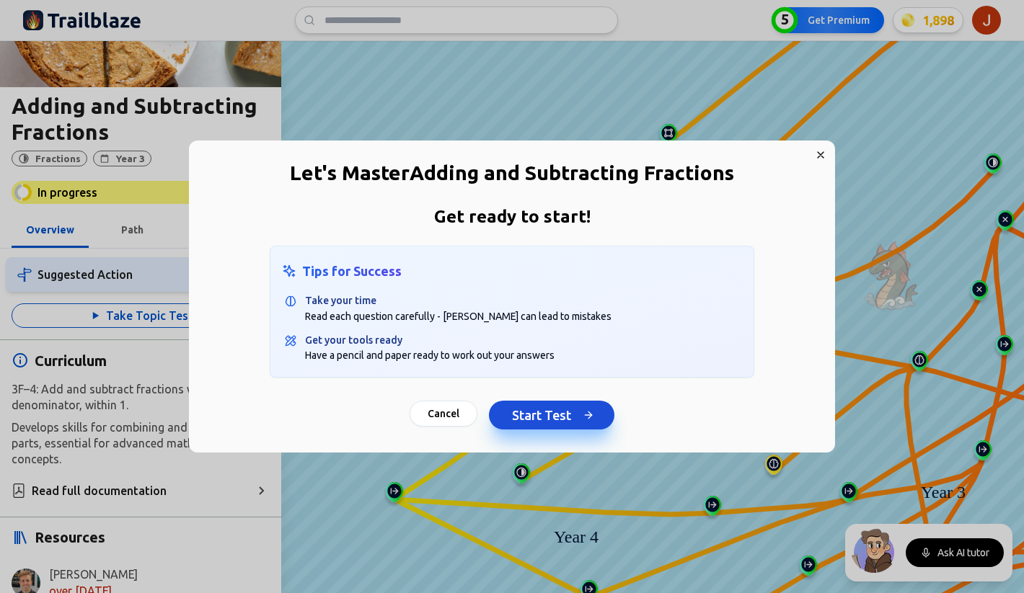
click at [528, 419] on button "Start Test" at bounding box center [551, 415] width 125 height 29
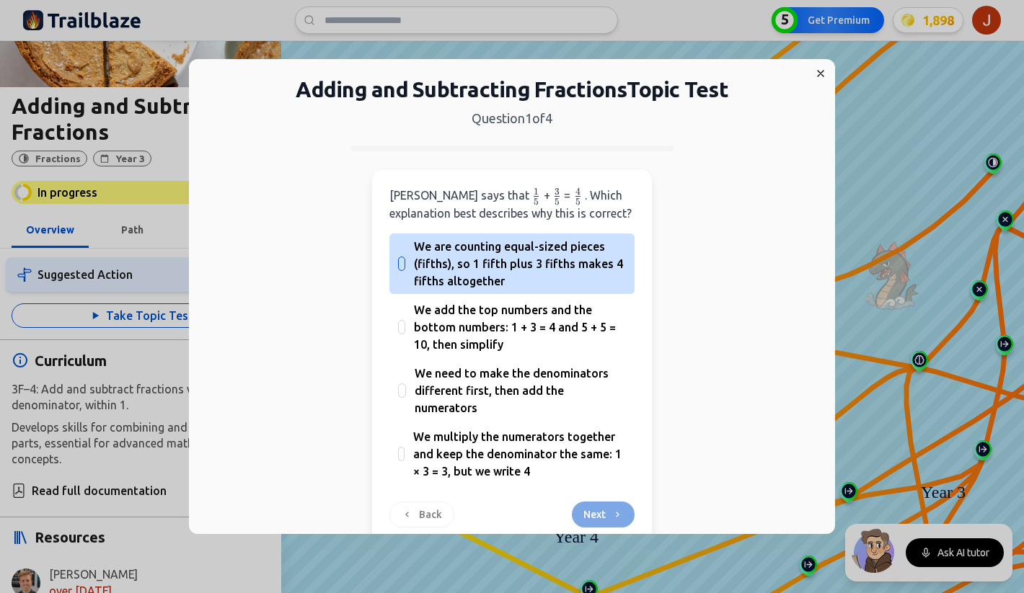
click at [448, 275] on span "We are counting equal-sized pieces (fifths), so 1 fifth plus 3 fifths makes 4 f…" at bounding box center [520, 264] width 212 height 52
click at [407, 270] on button "We are counting equal-sized pieces (fifths), so 1 fifth plus 3 fifths makes 4 f…" at bounding box center [402, 264] width 12 height 12
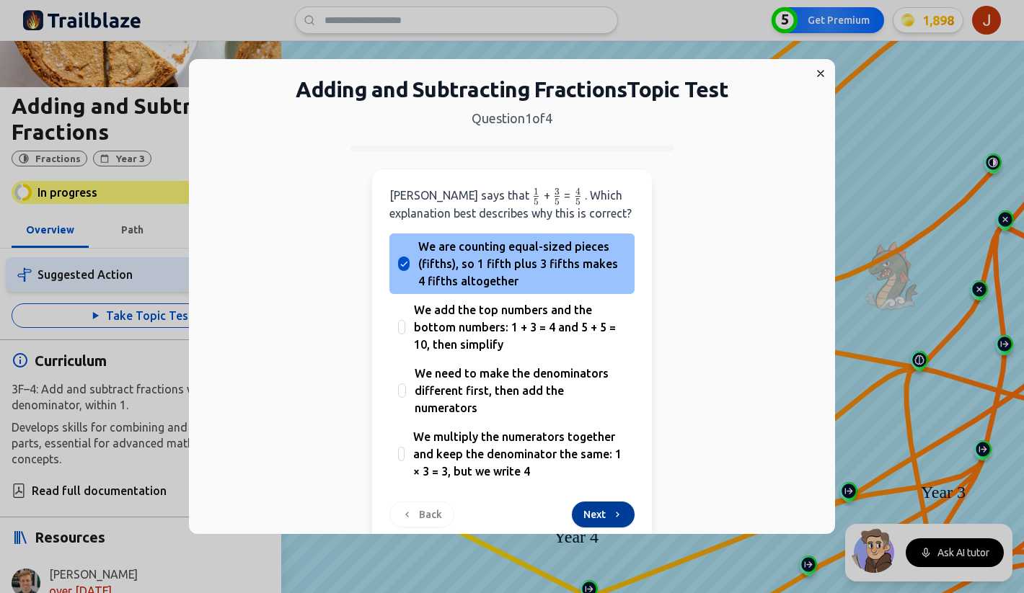
click at [603, 517] on button "Next" at bounding box center [603, 515] width 63 height 26
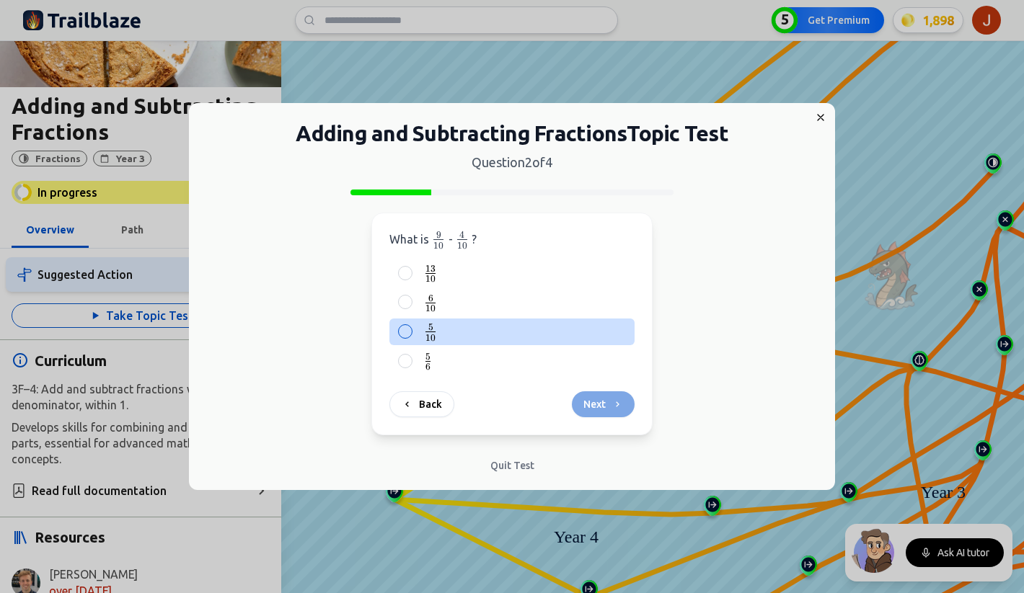
click at [433, 337] on span at bounding box center [430, 338] width 10 height 5
click at [411, 337] on button "5 10 {5 \over 10} 10 5 ​" at bounding box center [405, 332] width 12 height 12
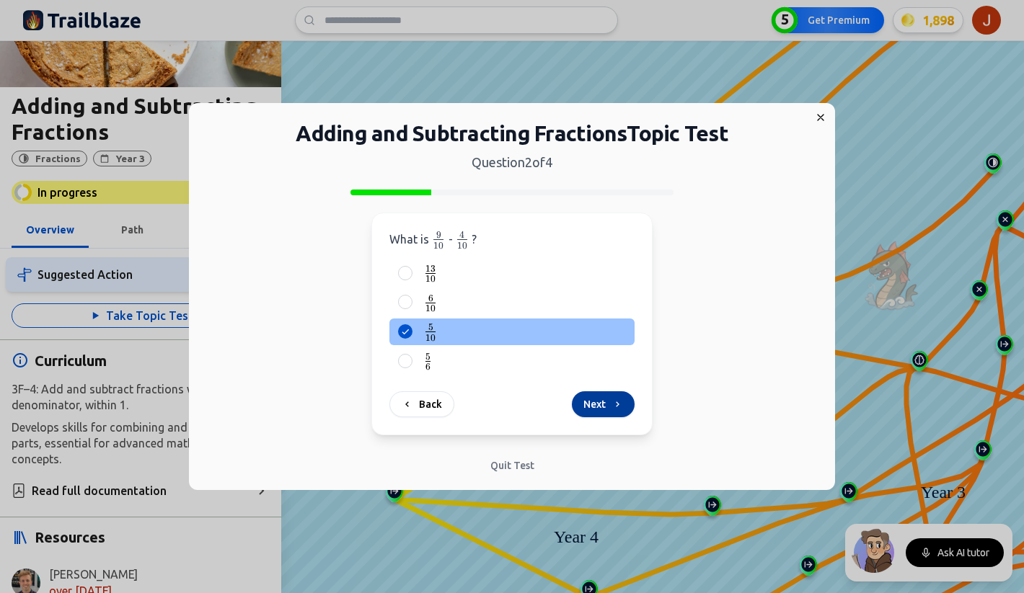
click at [605, 399] on button "Next" at bounding box center [603, 405] width 63 height 26
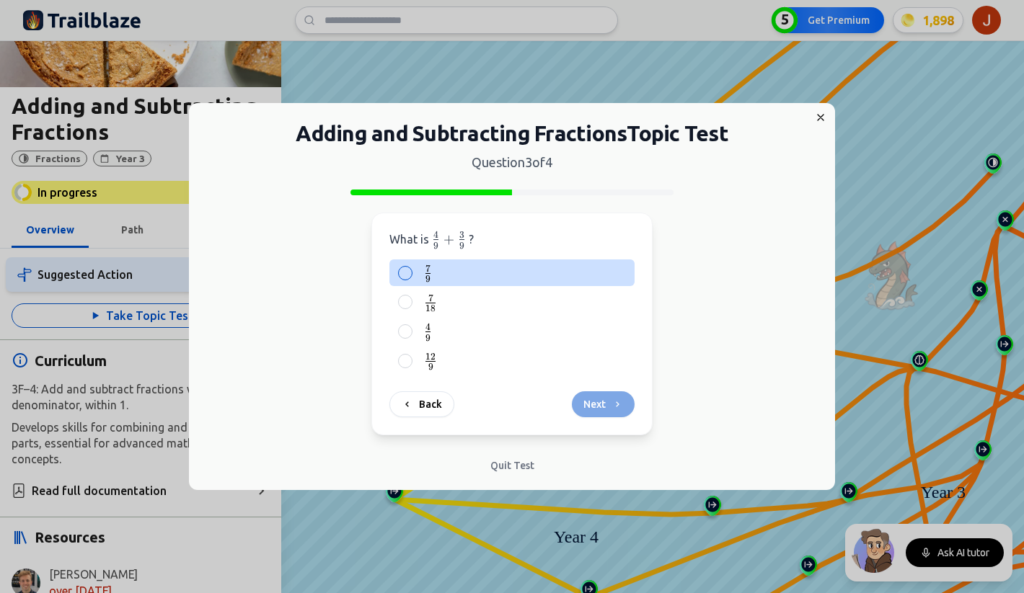
click at [440, 274] on label "7 9 \frac{7}{9} 9 7 ​" at bounding box center [523, 273] width 205 height 18
click at [411, 274] on button "7 9 \frac{7}{9} 9 7 ​" at bounding box center [405, 274] width 12 height 12
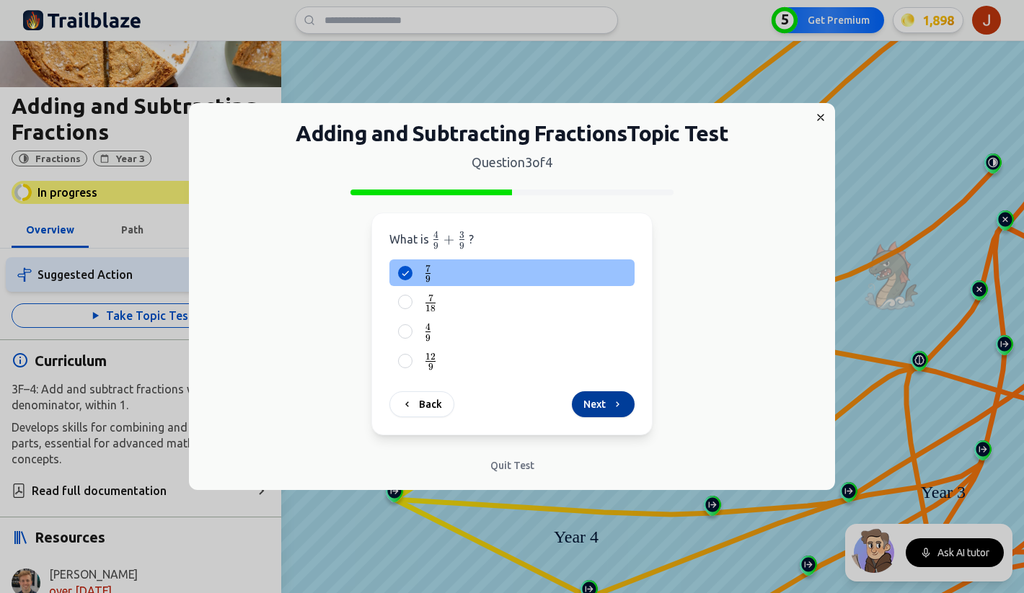
click at [594, 402] on button "Next" at bounding box center [603, 405] width 63 height 26
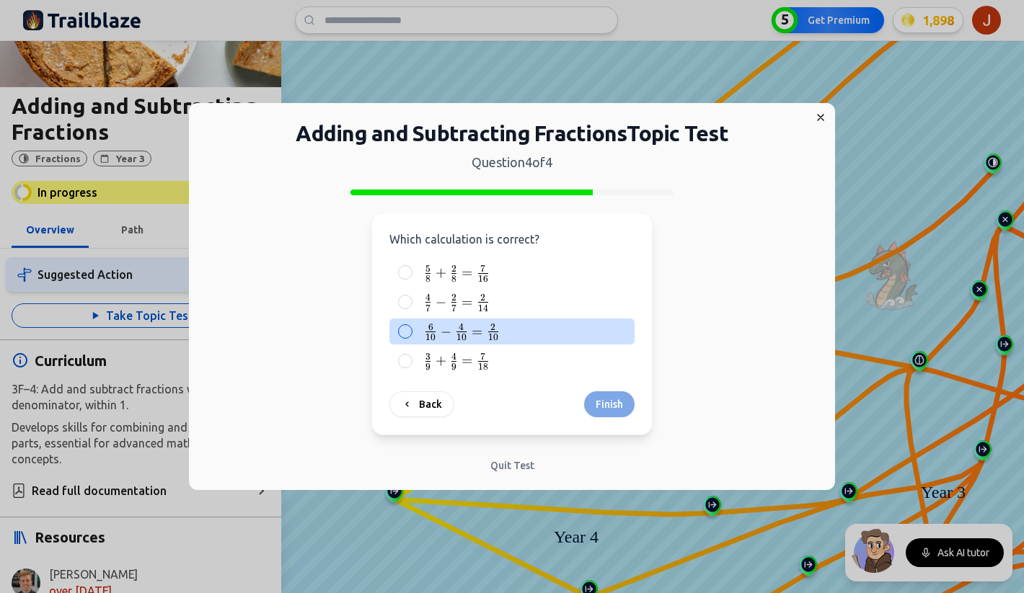
click at [438, 330] on span "10 6 ​ −" at bounding box center [439, 332] width 30 height 17
click at [411, 330] on button "6 10 − 4 10 = 2 10 \frac{6}{10} - \frac{4}{10} = \frac{2}{10} 10 6 ​ − 10 4 ​ =…" at bounding box center [405, 332] width 12 height 12
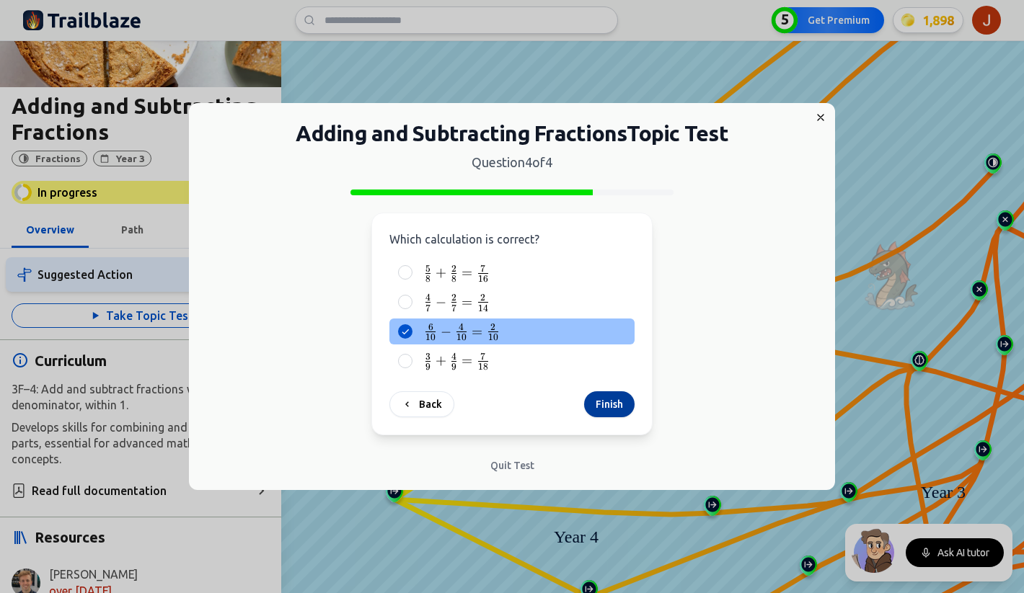
click at [594, 397] on button "Finish" at bounding box center [609, 405] width 50 height 26
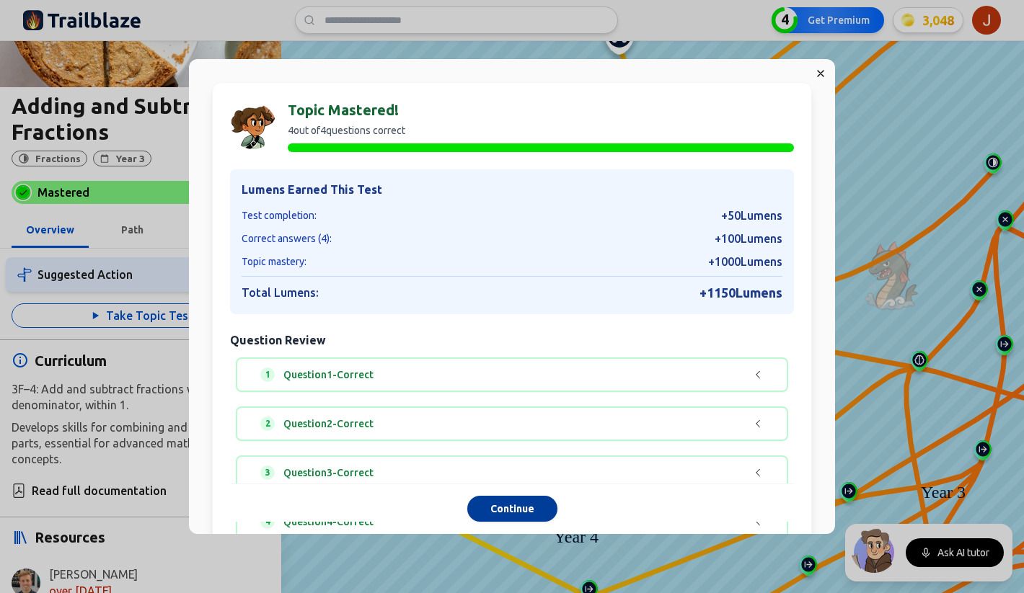
click at [510, 508] on button "Continue" at bounding box center [512, 510] width 90 height 26
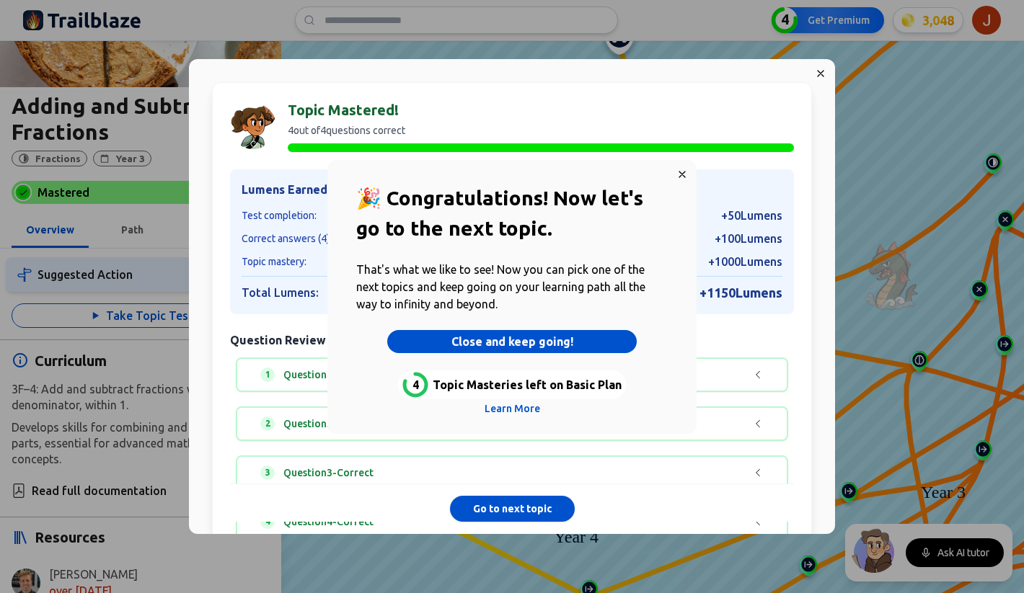
click at [515, 339] on button "Close and keep going!" at bounding box center [511, 341] width 249 height 23
